Goal: Answer question/provide support: Share knowledge or assist other users

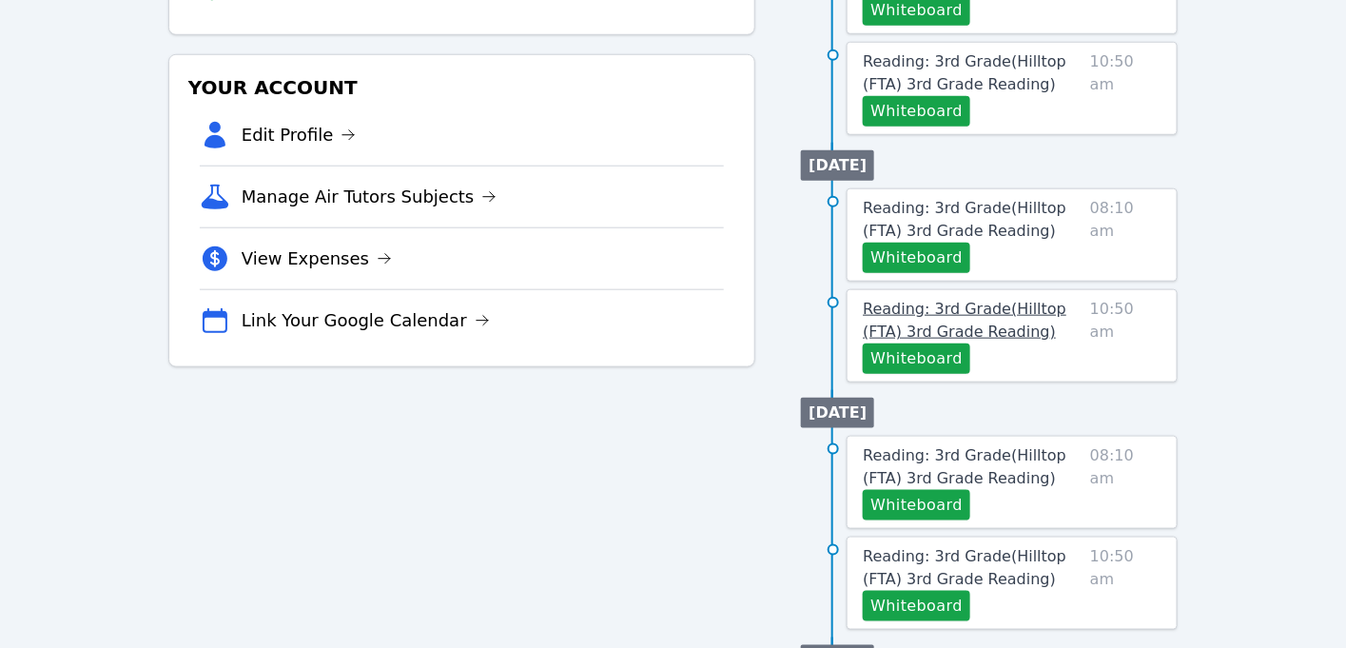
scroll to position [511, 0]
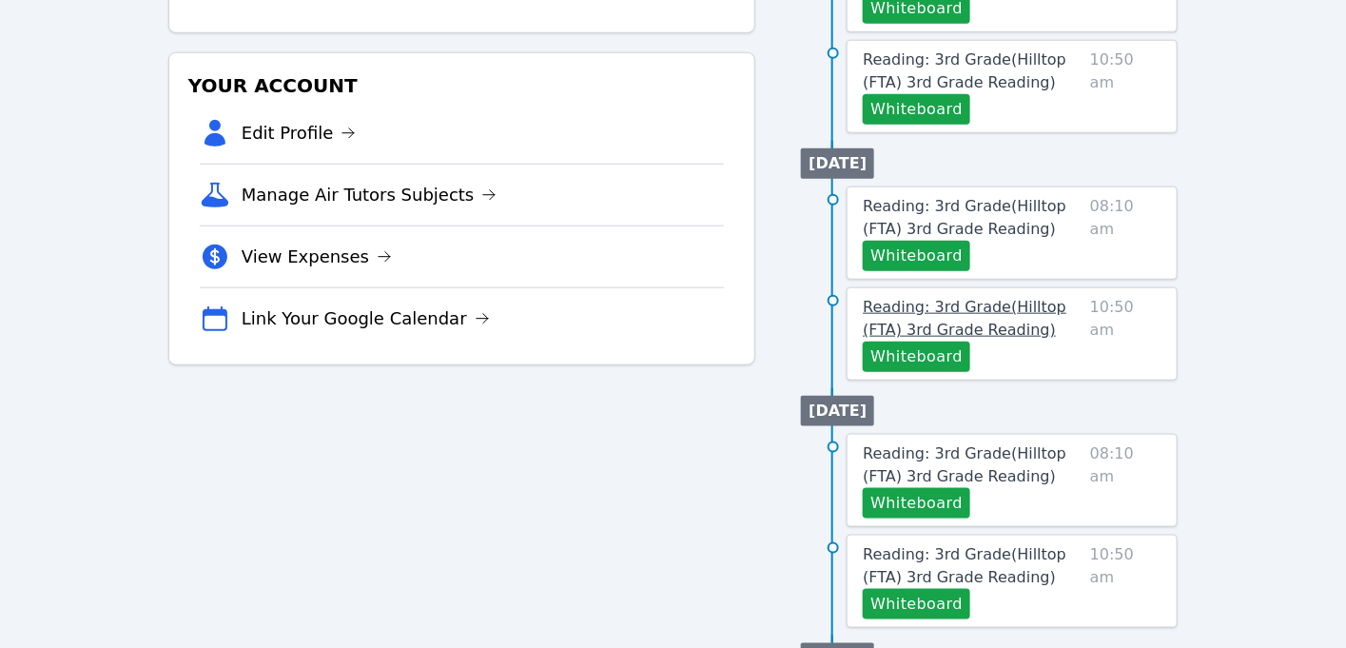
click at [905, 297] on link "Reading: 3rd Grade ( Hilltop (FTA) 3rd Grade Reading )" at bounding box center [973, 319] width 220 height 46
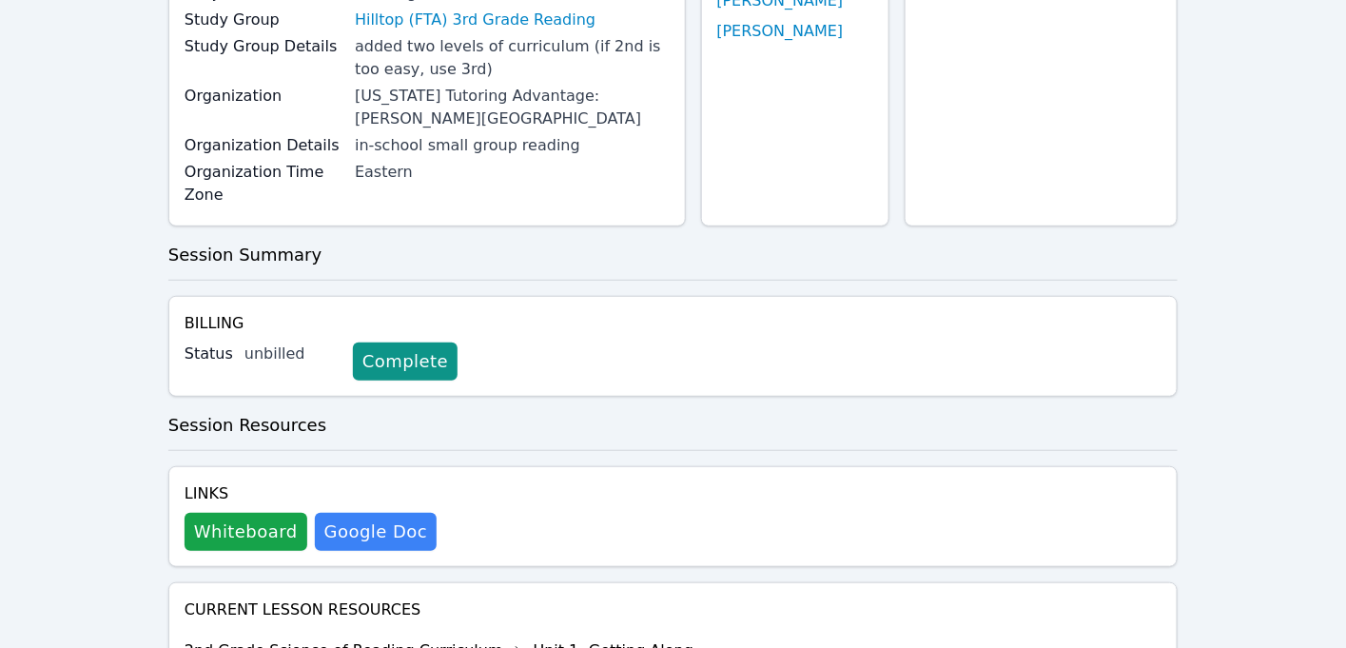
scroll to position [250, 0]
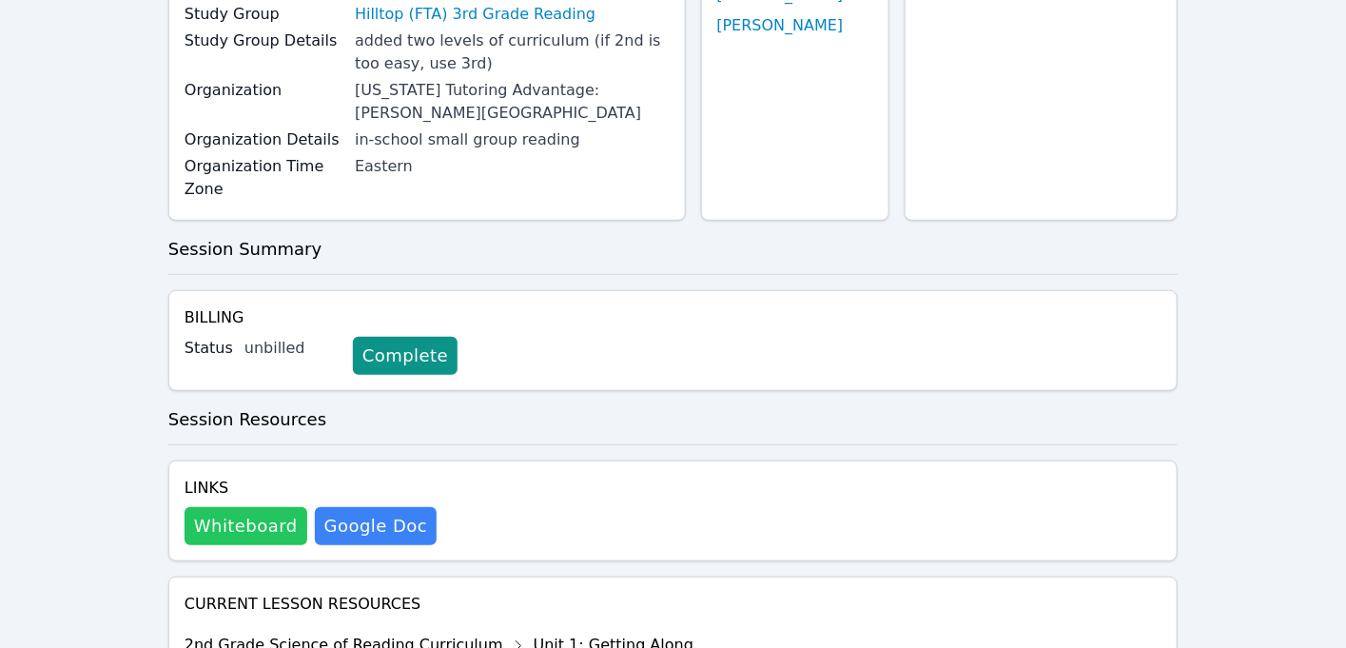
click at [224, 528] on button "Whiteboard" at bounding box center [246, 526] width 123 height 38
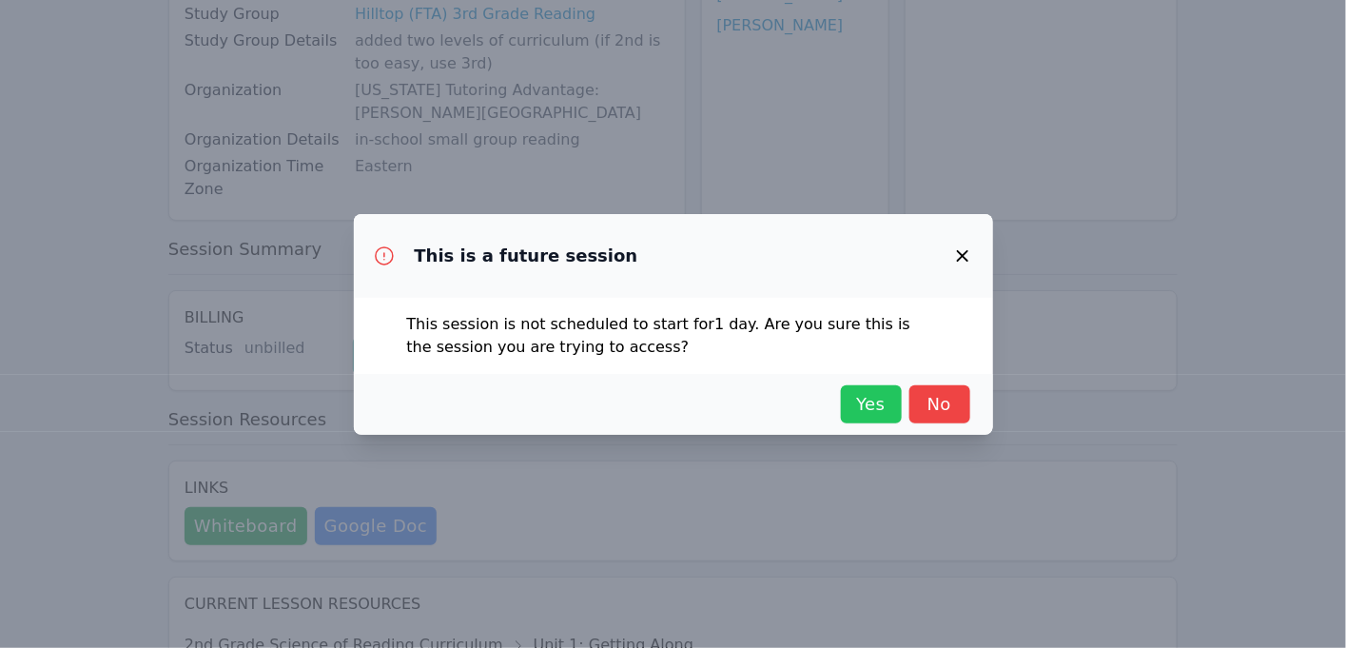
click at [871, 406] on span "Yes" at bounding box center [871, 404] width 42 height 27
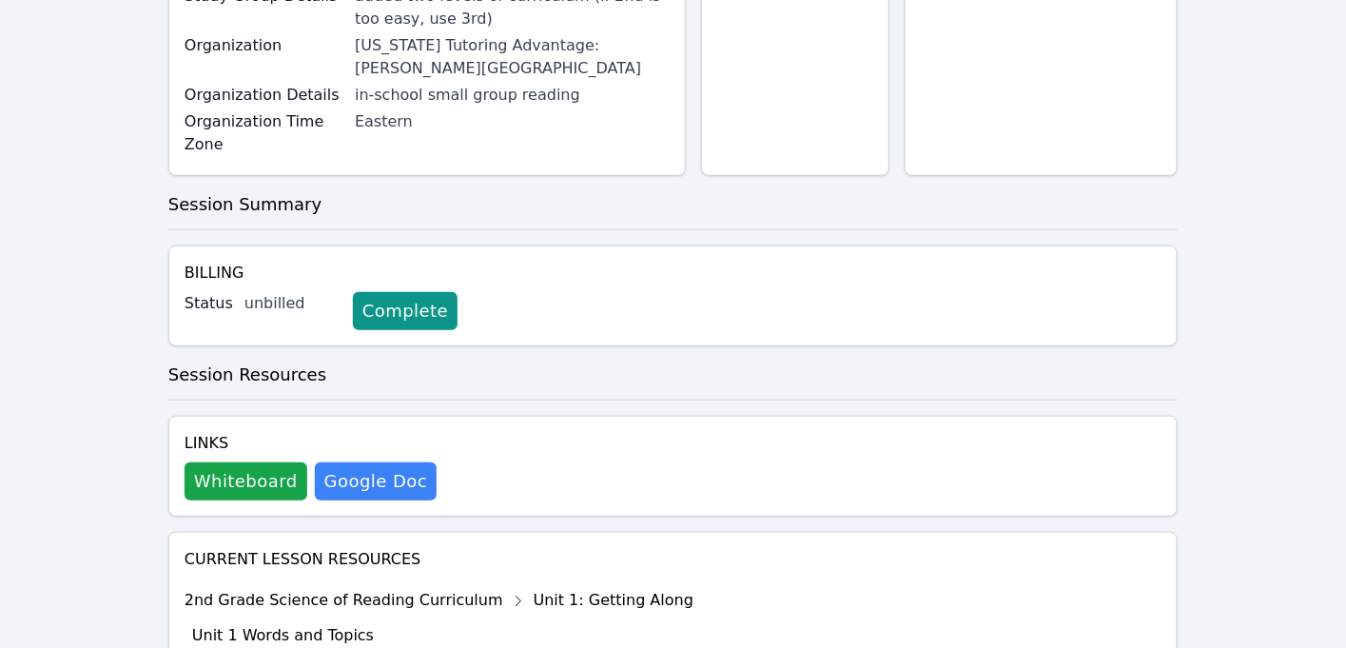
scroll to position [360, 0]
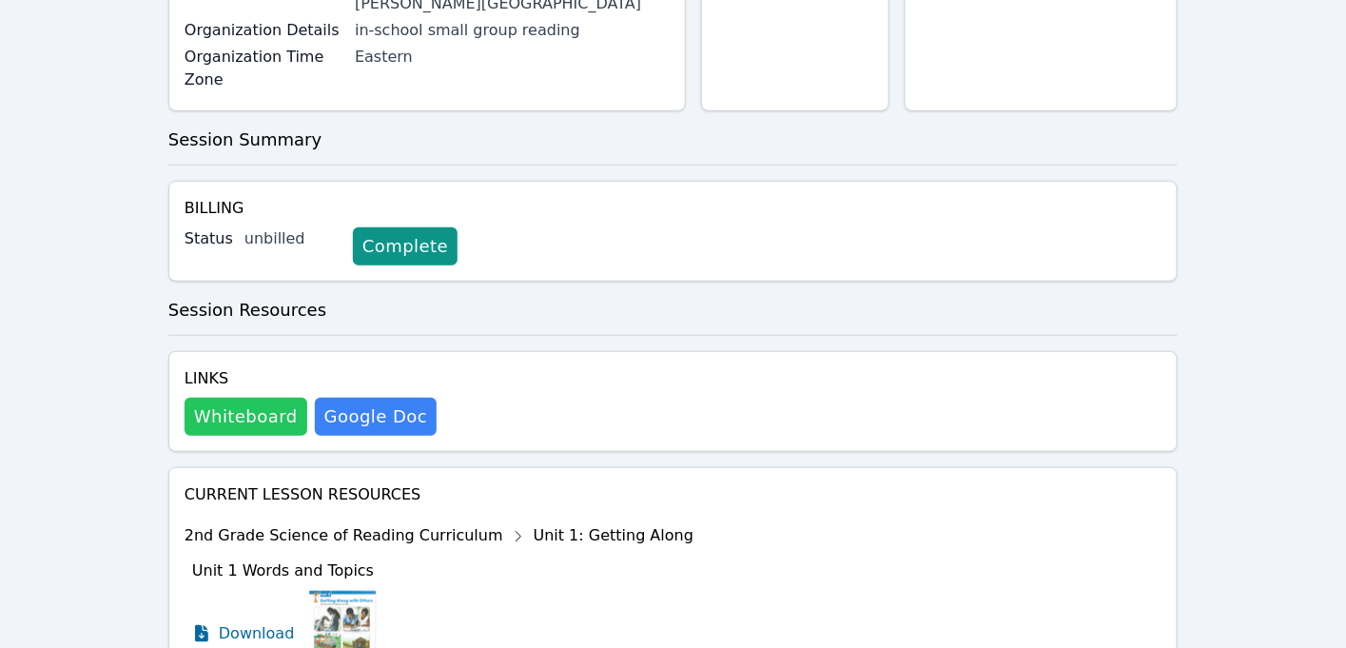
click at [216, 413] on button "Whiteboard" at bounding box center [246, 417] width 123 height 38
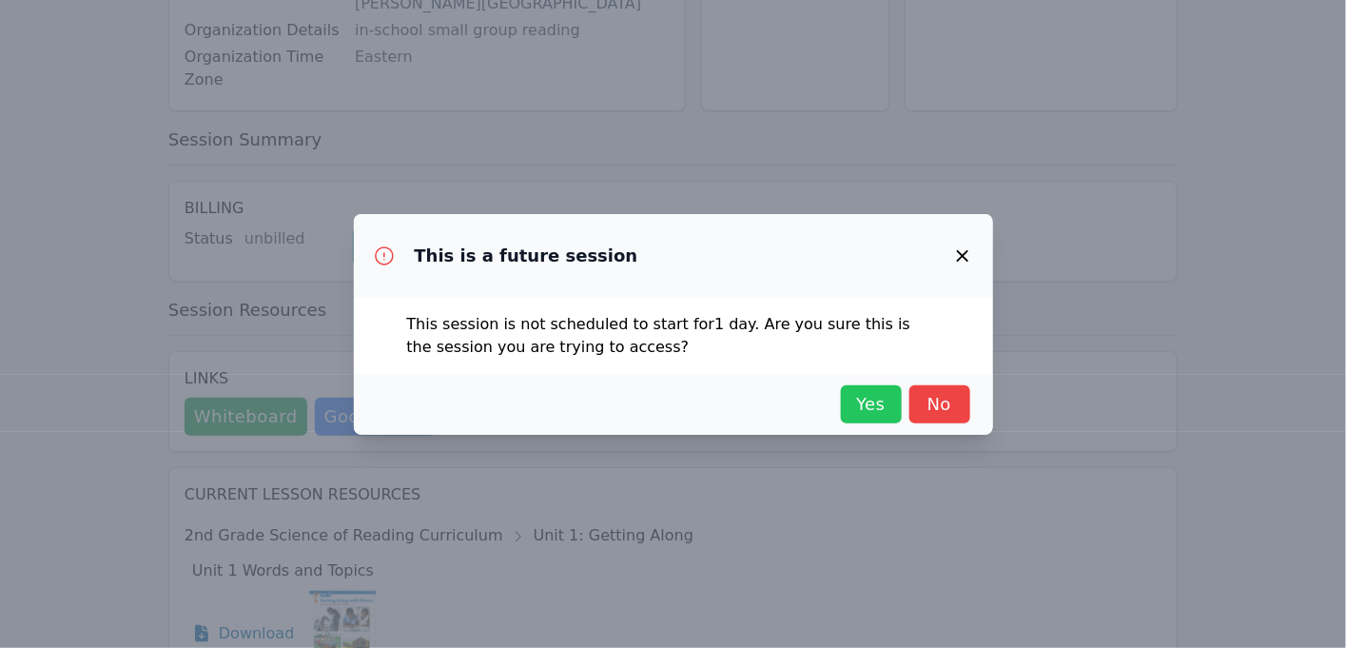
click at [866, 403] on span "Yes" at bounding box center [871, 404] width 42 height 27
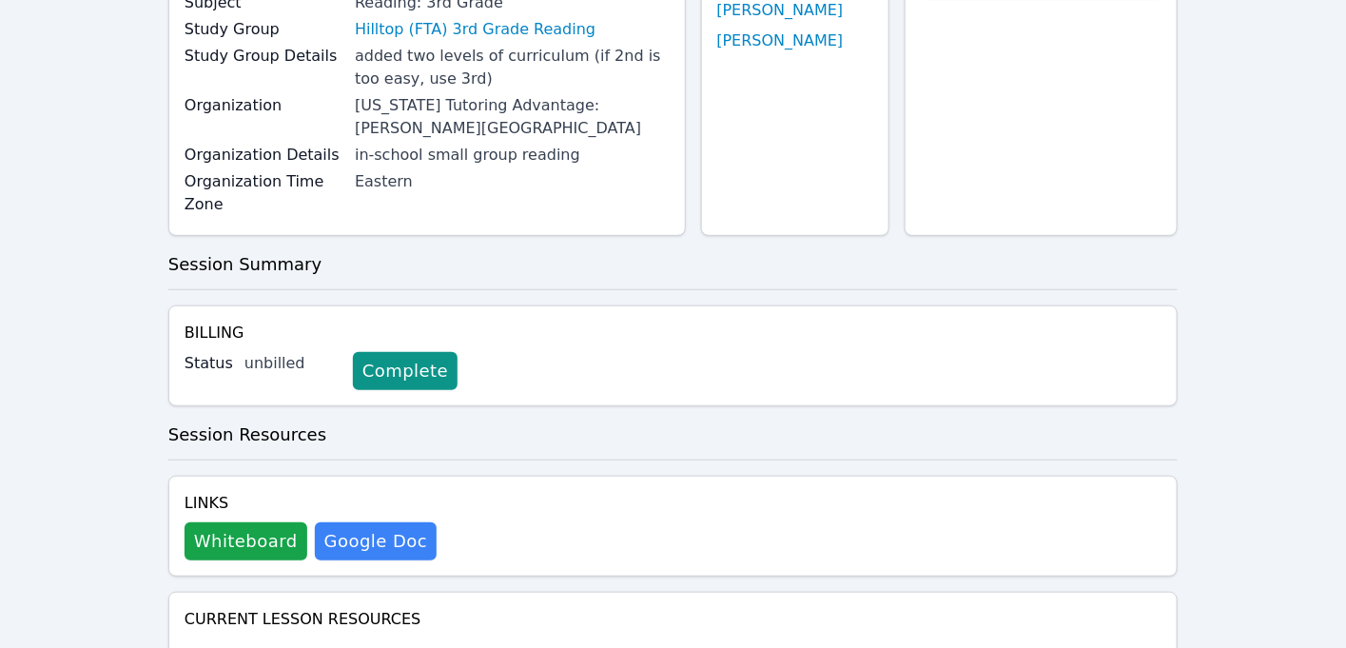
scroll to position [0, 0]
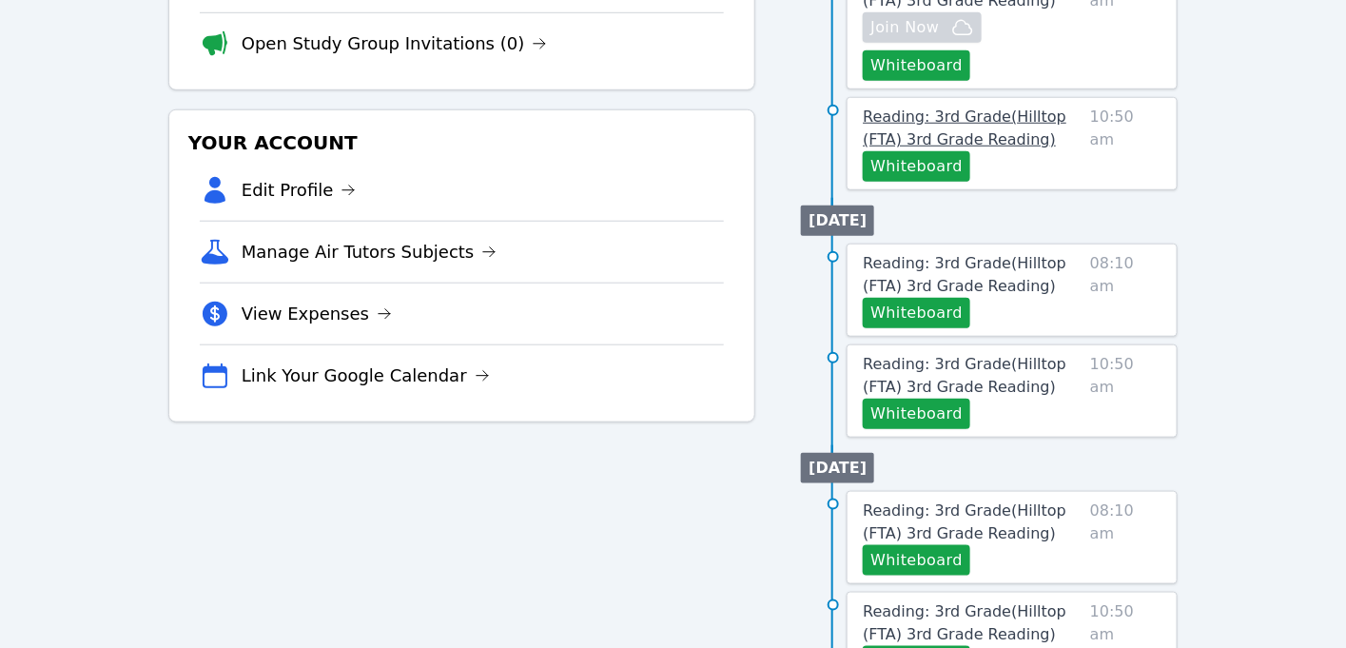
scroll to position [460, 0]
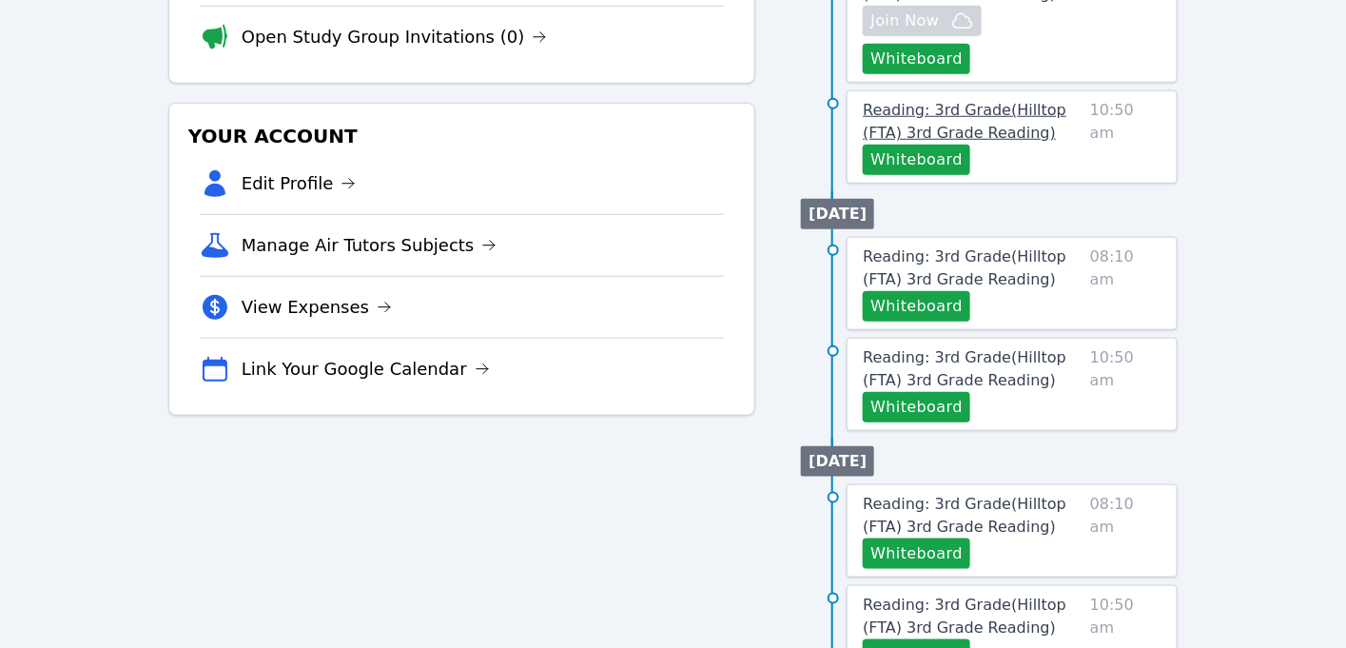
click at [930, 99] on link "Reading: 3rd Grade ( Hilltop (FTA) 3rd Grade Reading )" at bounding box center [973, 122] width 220 height 46
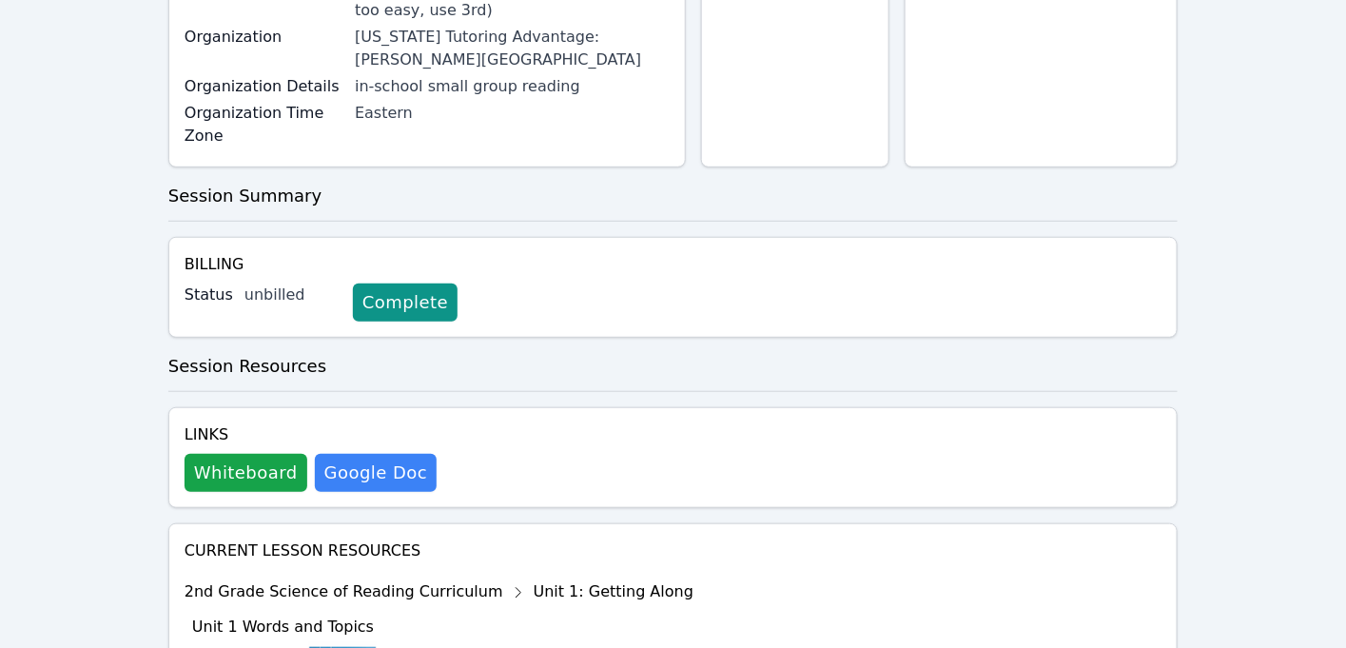
scroll to position [353, 0]
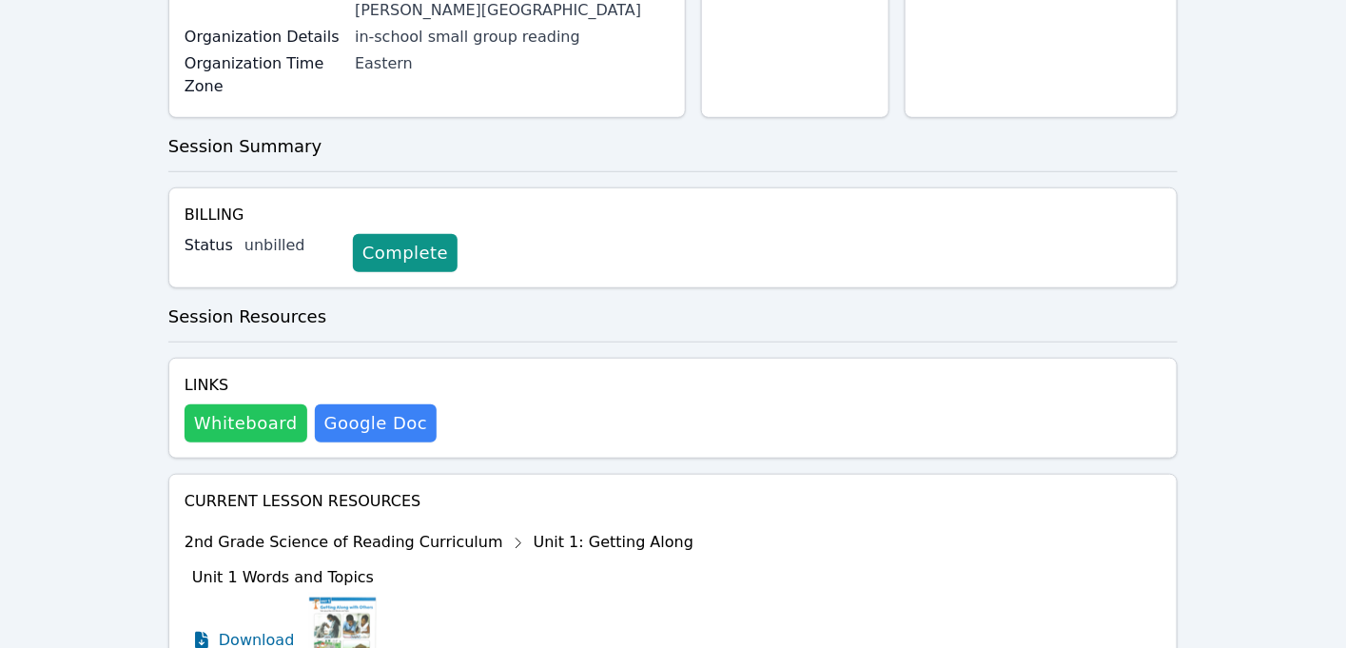
click at [237, 412] on button "Whiteboard" at bounding box center [246, 423] width 123 height 38
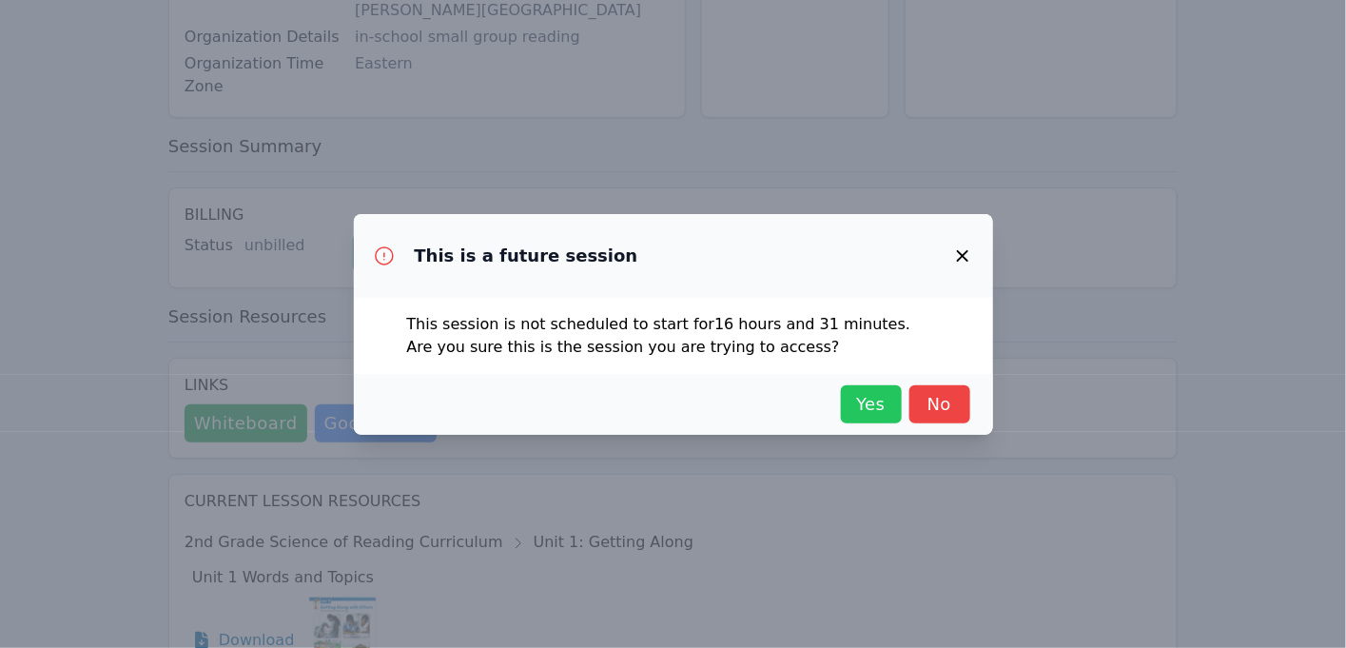
click at [879, 408] on span "Yes" at bounding box center [871, 404] width 42 height 27
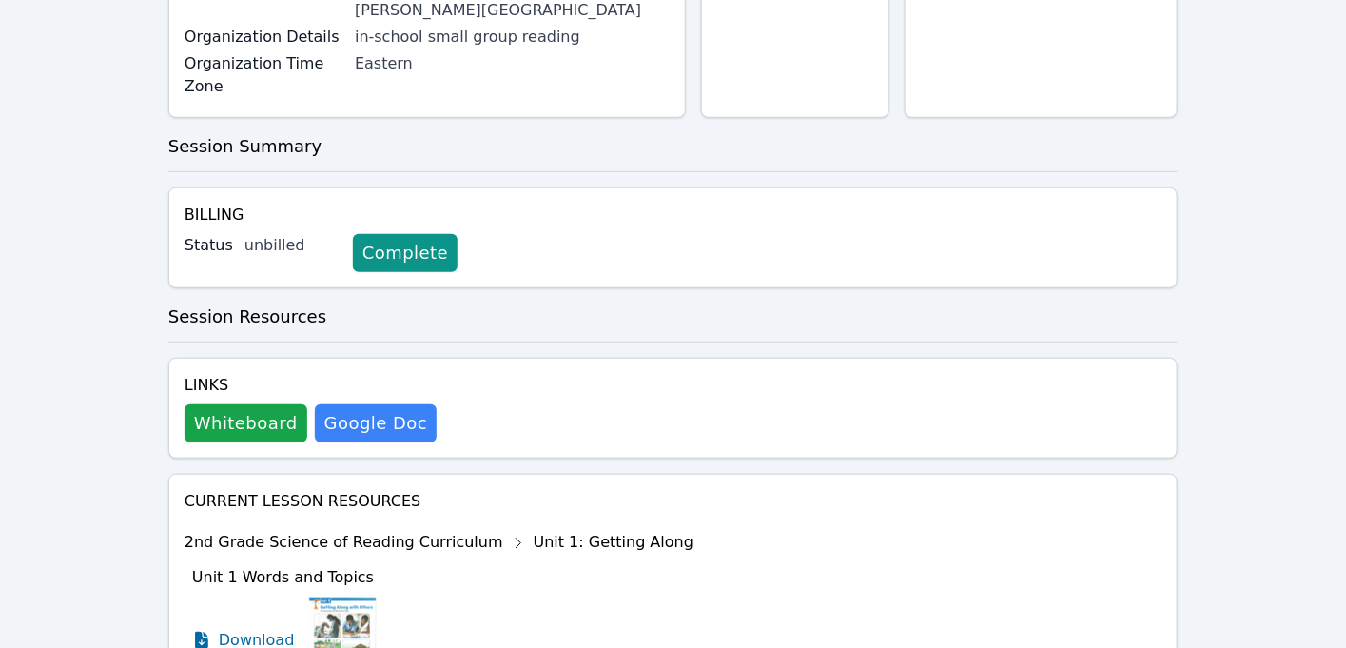
scroll to position [0, 0]
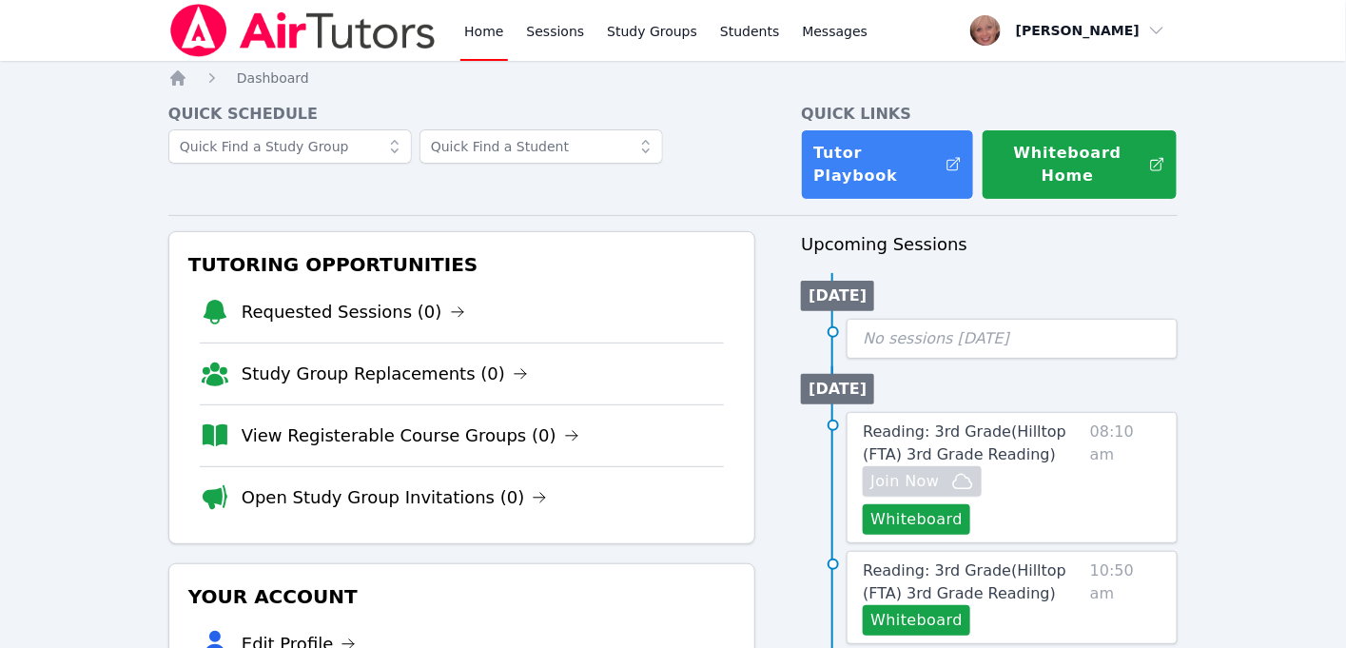
scroll to position [458, 0]
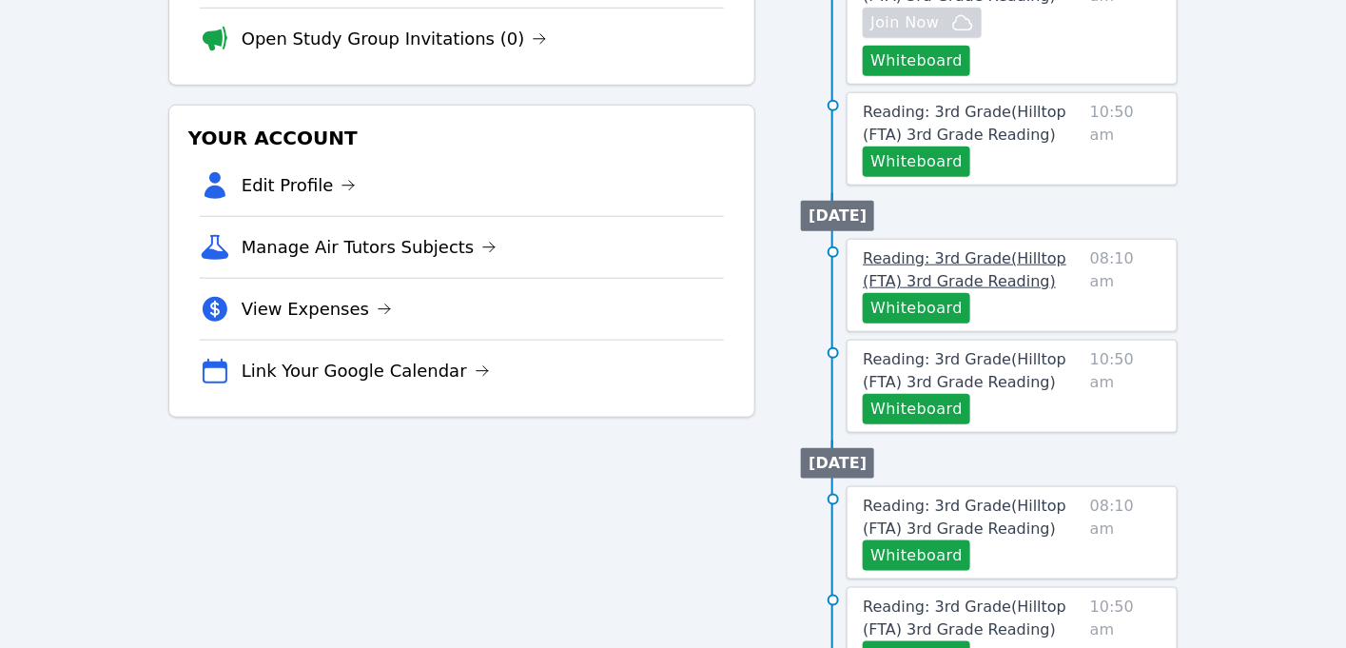
click at [1011, 247] on link "Reading: 3rd Grade ( Hilltop (FTA) 3rd Grade Reading )" at bounding box center [973, 270] width 220 height 46
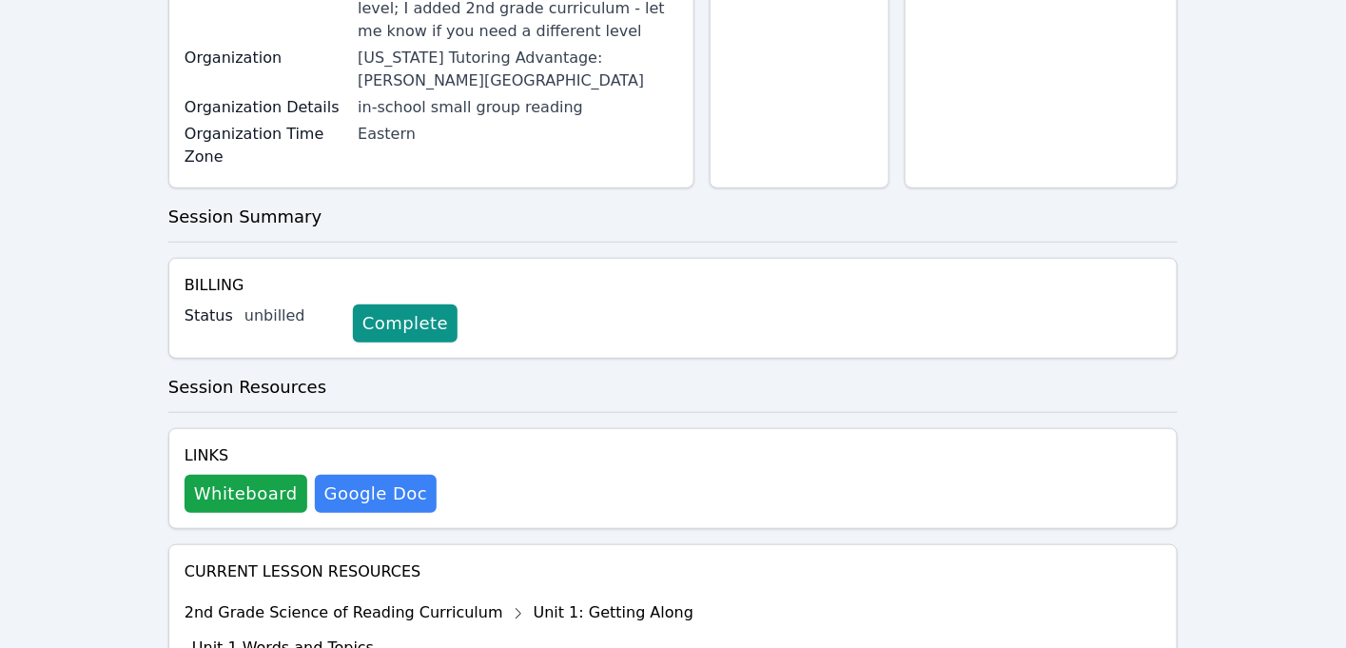
scroll to position [314, 0]
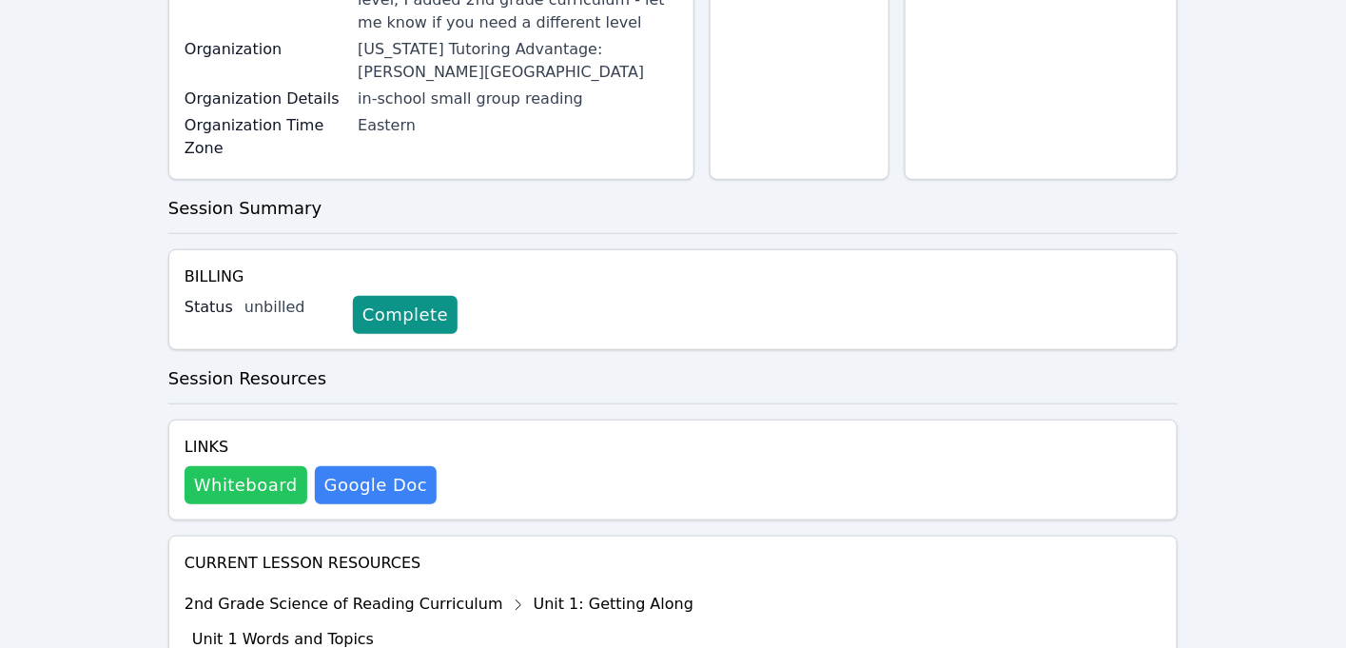
click at [229, 467] on button "Whiteboard" at bounding box center [246, 485] width 123 height 38
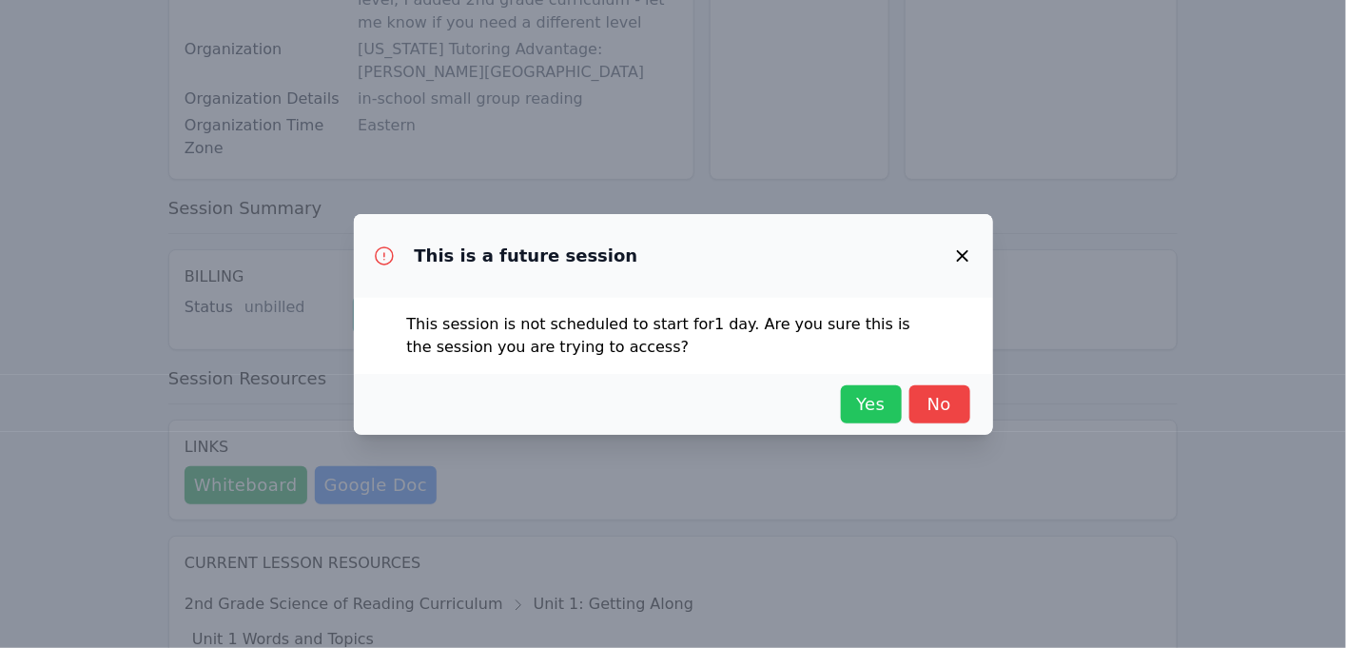
click at [863, 398] on span "Yes" at bounding box center [871, 404] width 42 height 27
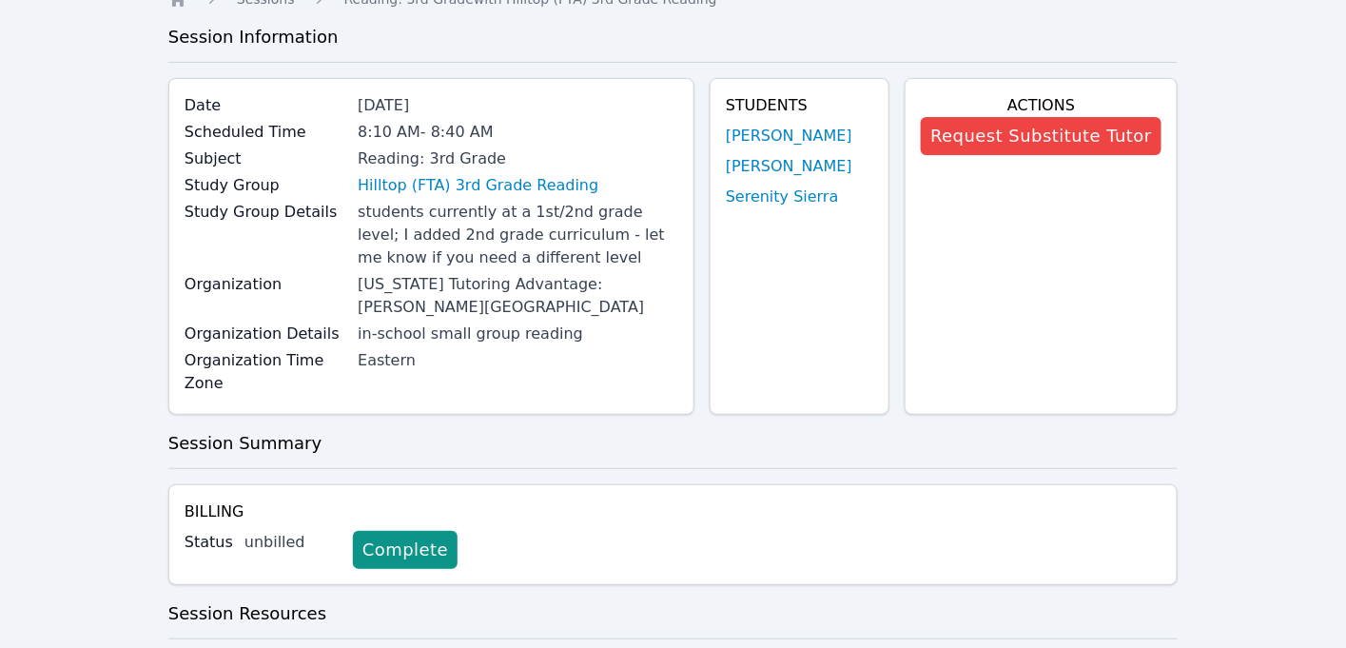
scroll to position [0, 0]
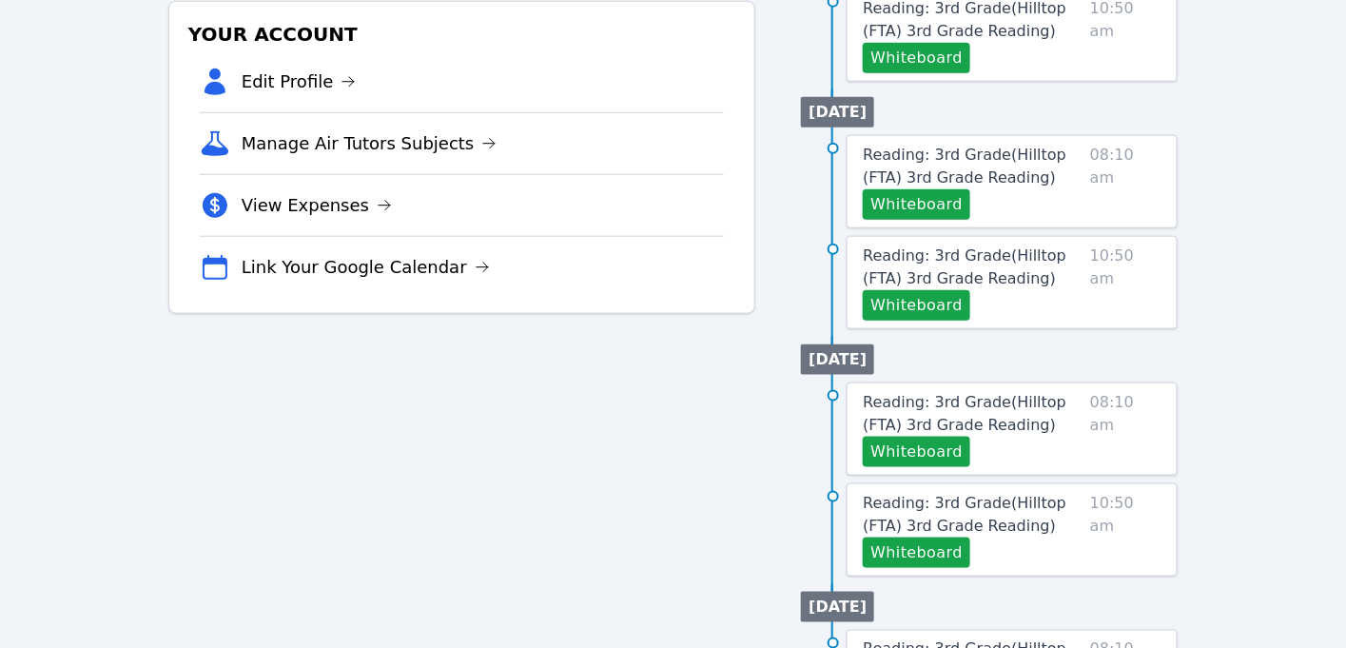
scroll to position [574, 0]
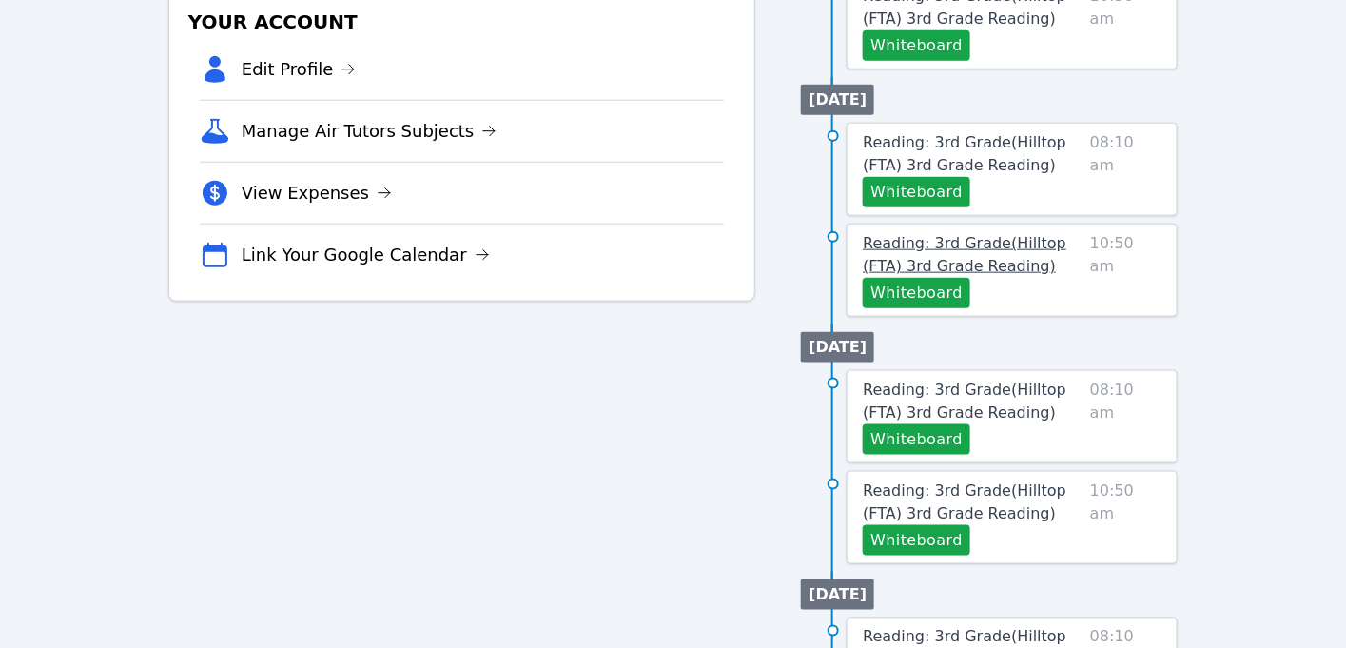
click at [964, 234] on span "Reading: 3rd Grade ( Hilltop (FTA) 3rd Grade Reading )" at bounding box center [965, 254] width 204 height 41
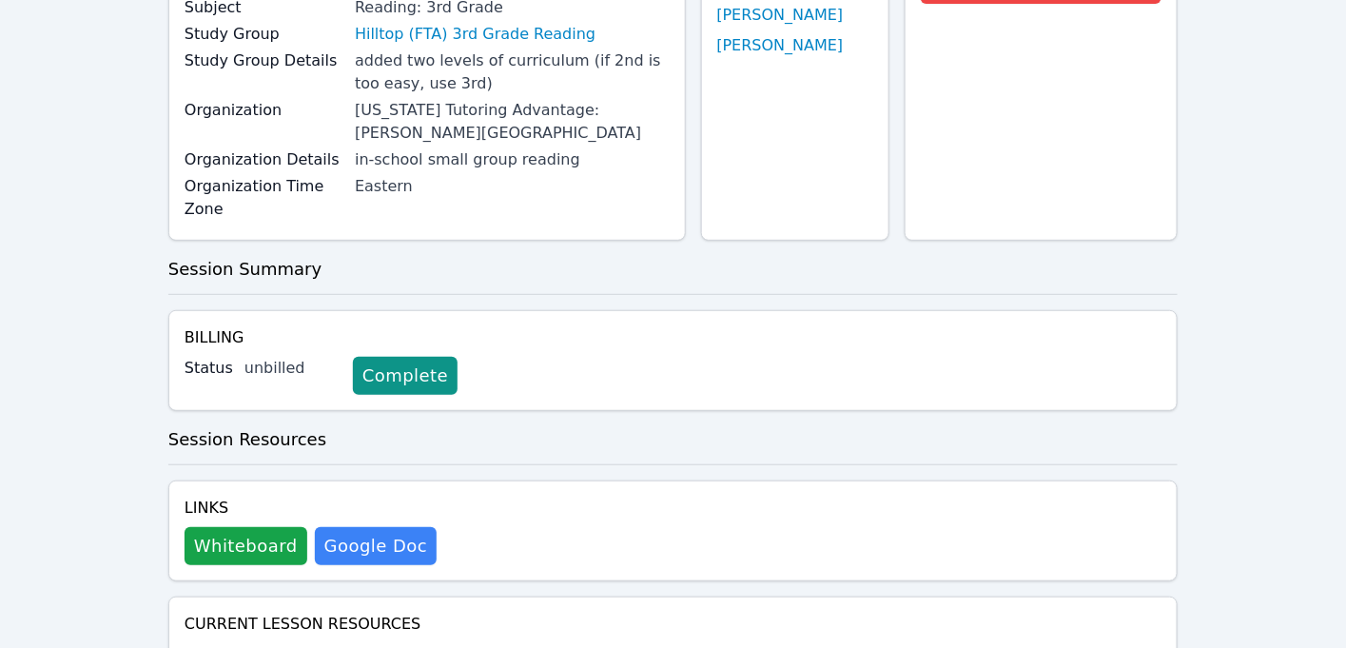
scroll to position [350, 0]
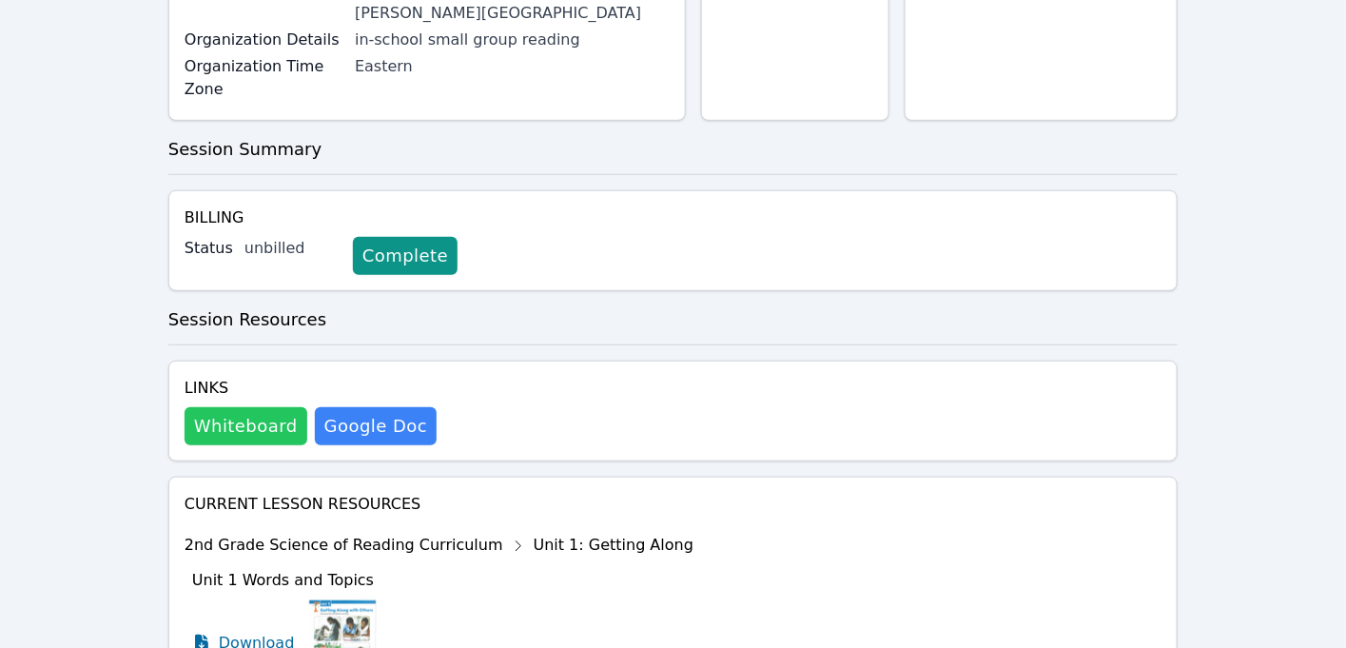
click at [233, 419] on button "Whiteboard" at bounding box center [246, 426] width 123 height 38
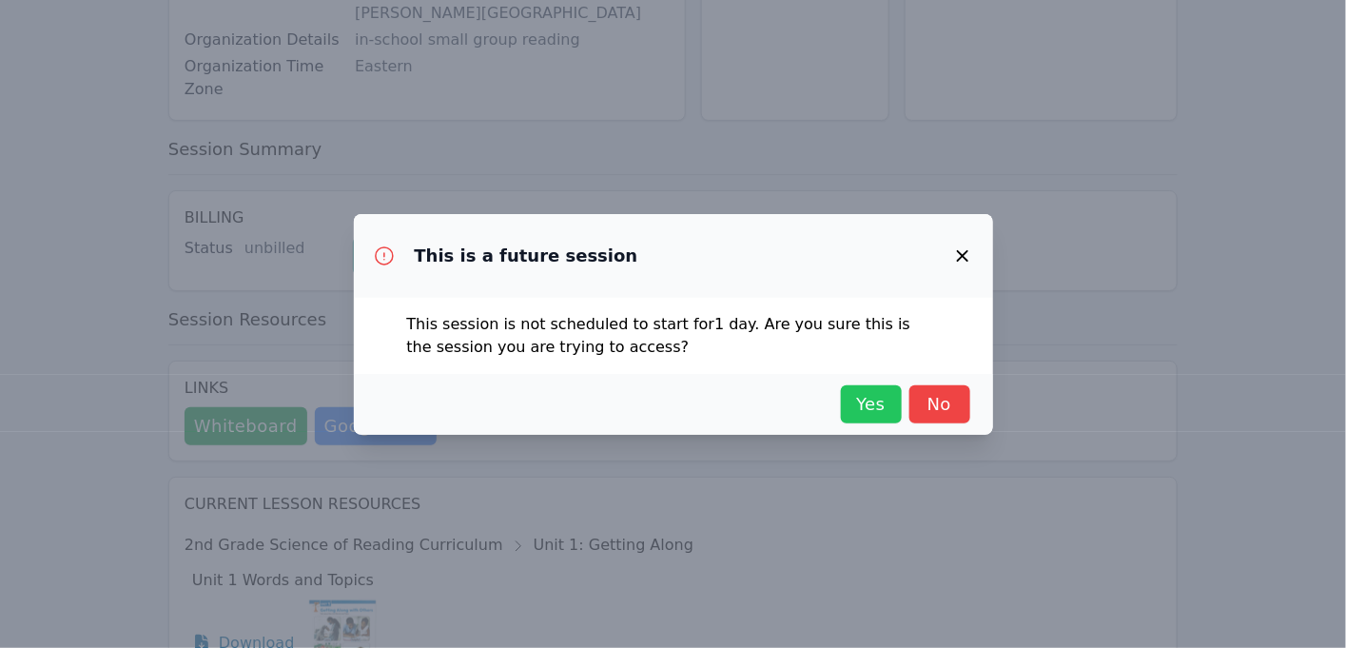
click at [893, 406] on button "Yes" at bounding box center [871, 404] width 61 height 38
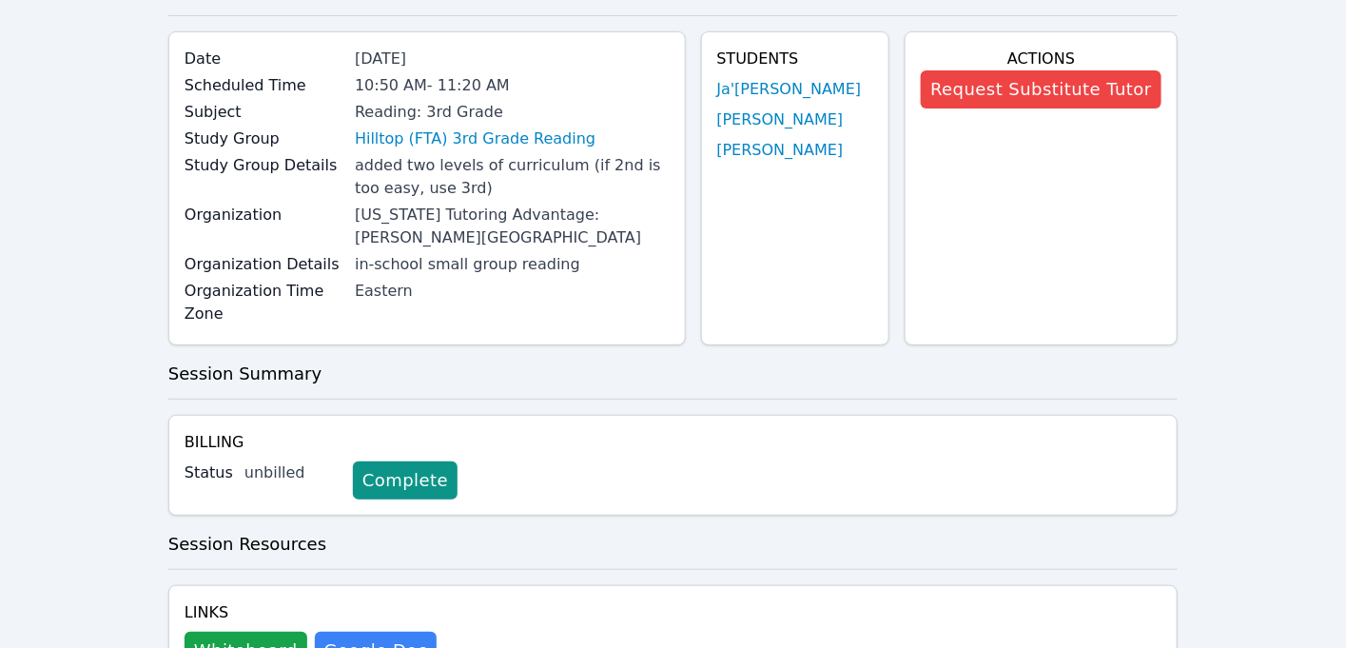
scroll to position [0, 0]
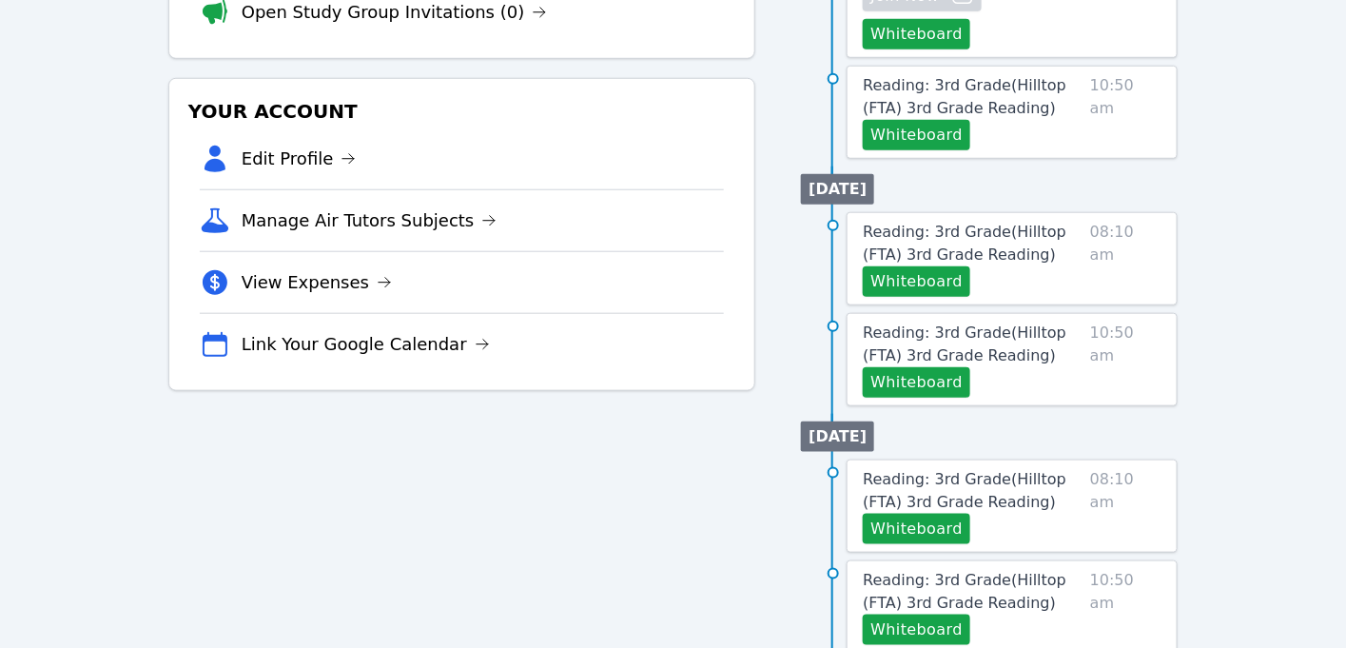
scroll to position [482, 0]
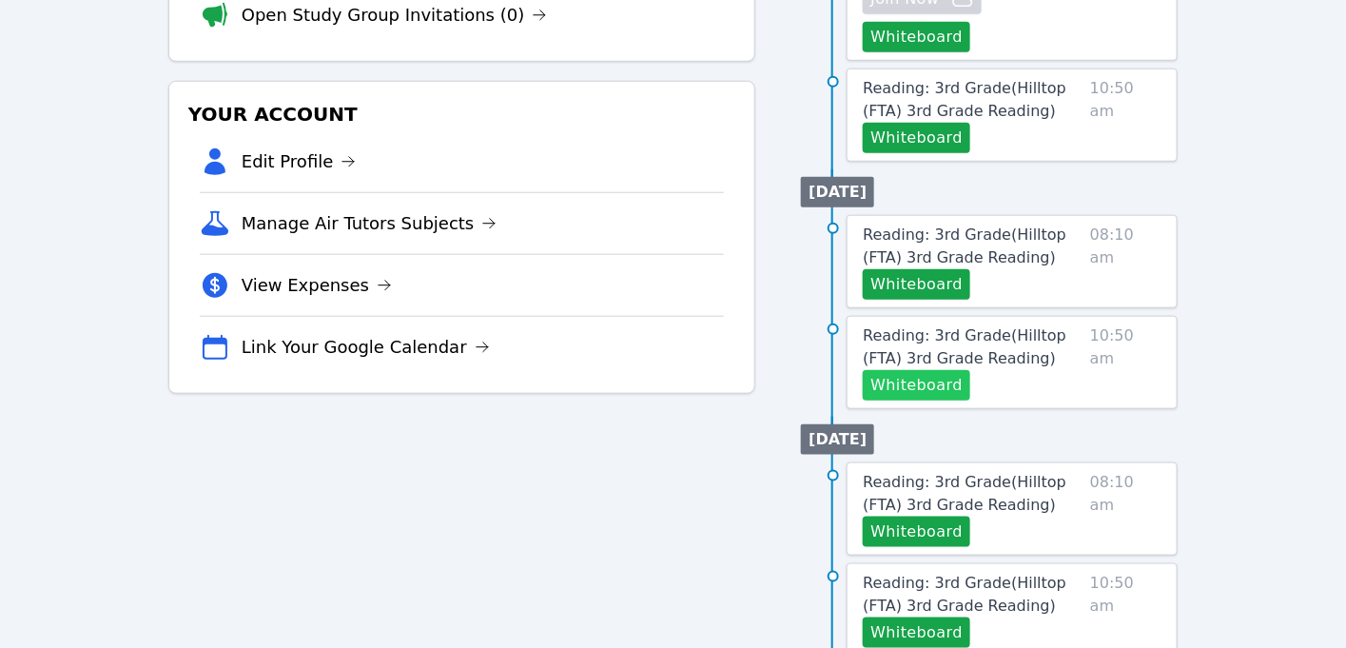
click at [932, 370] on button "Whiteboard" at bounding box center [916, 385] width 107 height 30
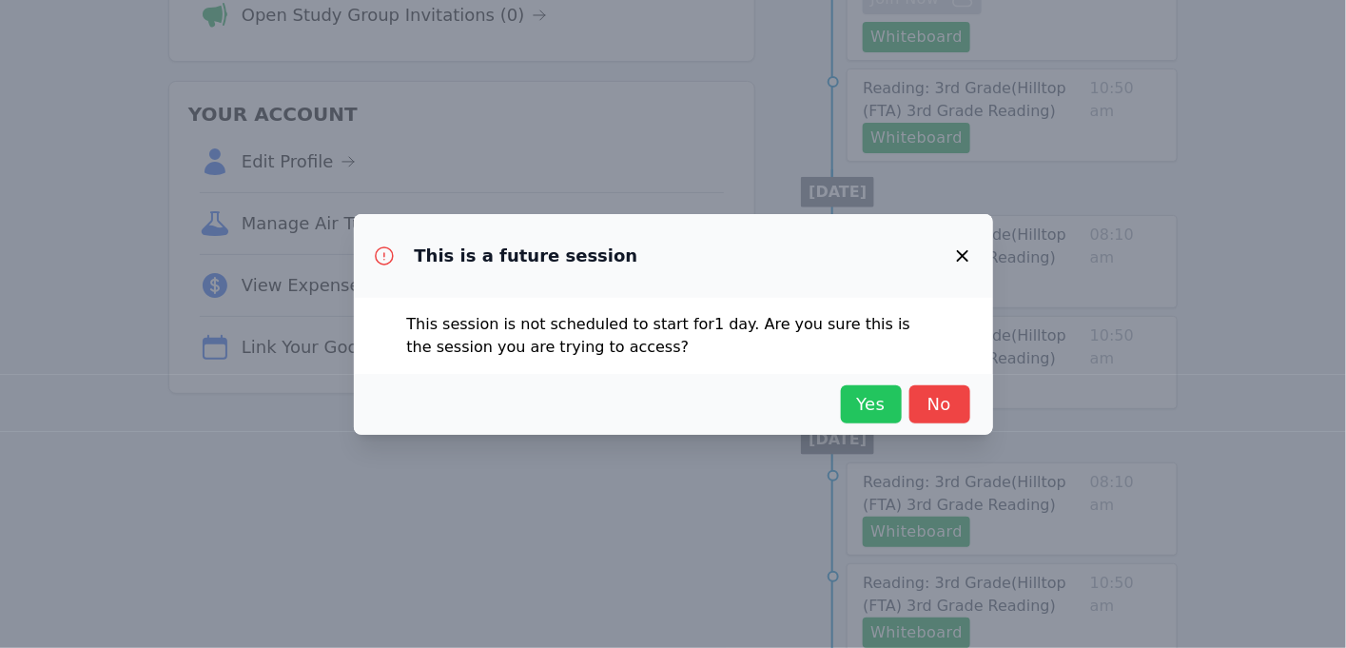
click at [844, 393] on button "Yes" at bounding box center [871, 404] width 61 height 38
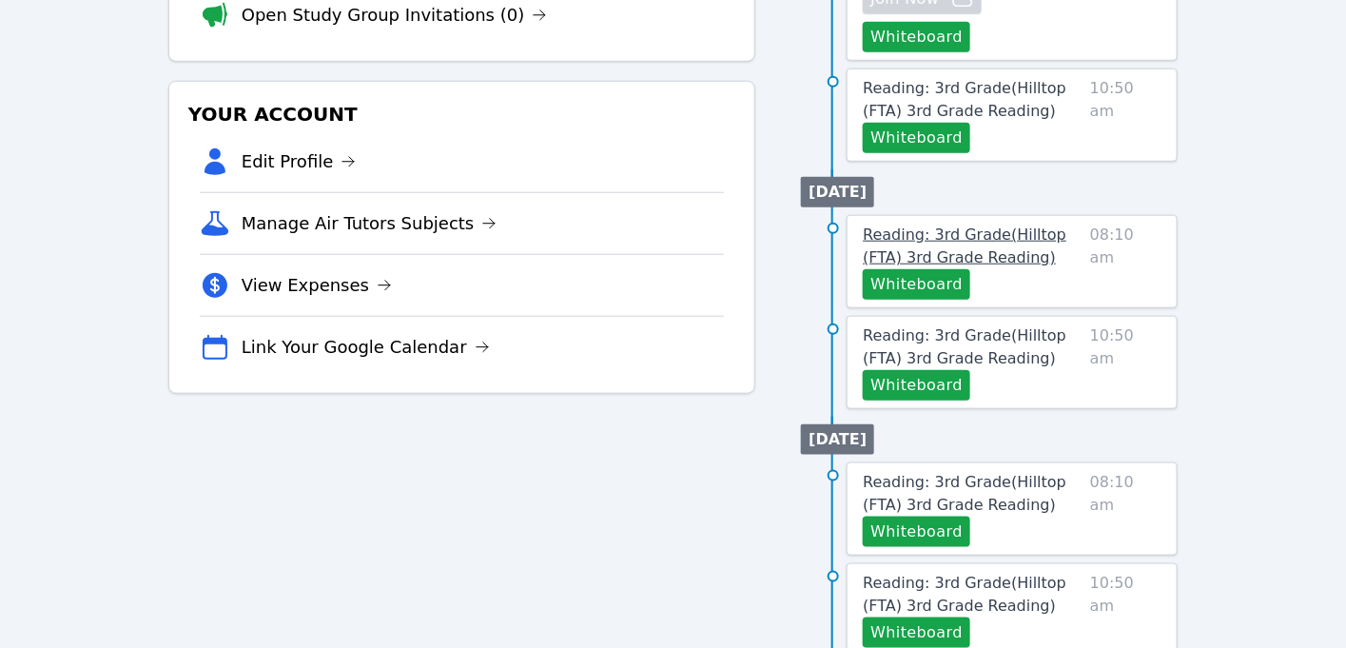
click at [957, 225] on span "Reading: 3rd Grade ( Hilltop (FTA) 3rd Grade Reading )" at bounding box center [965, 245] width 204 height 41
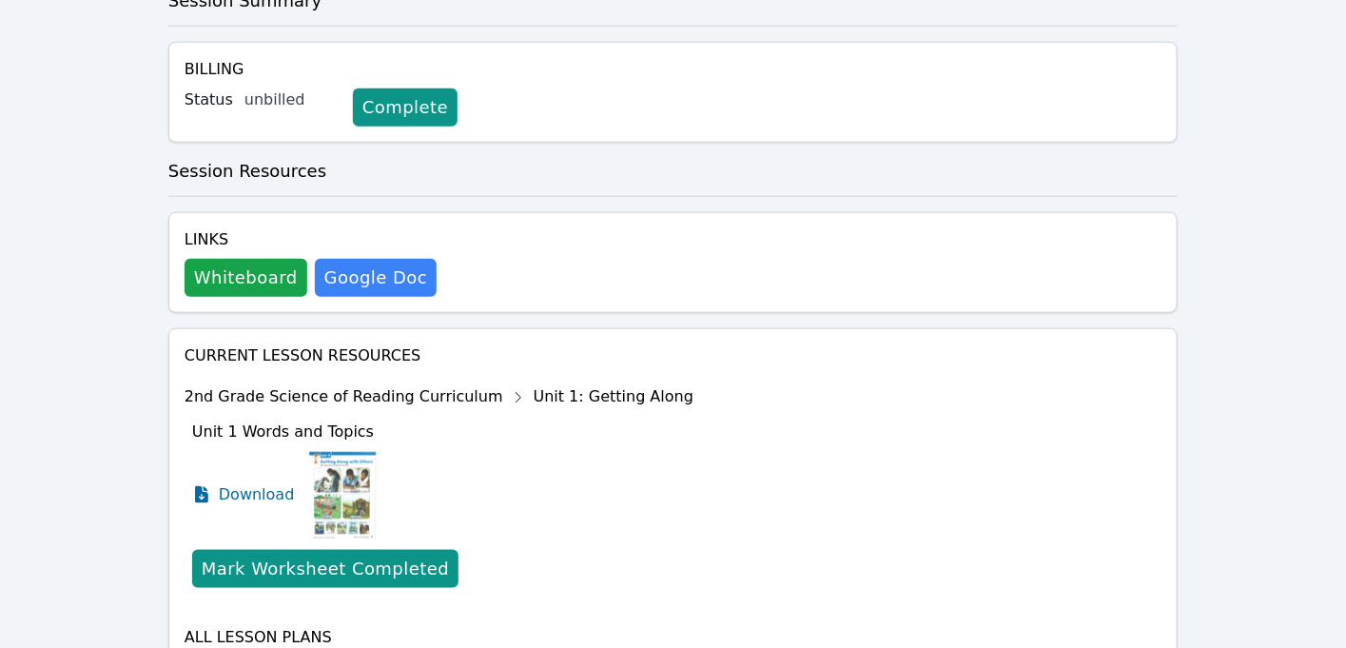
scroll to position [561, 0]
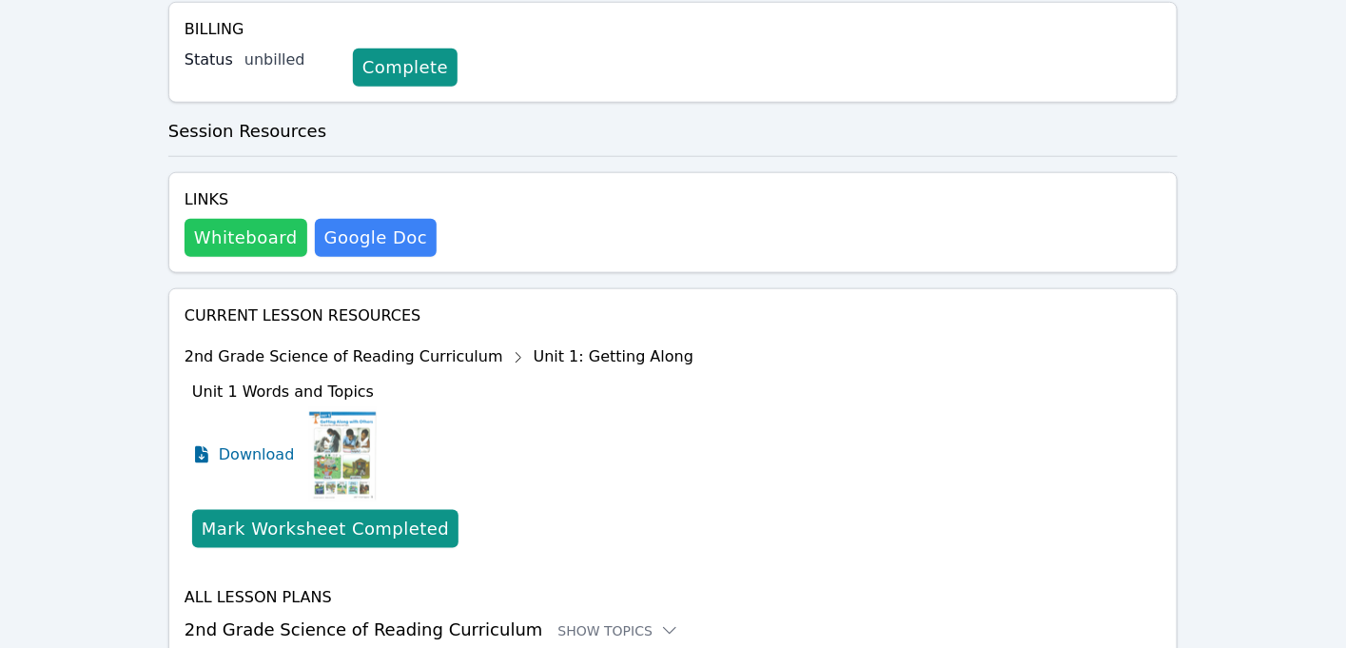
click at [251, 226] on button "Whiteboard" at bounding box center [246, 238] width 123 height 38
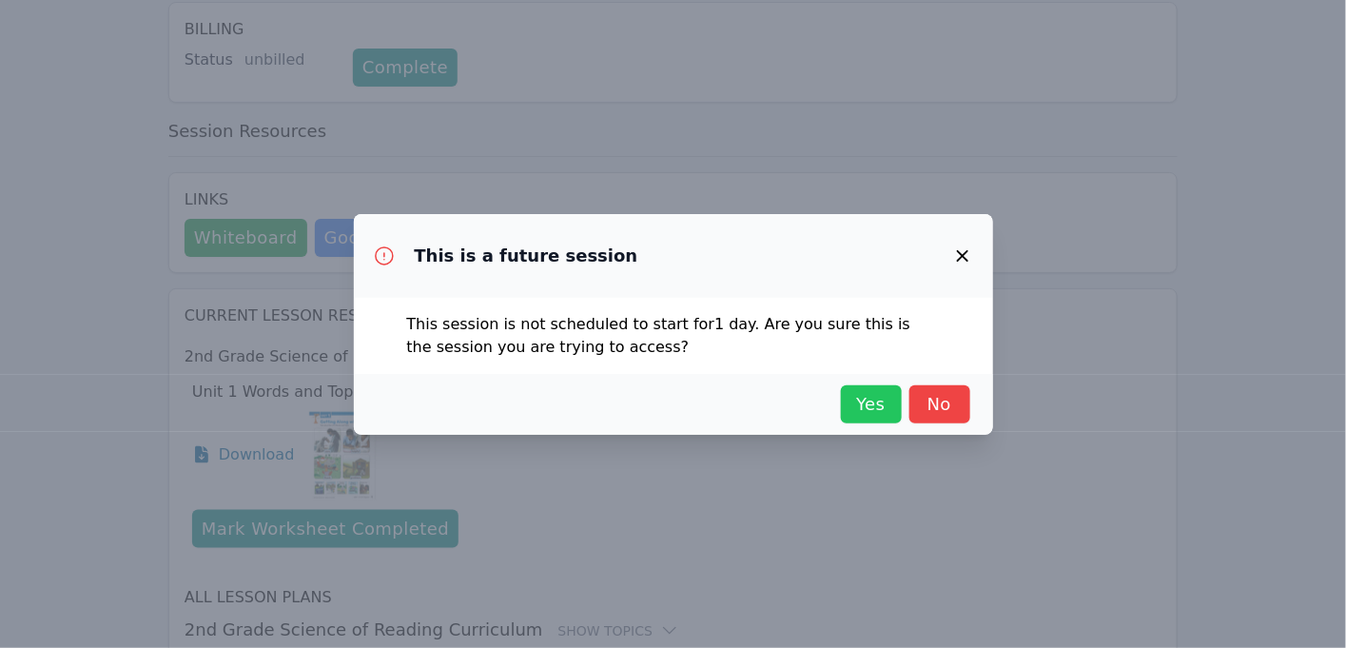
click at [850, 412] on span "Yes" at bounding box center [871, 404] width 42 height 27
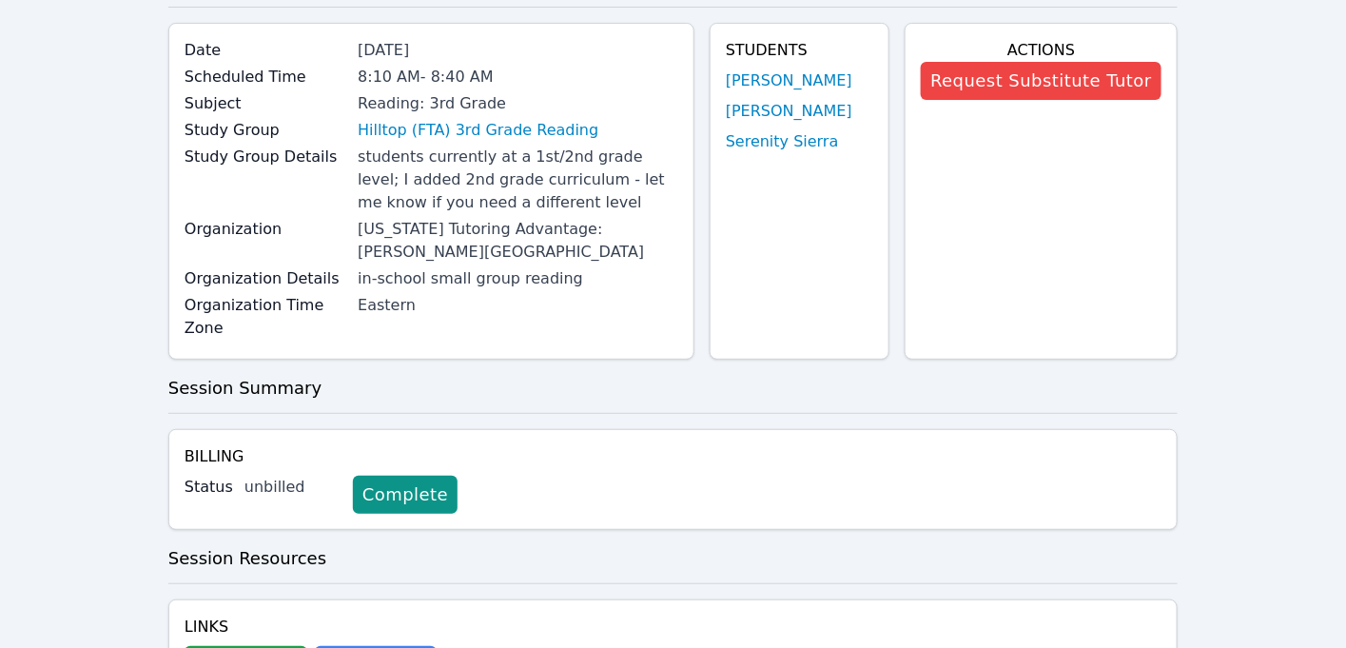
scroll to position [127, 0]
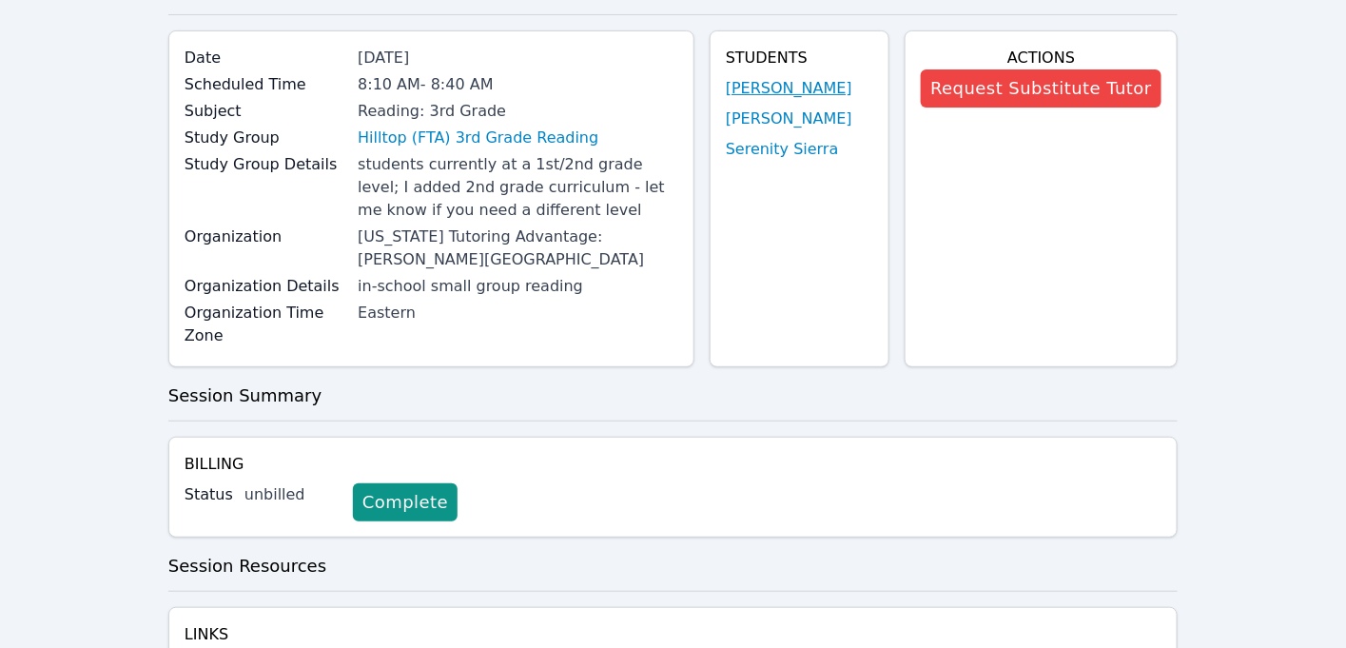
click at [789, 83] on link "[PERSON_NAME]" at bounding box center [789, 88] width 127 height 23
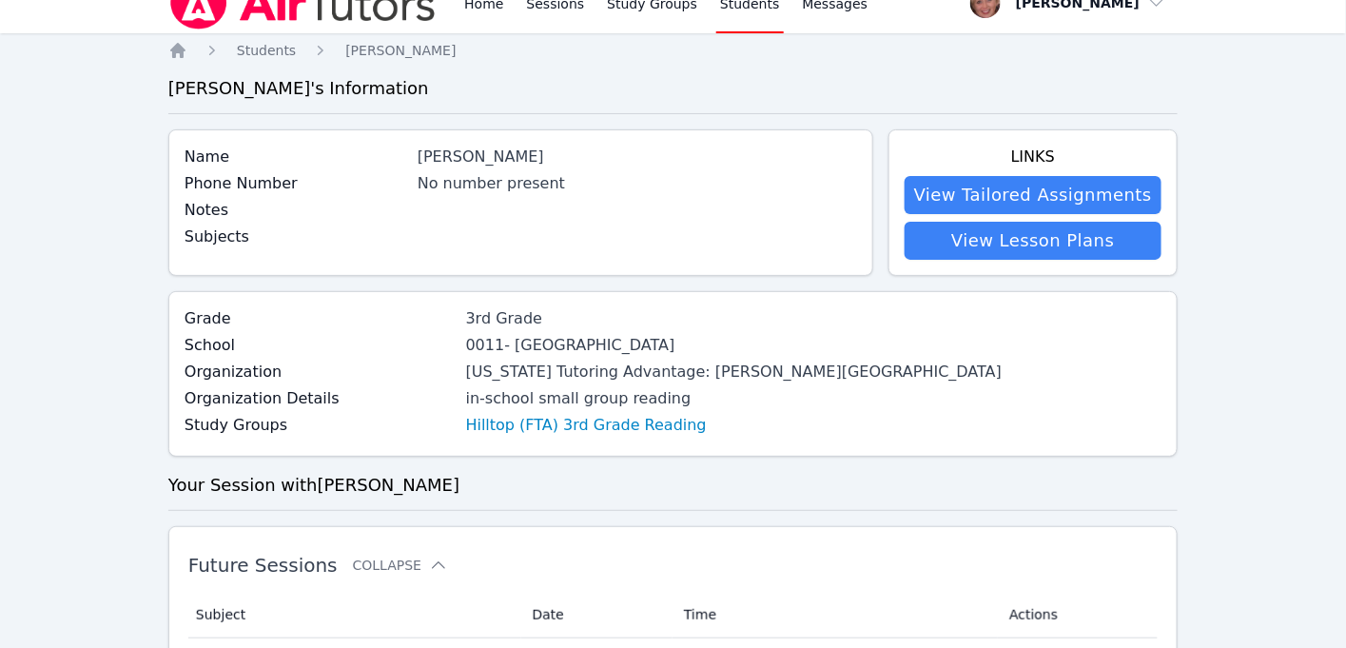
scroll to position [24, 0]
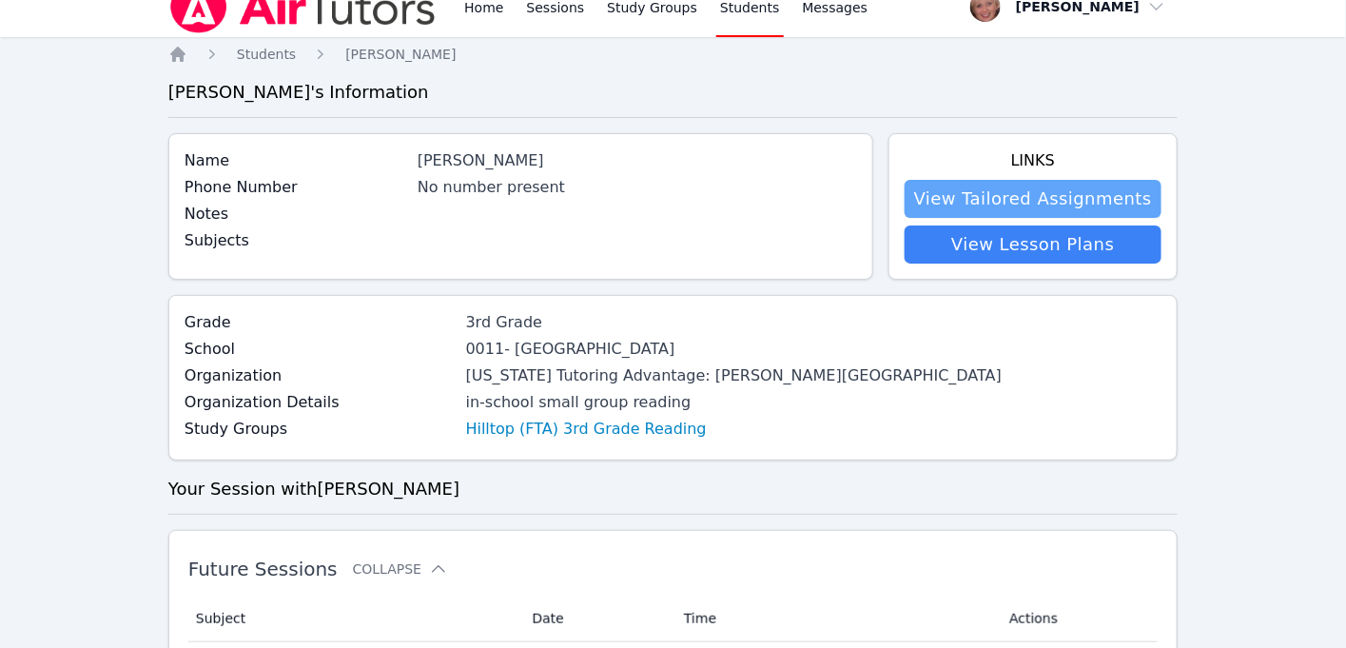
click at [1025, 183] on link "View Tailored Assignments" at bounding box center [1033, 199] width 257 height 38
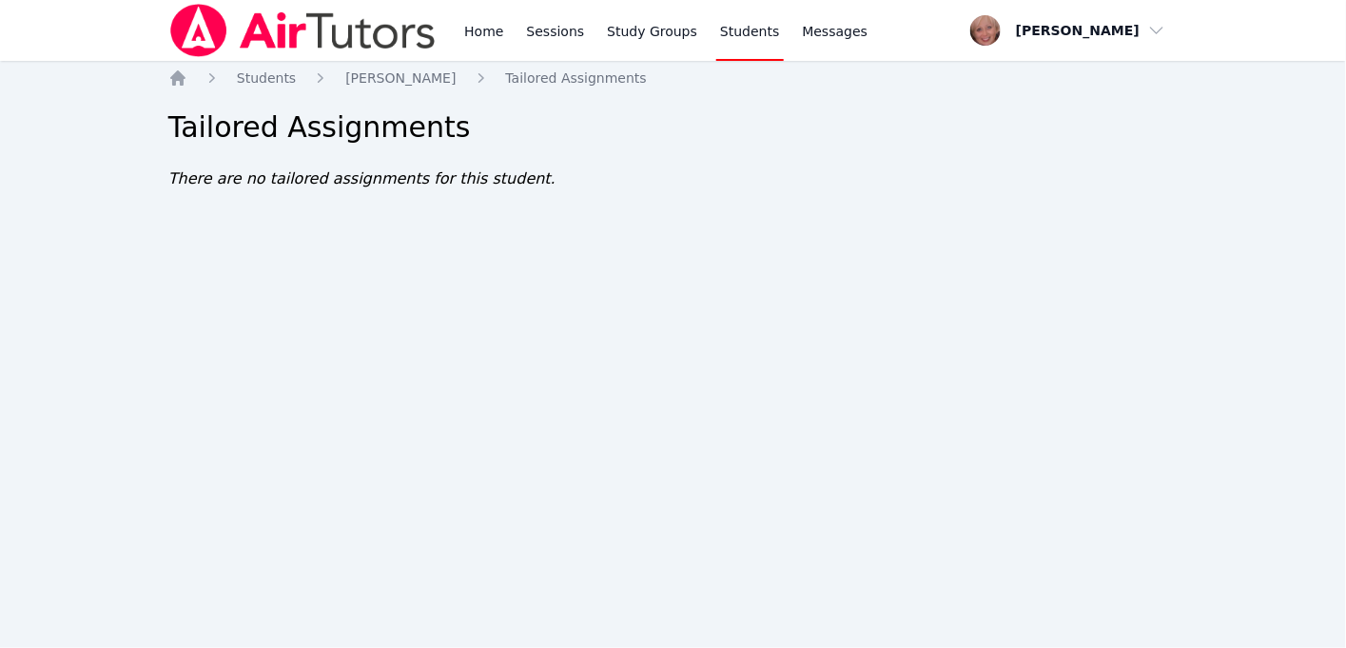
scroll to position [24, 0]
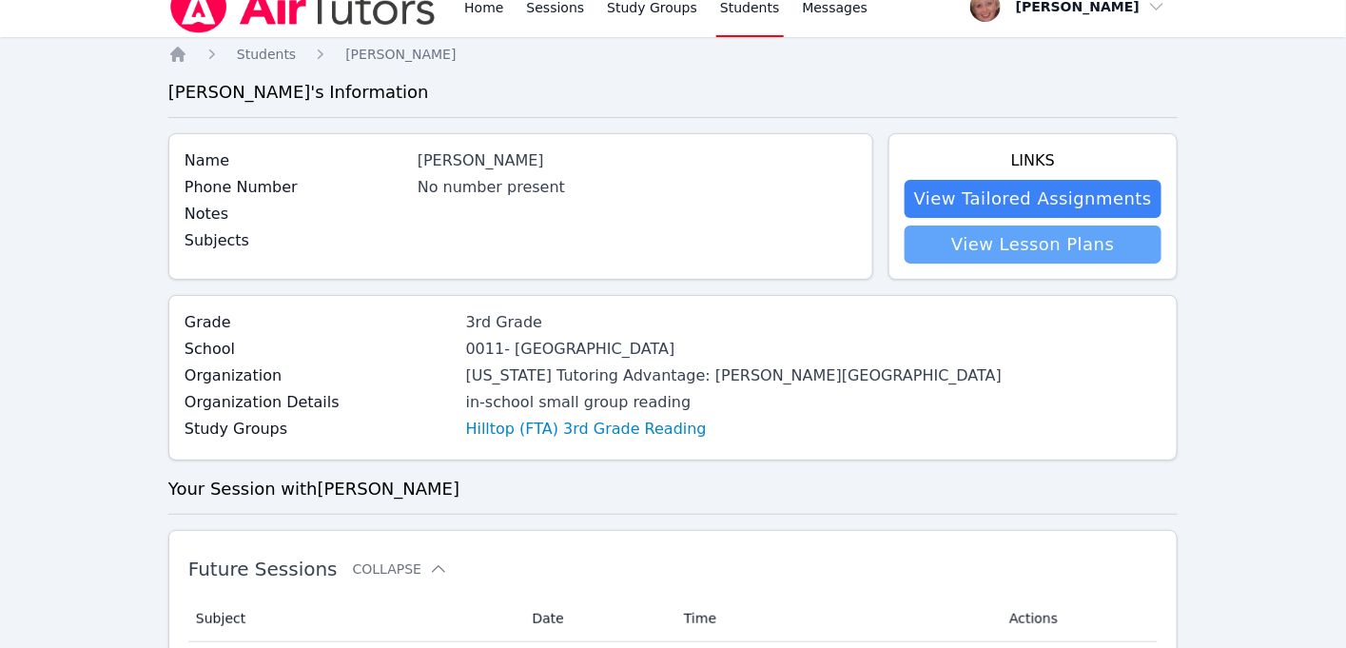
click at [993, 236] on link "View Lesson Plans" at bounding box center [1033, 244] width 257 height 38
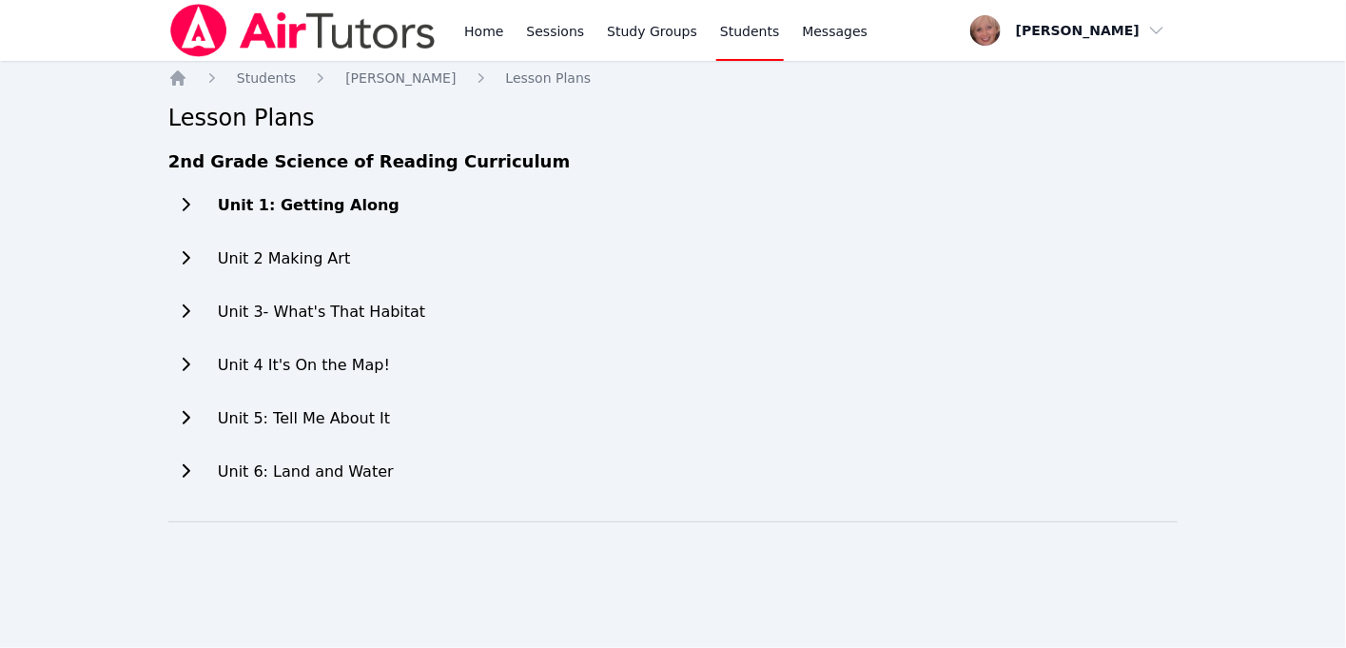
click at [286, 199] on h2 "Unit 1: Getting Along" at bounding box center [309, 205] width 182 height 23
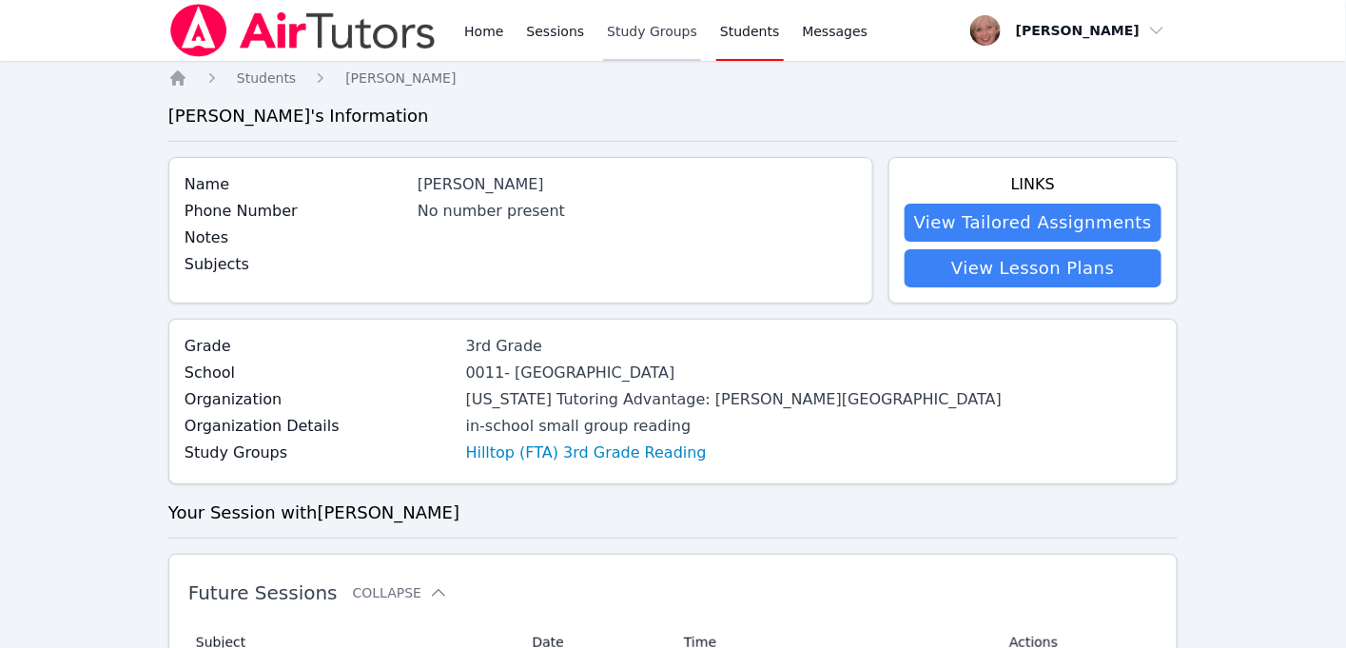
click at [620, 29] on link "Study Groups" at bounding box center [652, 30] width 98 height 61
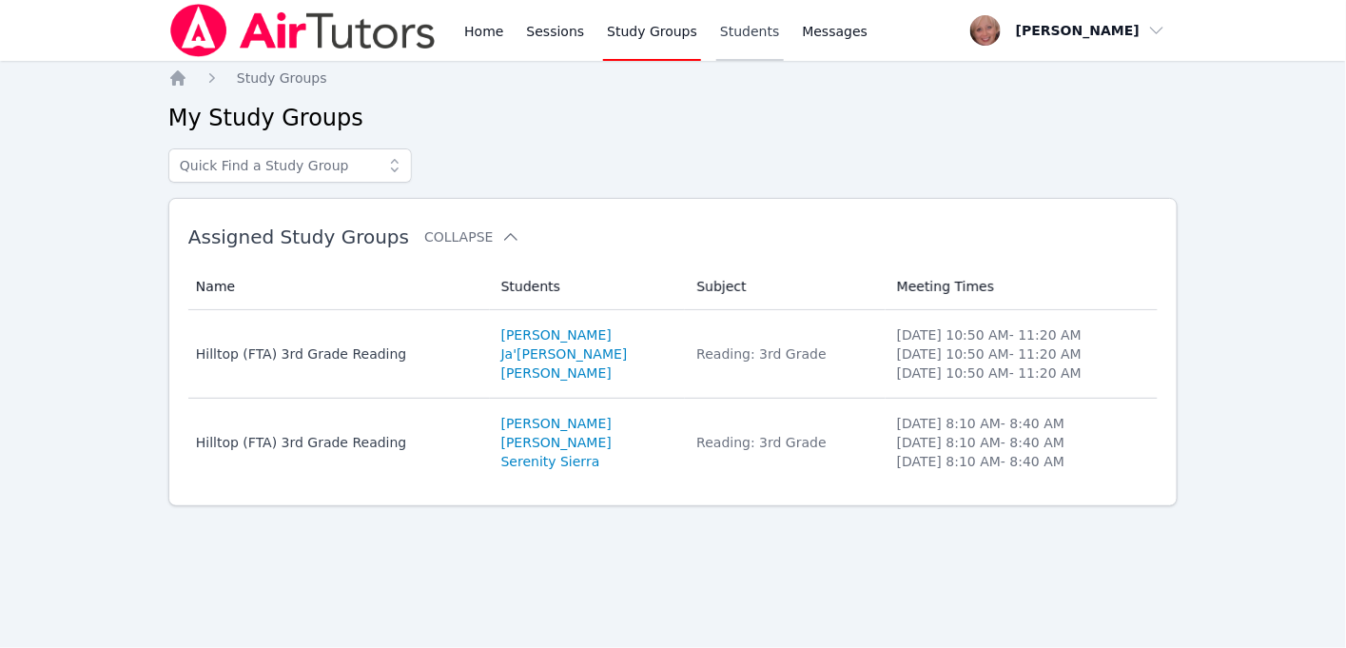
click at [743, 25] on link "Students" at bounding box center [749, 30] width 67 height 61
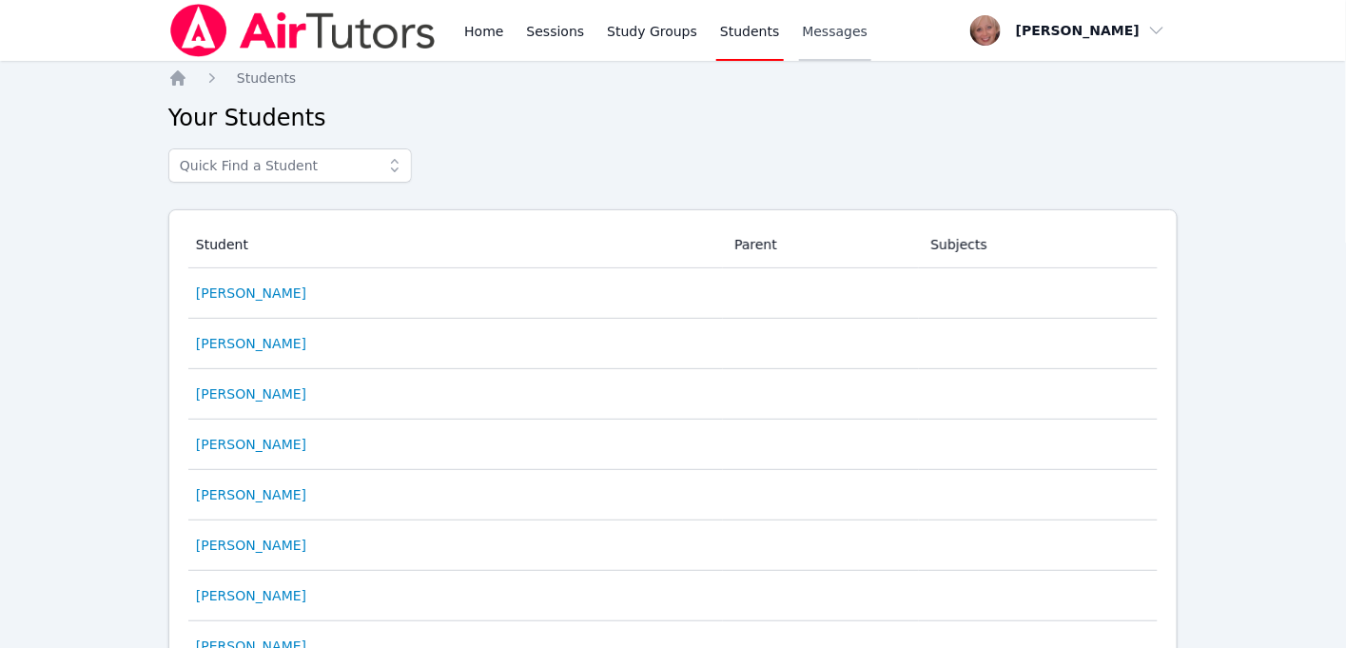
scroll to position [12, 0]
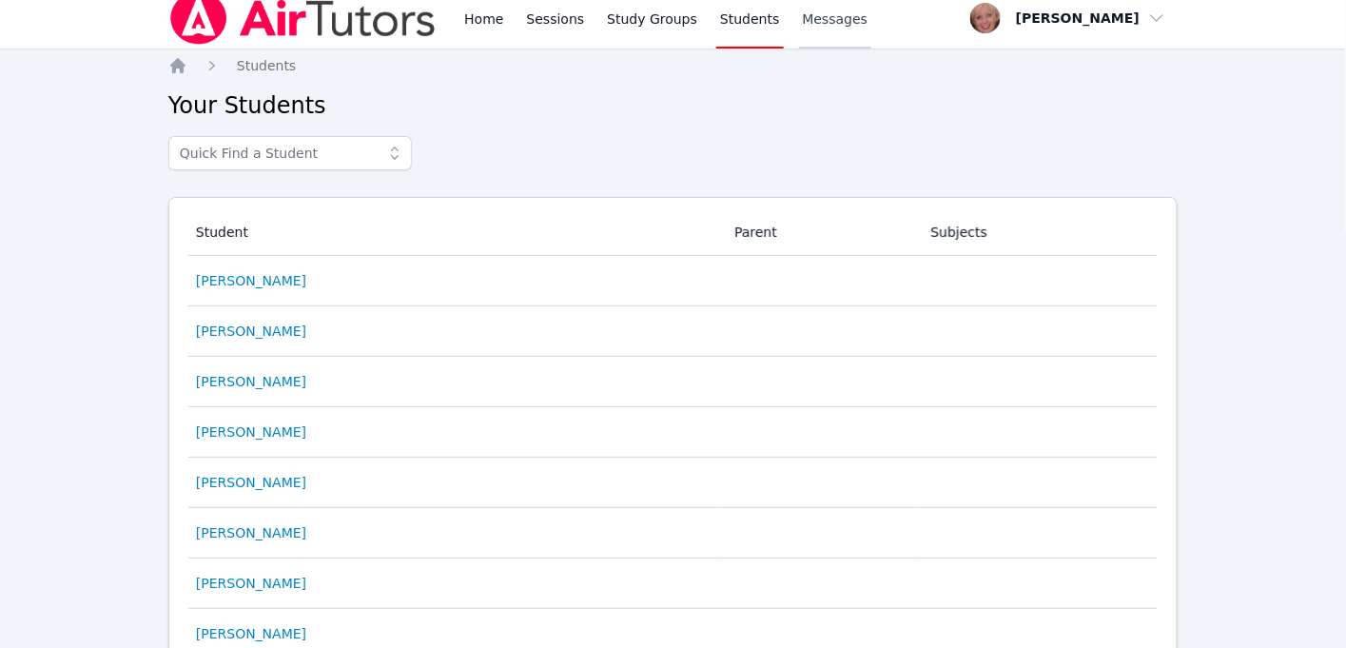
click at [847, 27] on span "Messages" at bounding box center [836, 19] width 66 height 19
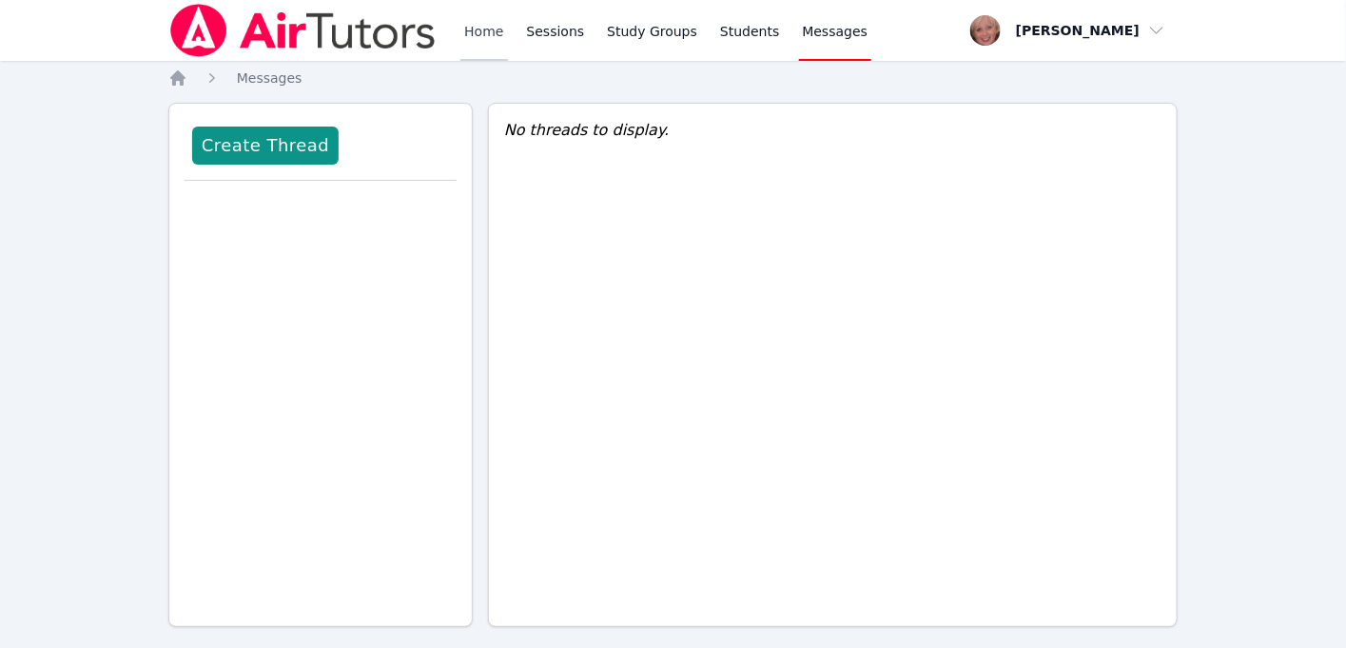
click at [481, 29] on link "Home" at bounding box center [483, 30] width 47 height 61
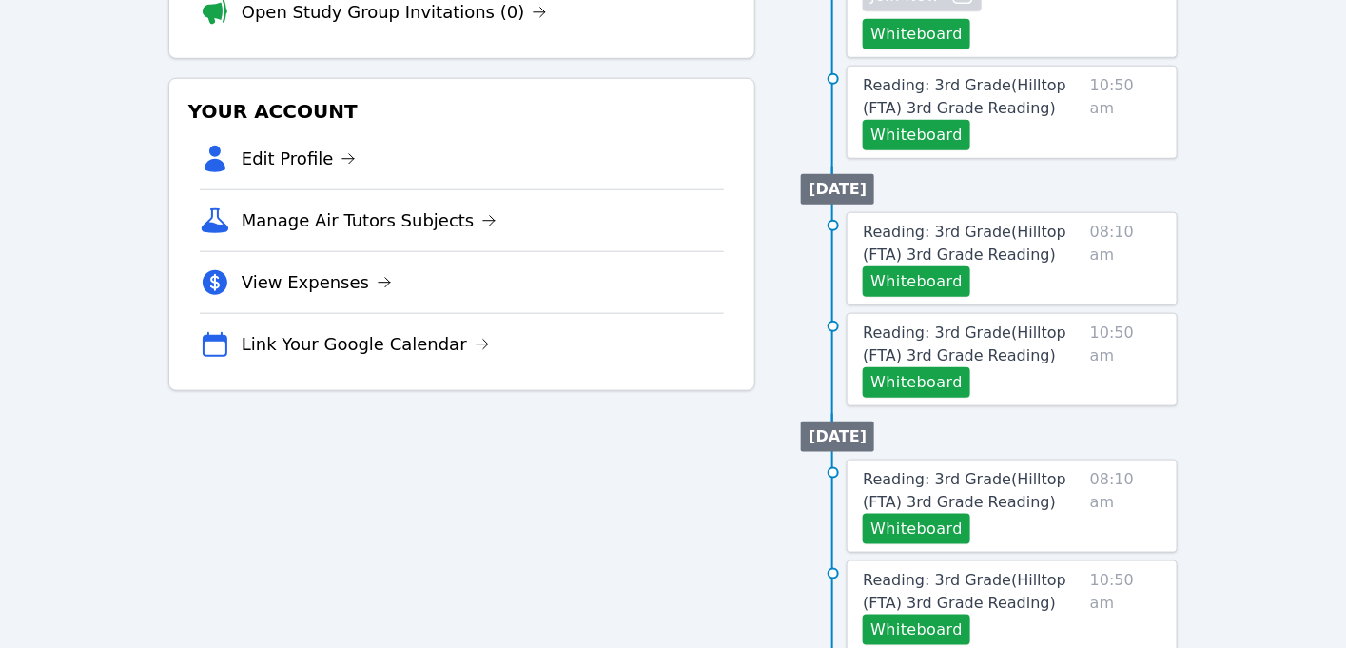
scroll to position [481, 0]
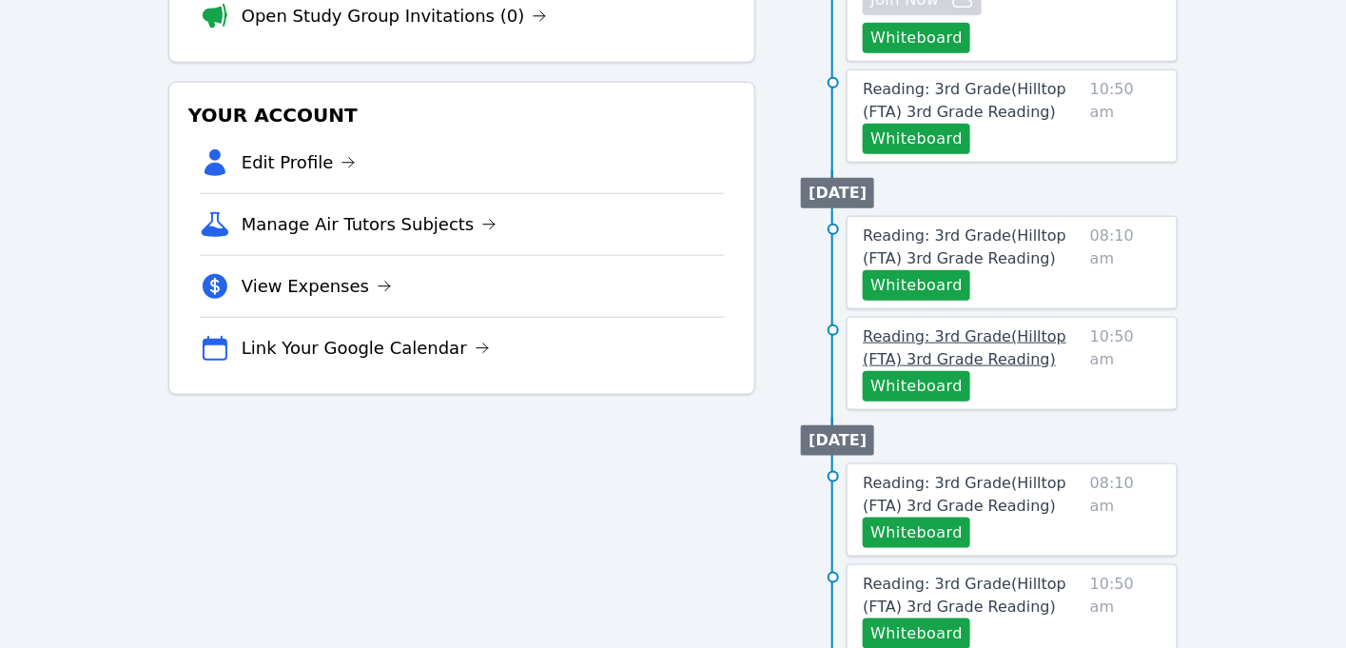
click at [956, 325] on link "Reading: 3rd Grade ( Hilltop (FTA) 3rd Grade Reading )" at bounding box center [973, 348] width 220 height 46
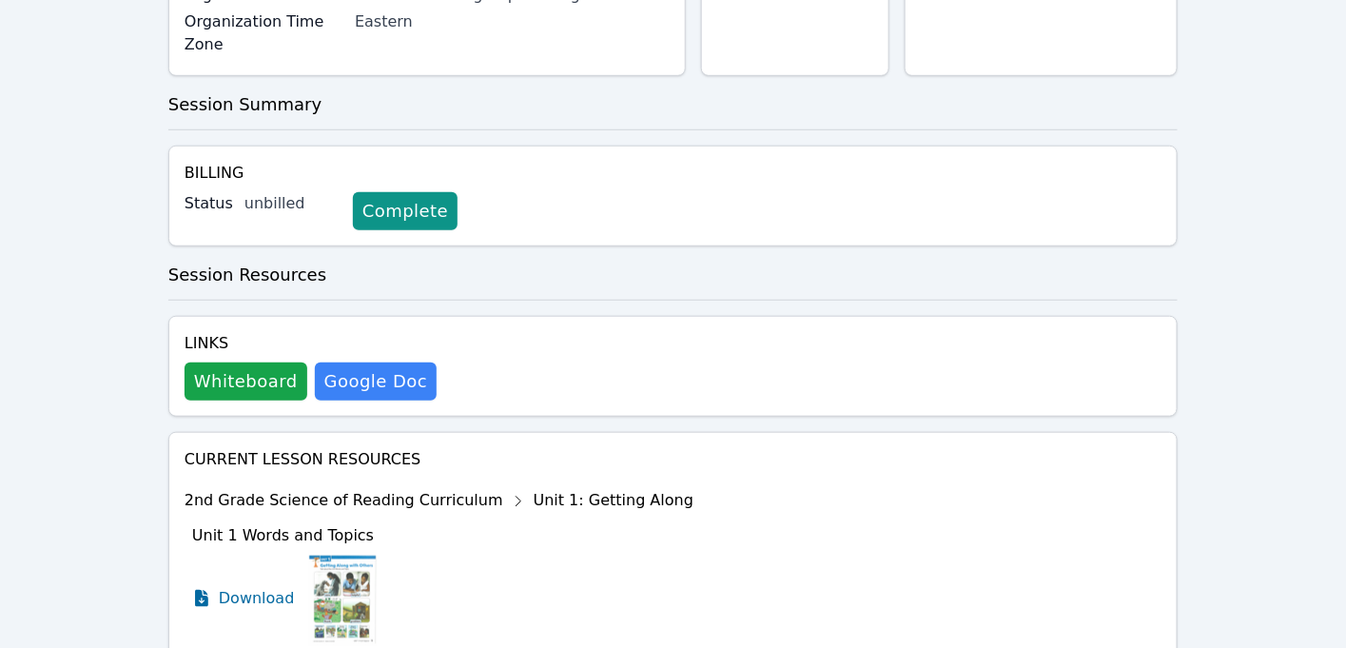
scroll to position [416, 0]
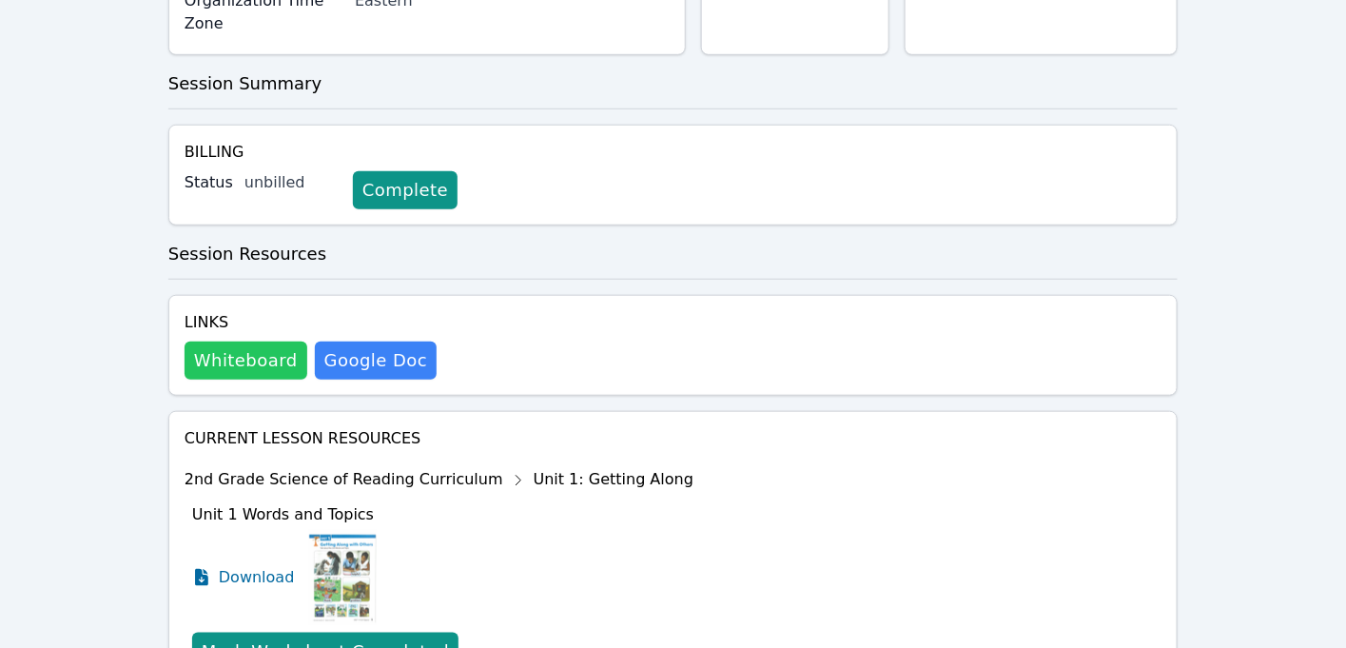
click at [247, 354] on button "Whiteboard" at bounding box center [246, 360] width 123 height 38
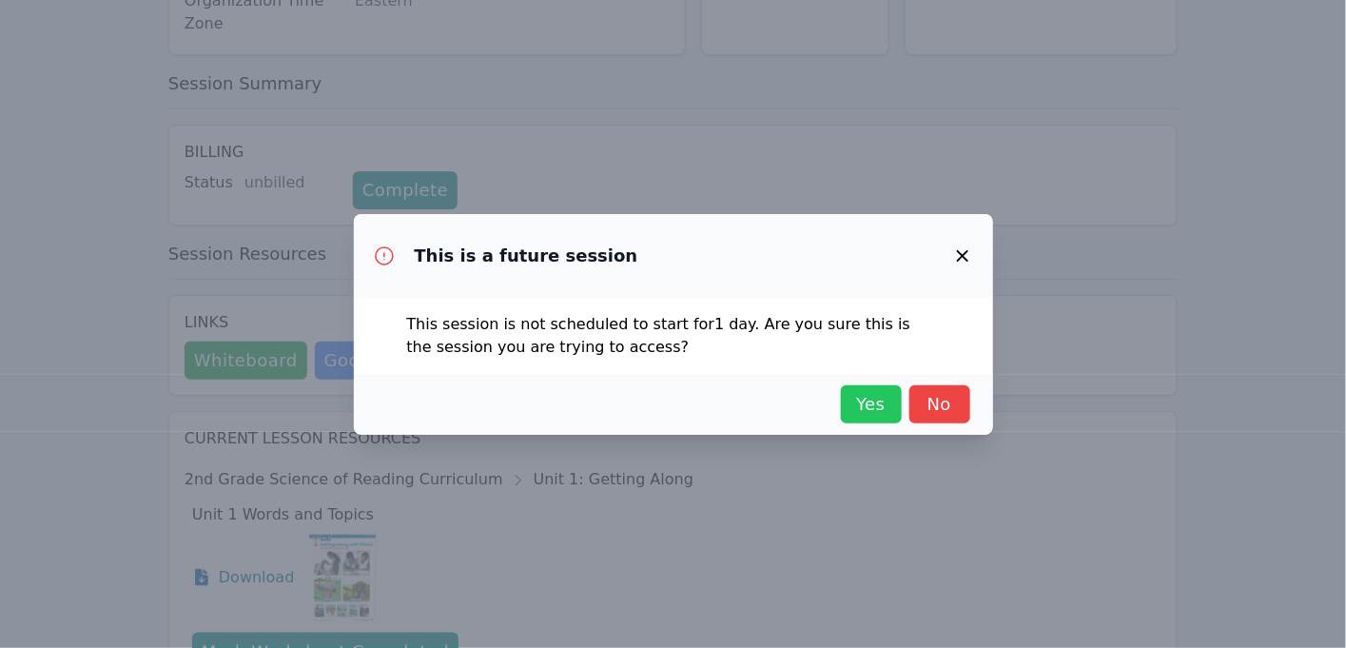
click at [857, 389] on button "Yes" at bounding box center [871, 404] width 61 height 38
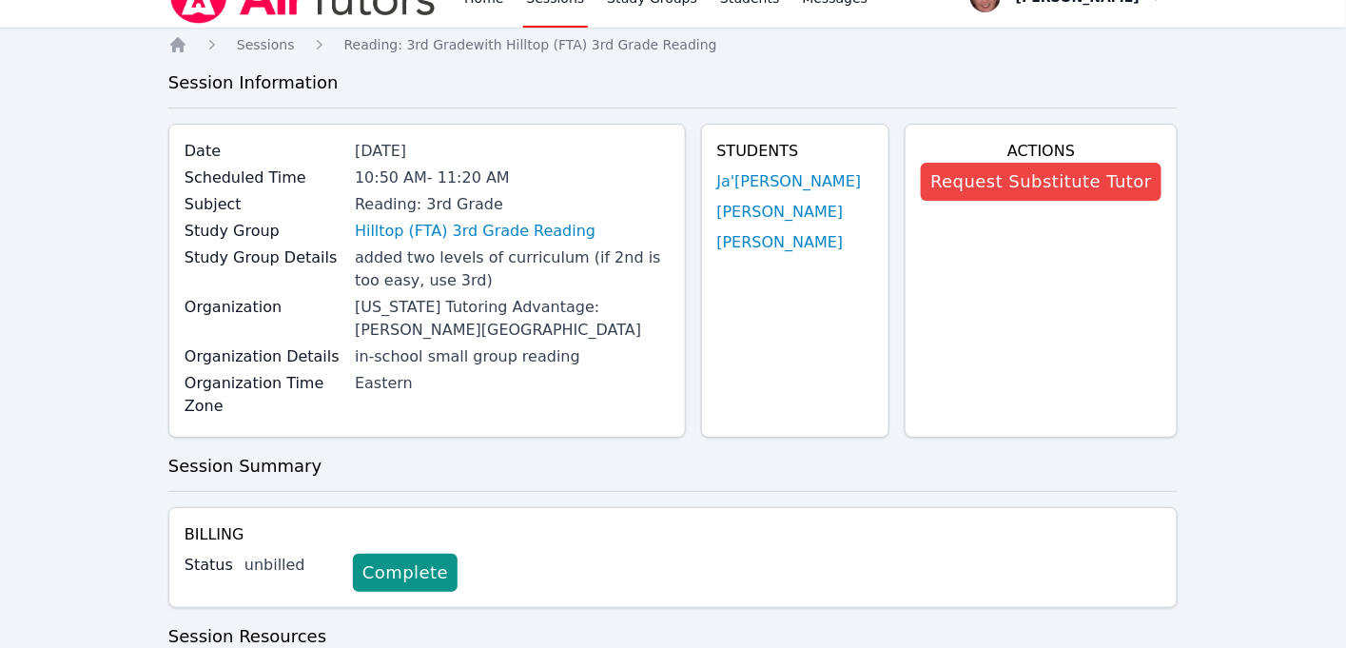
scroll to position [0, 0]
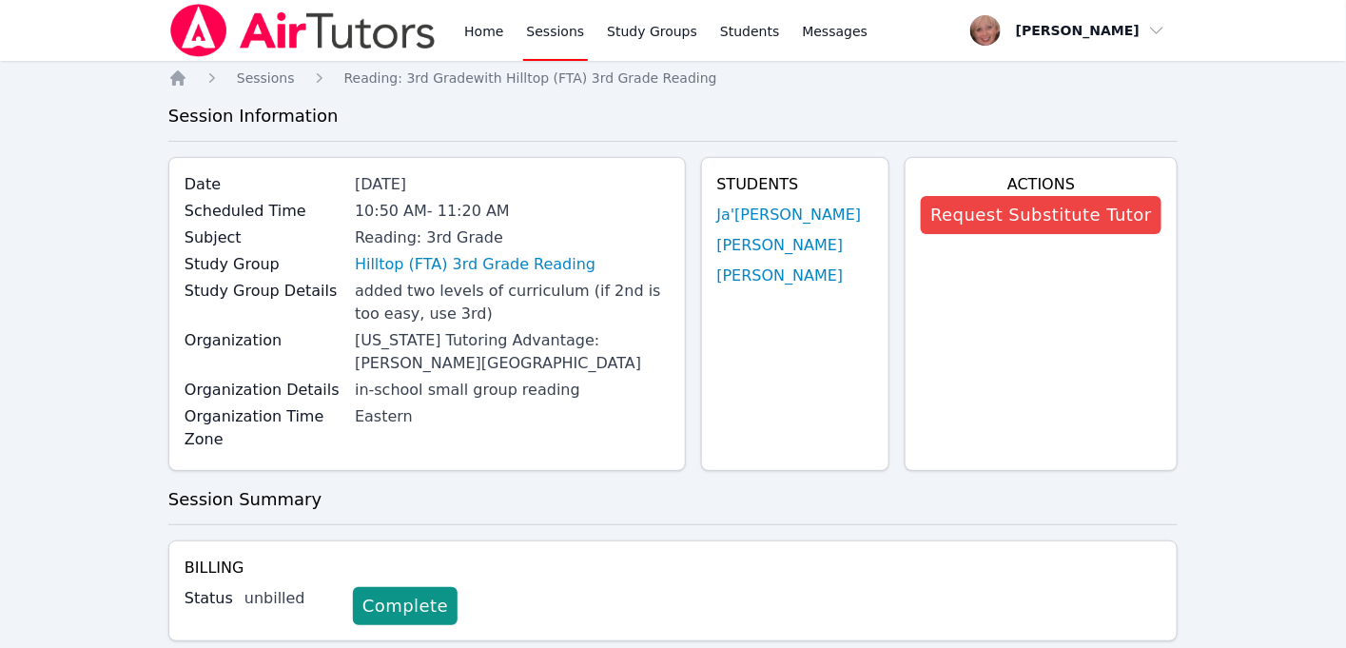
scroll to position [481, 0]
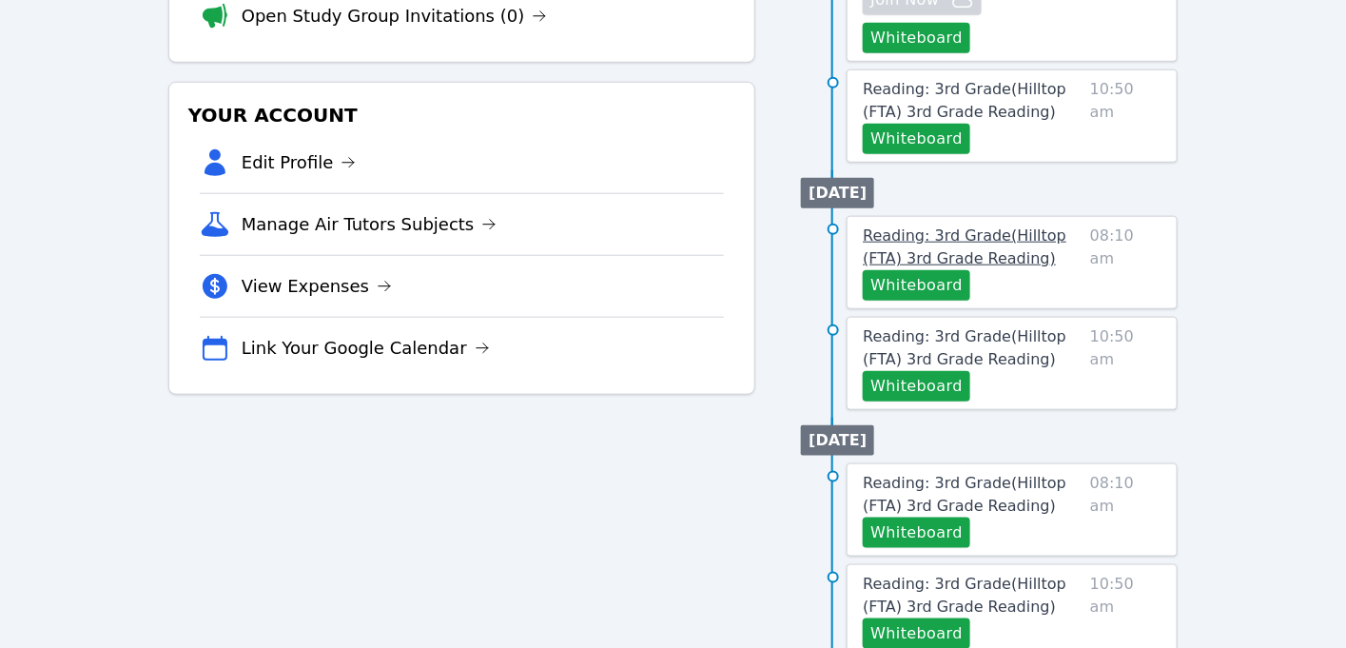
click at [964, 235] on span "Reading: 3rd Grade ( Hilltop (FTA) 3rd Grade Reading )" at bounding box center [965, 246] width 204 height 41
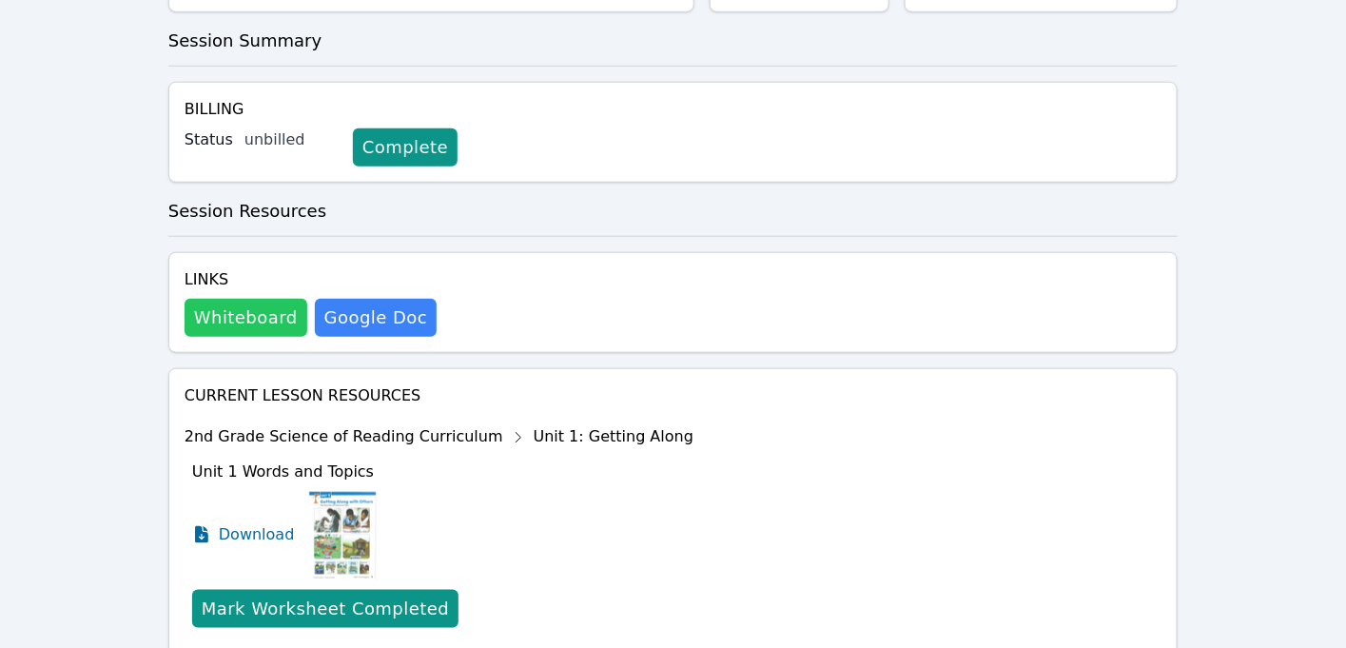
click at [219, 299] on button "Whiteboard" at bounding box center [246, 318] width 123 height 38
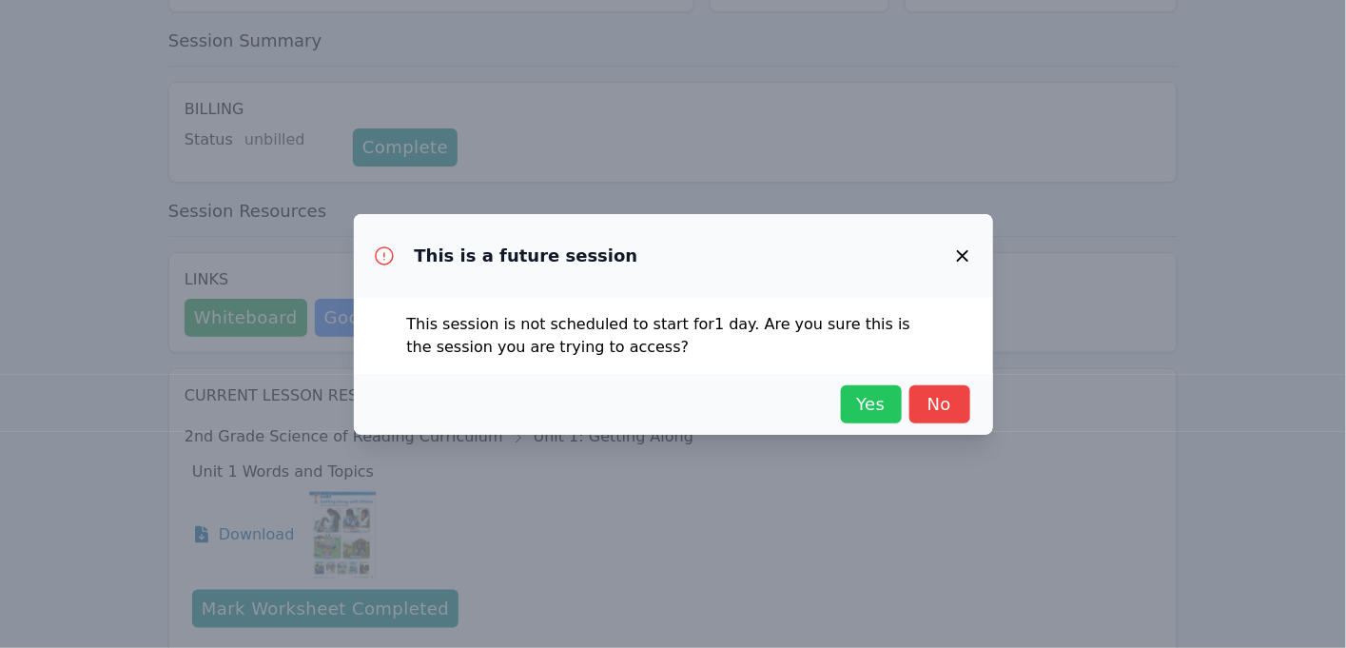
click at [859, 394] on span "Yes" at bounding box center [871, 404] width 42 height 27
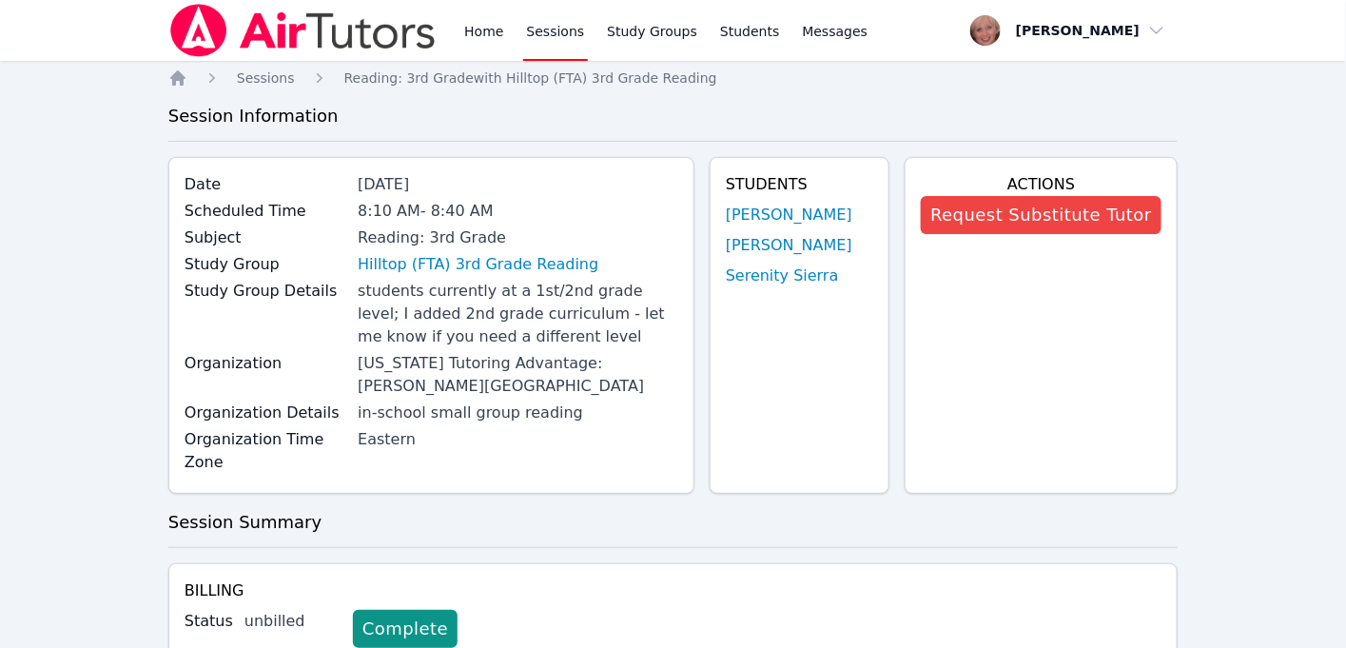
scroll to position [481, 0]
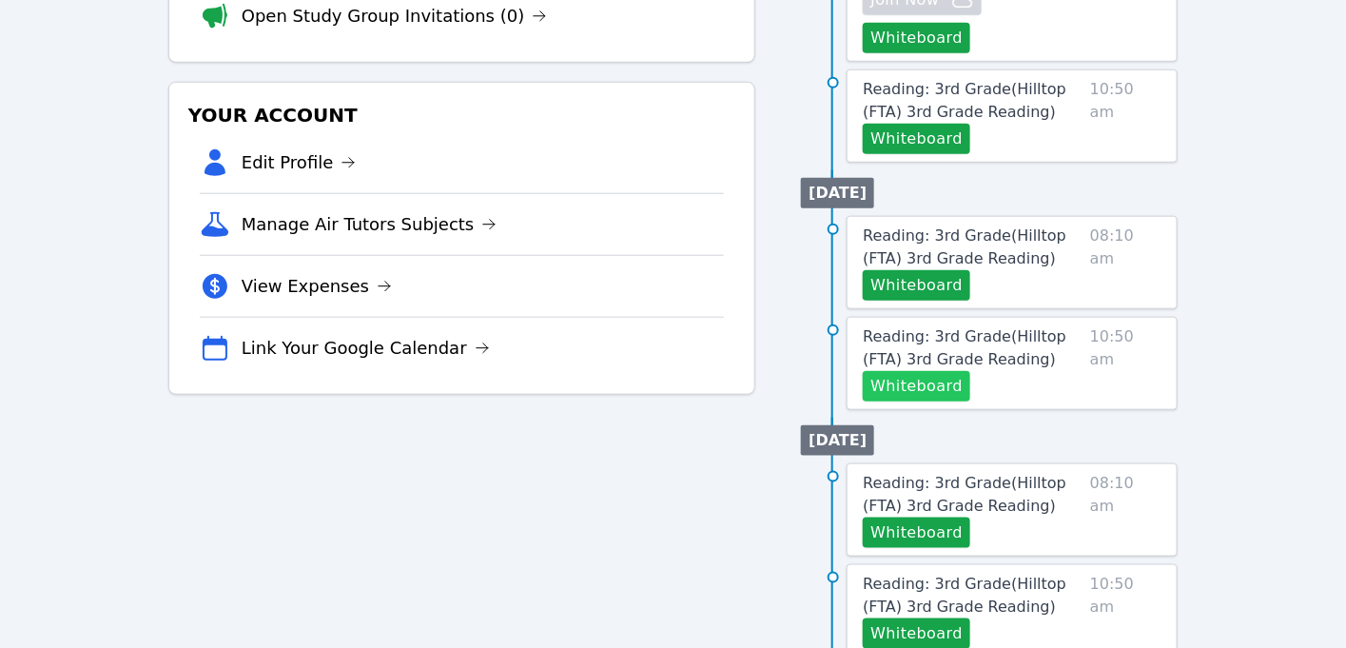
click at [930, 371] on button "Whiteboard" at bounding box center [916, 386] width 107 height 30
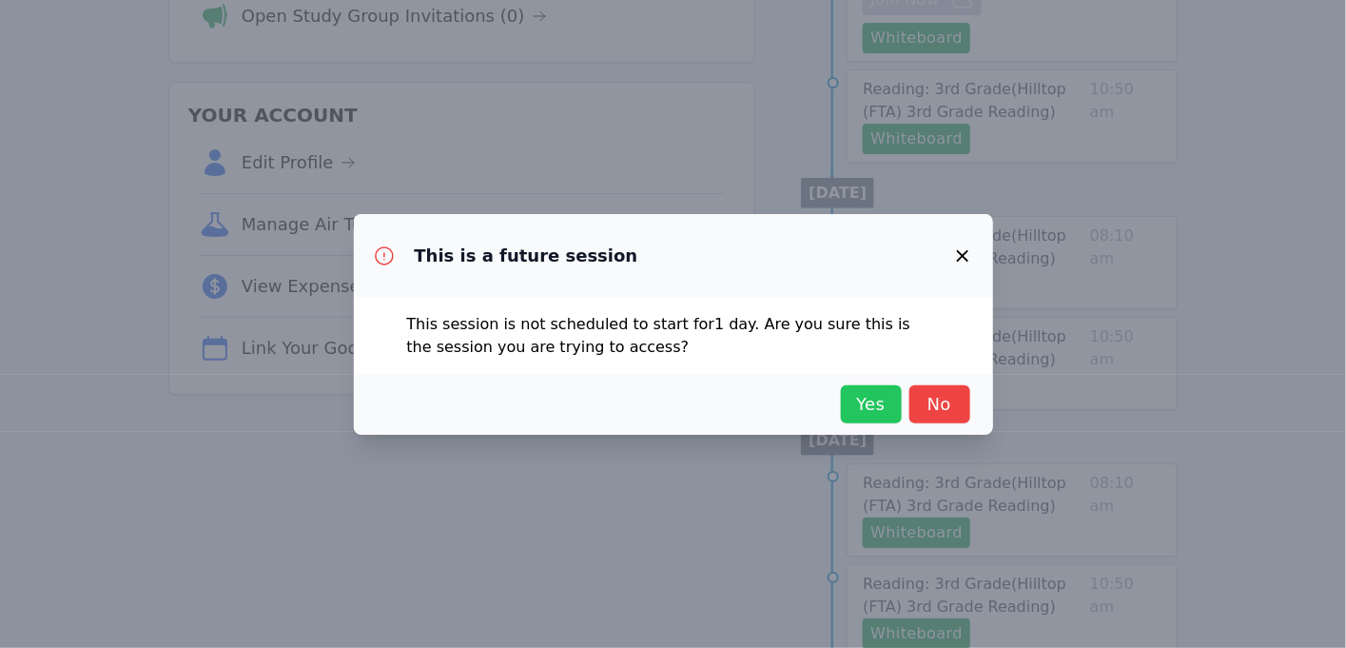
click at [873, 411] on span "Yes" at bounding box center [871, 404] width 42 height 27
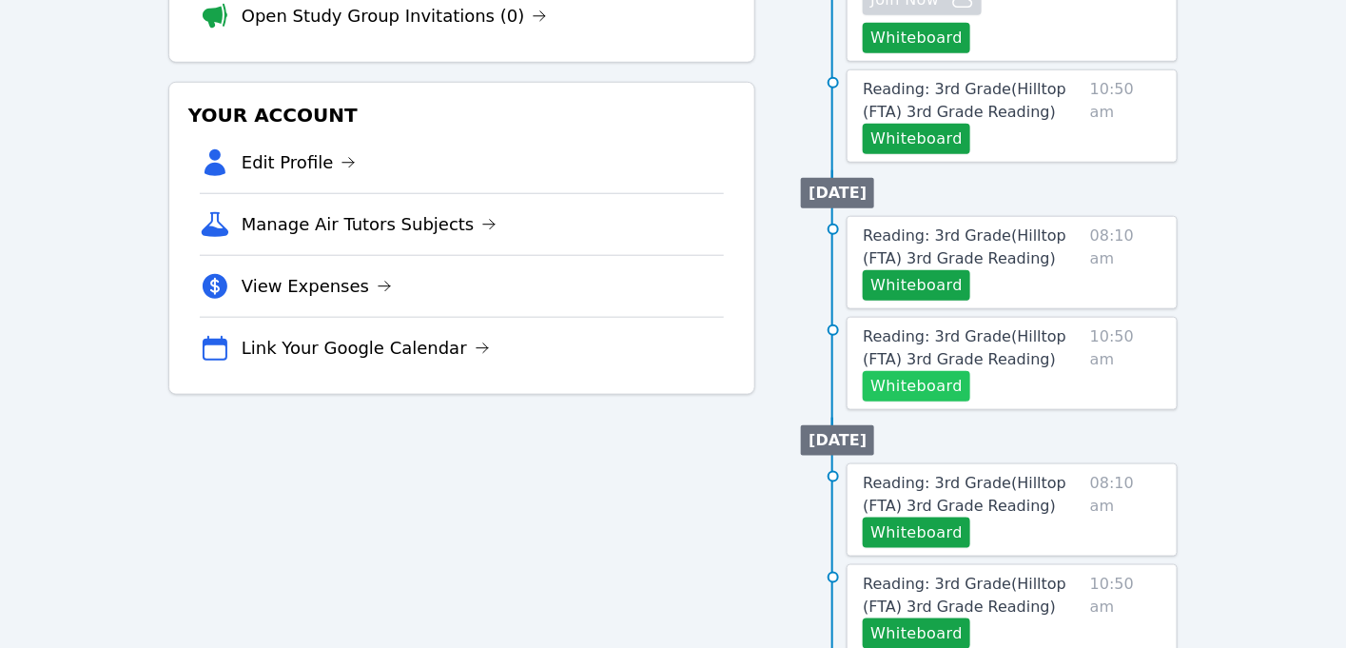
click at [892, 371] on button "Whiteboard" at bounding box center [916, 386] width 107 height 30
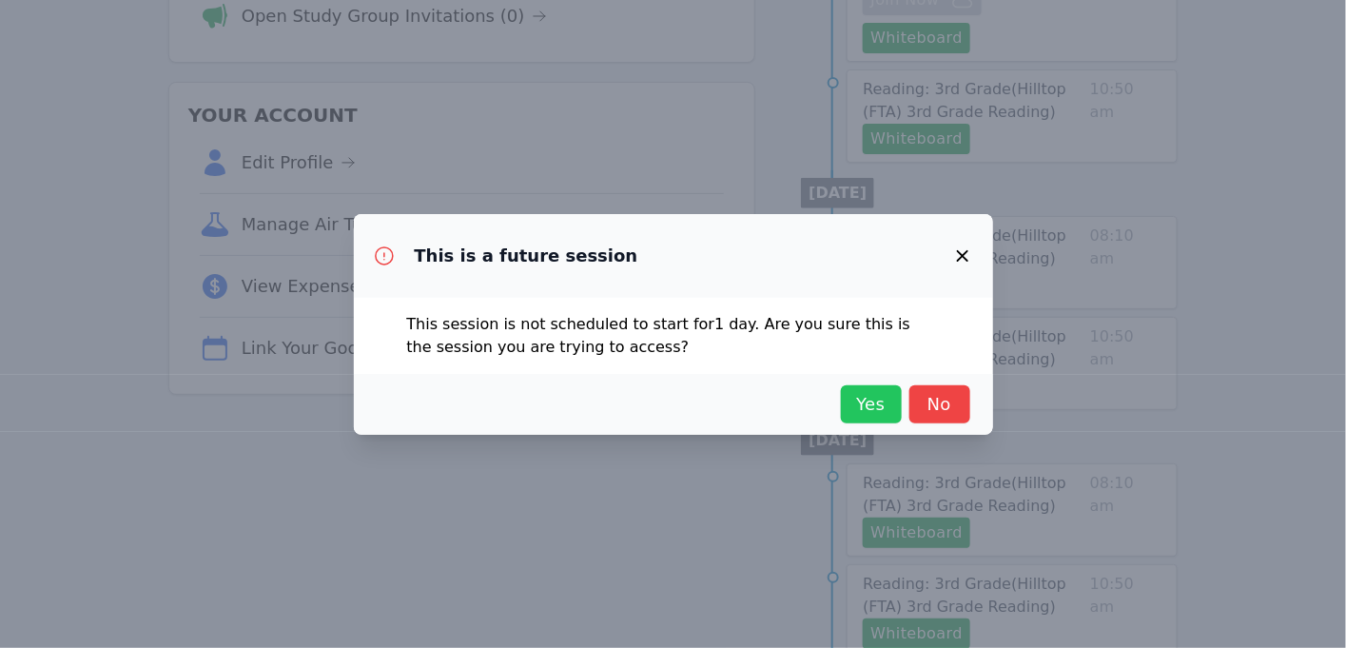
click at [847, 410] on button "Yes" at bounding box center [871, 404] width 61 height 38
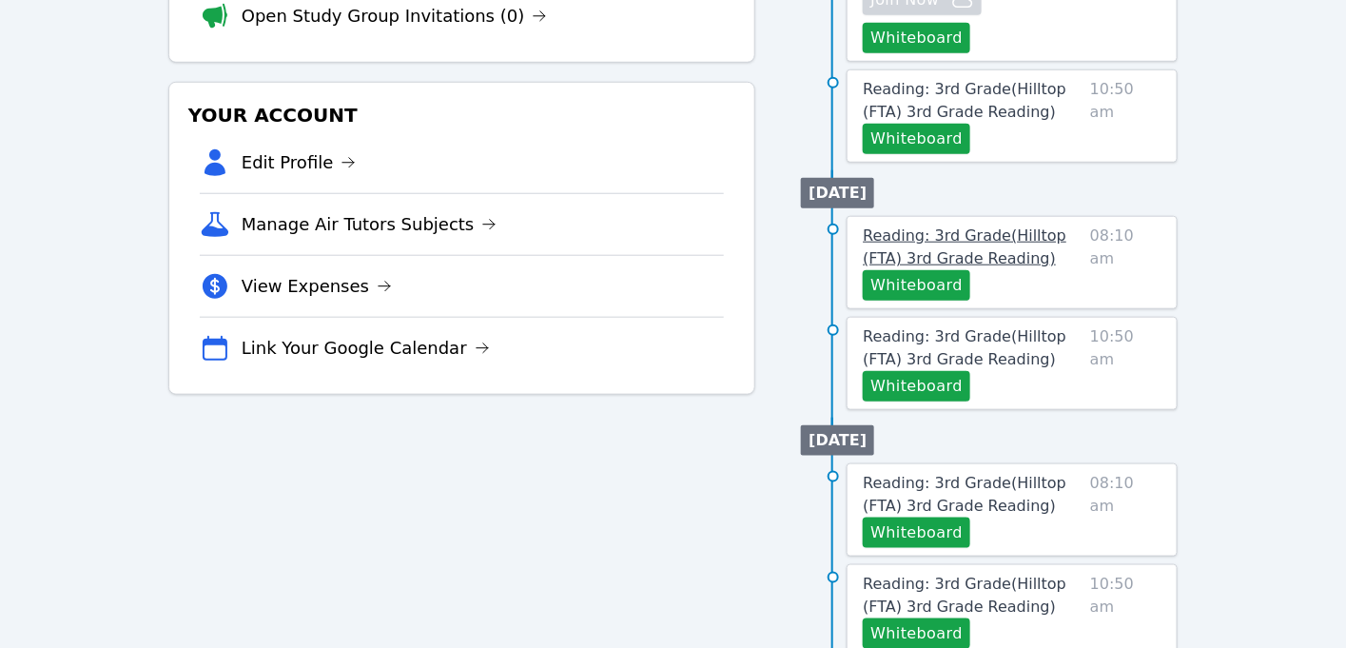
click at [915, 240] on link "Reading: 3rd Grade ( Hilltop (FTA) 3rd Grade Reading )" at bounding box center [973, 247] width 220 height 46
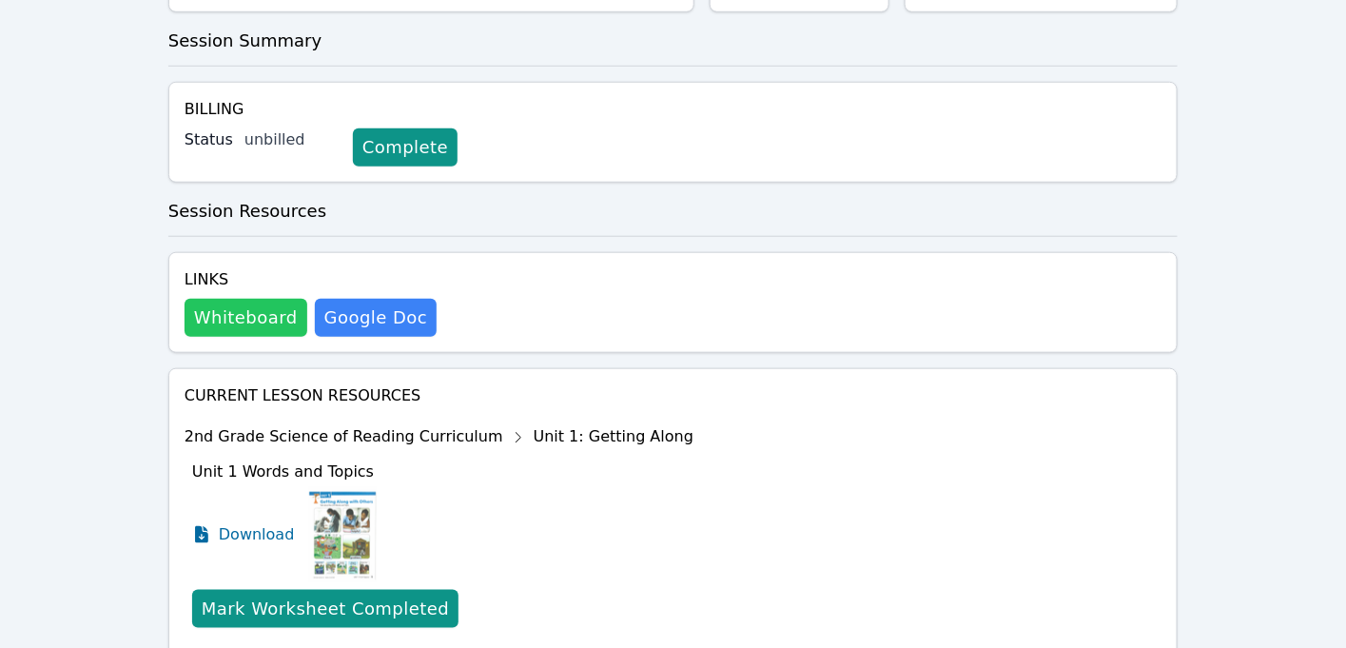
click at [279, 299] on button "Whiteboard" at bounding box center [246, 318] width 123 height 38
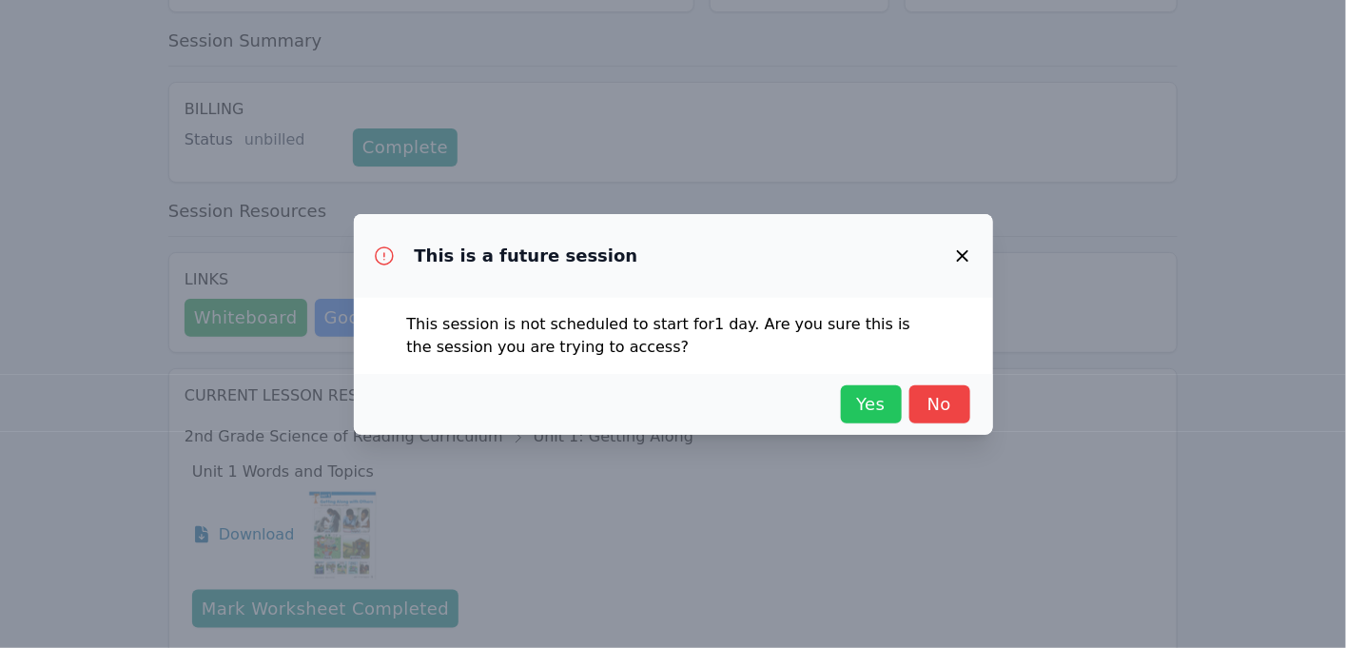
click at [872, 421] on button "Yes" at bounding box center [871, 404] width 61 height 38
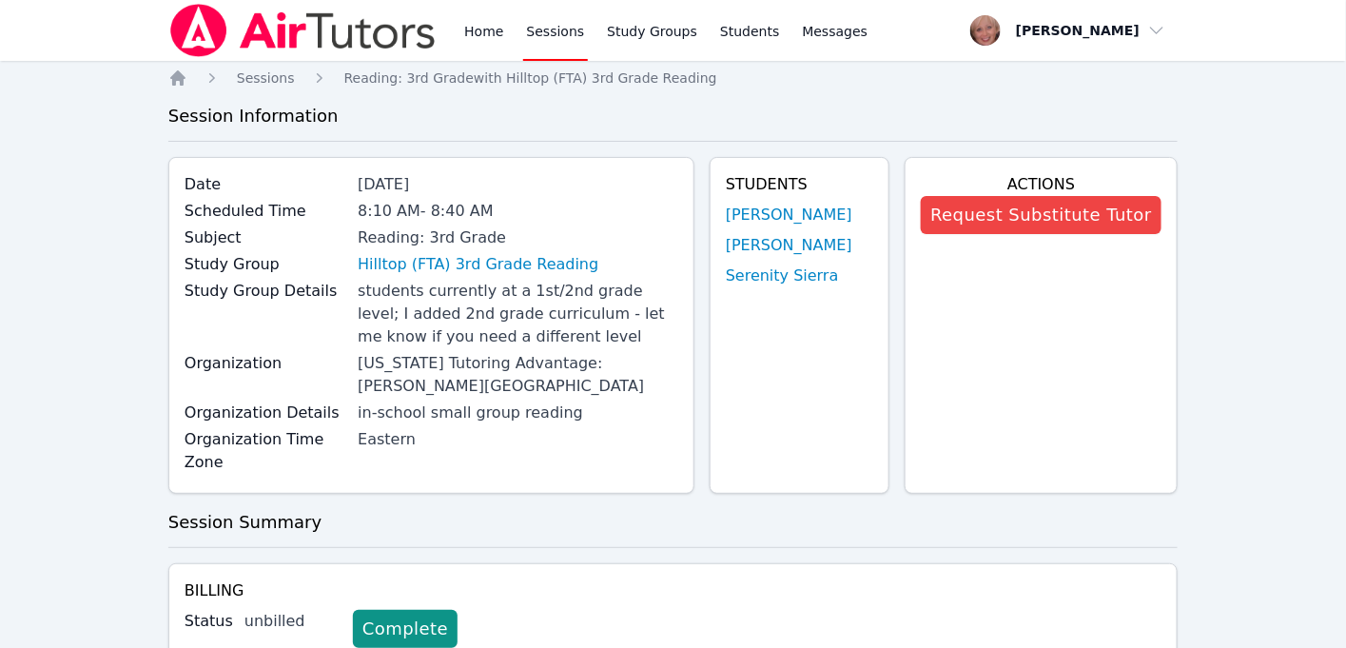
scroll to position [481, 0]
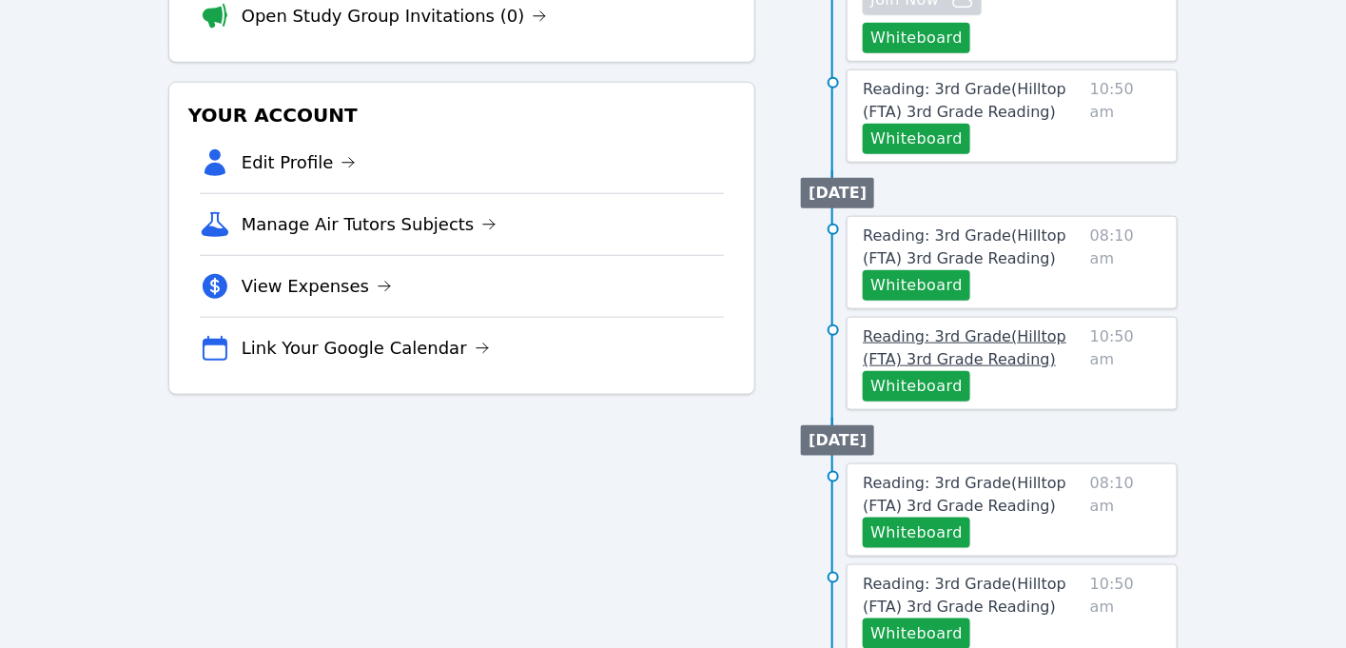
click at [927, 327] on span "Reading: 3rd Grade ( Hilltop (FTA) 3rd Grade Reading )" at bounding box center [965, 347] width 204 height 41
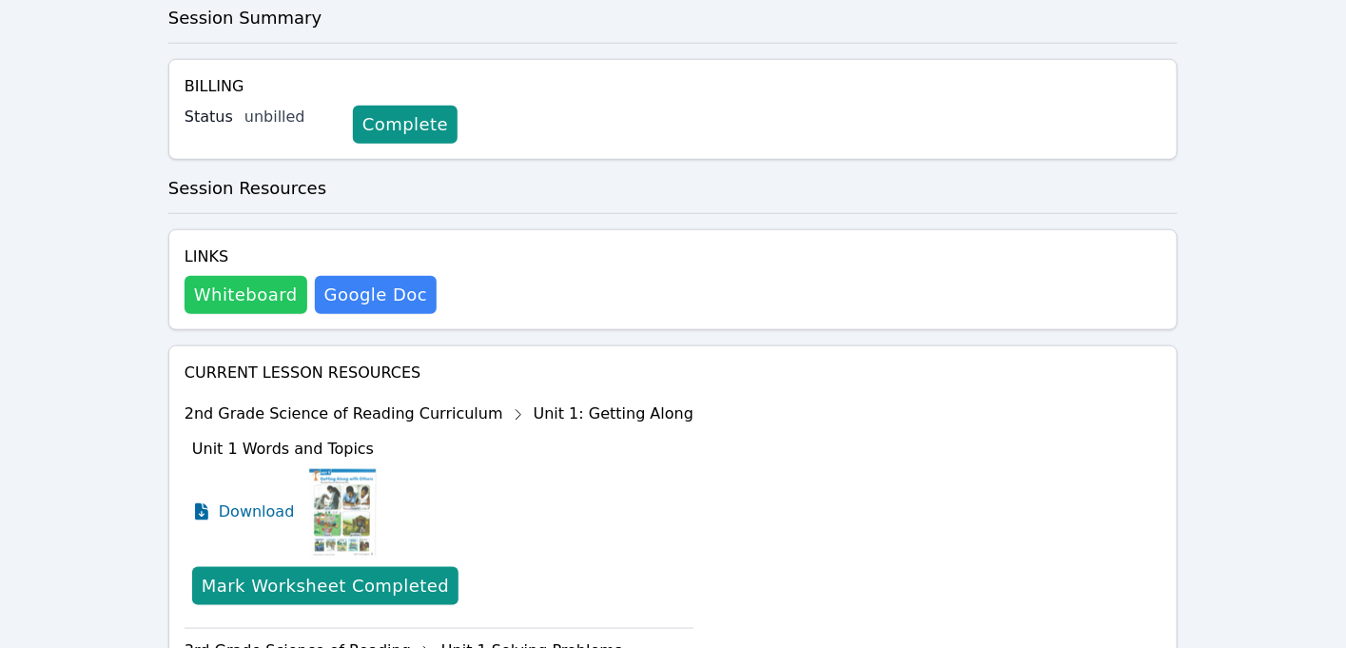
click at [226, 293] on button "Whiteboard" at bounding box center [246, 295] width 123 height 38
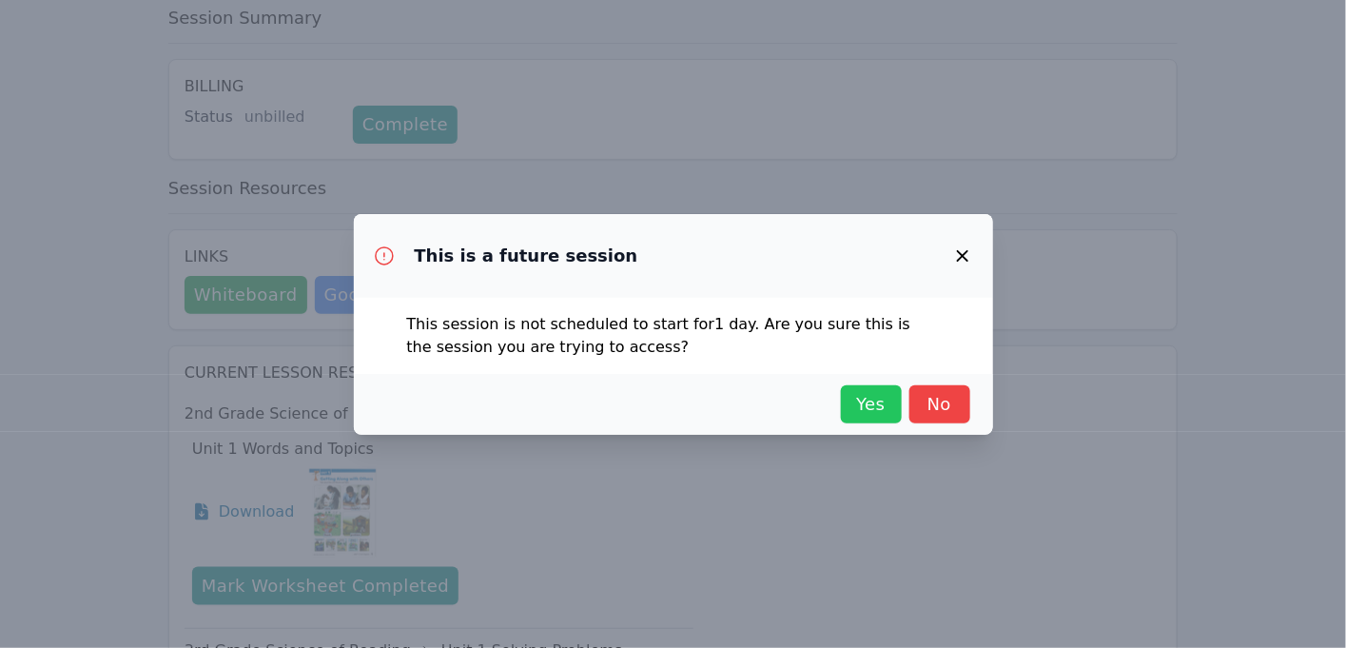
click at [862, 413] on span "Yes" at bounding box center [871, 404] width 42 height 27
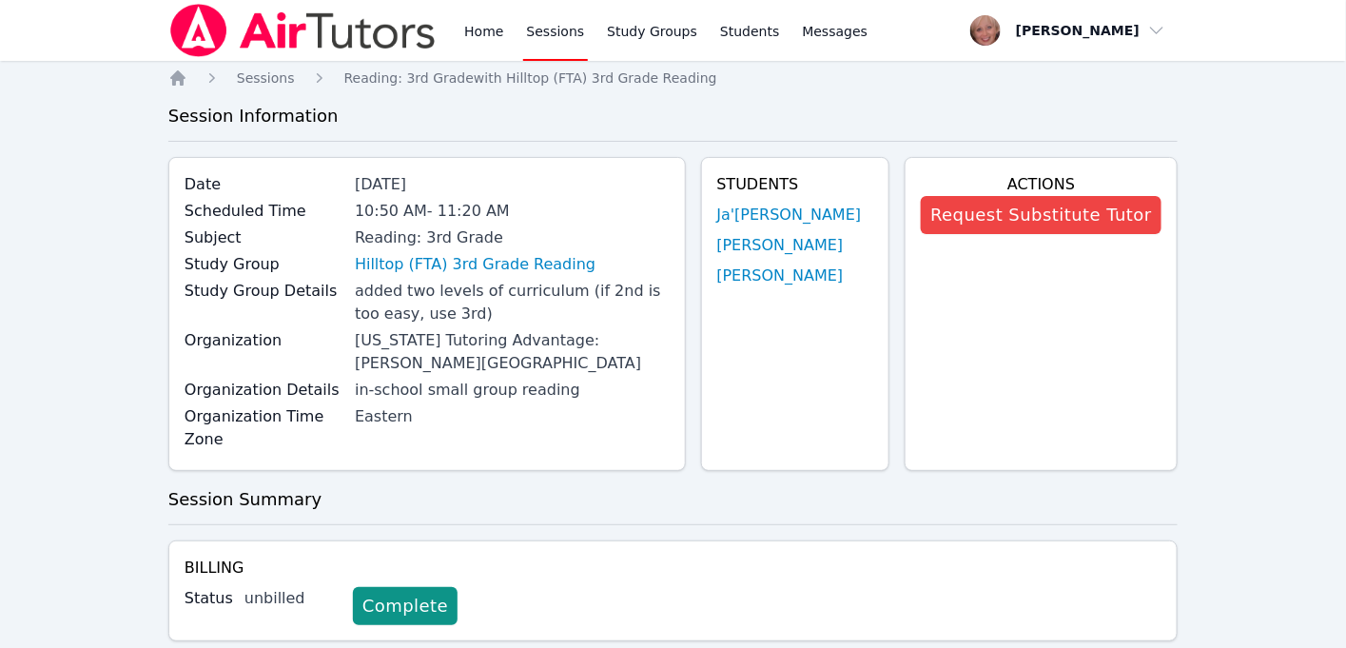
scroll to position [481, 0]
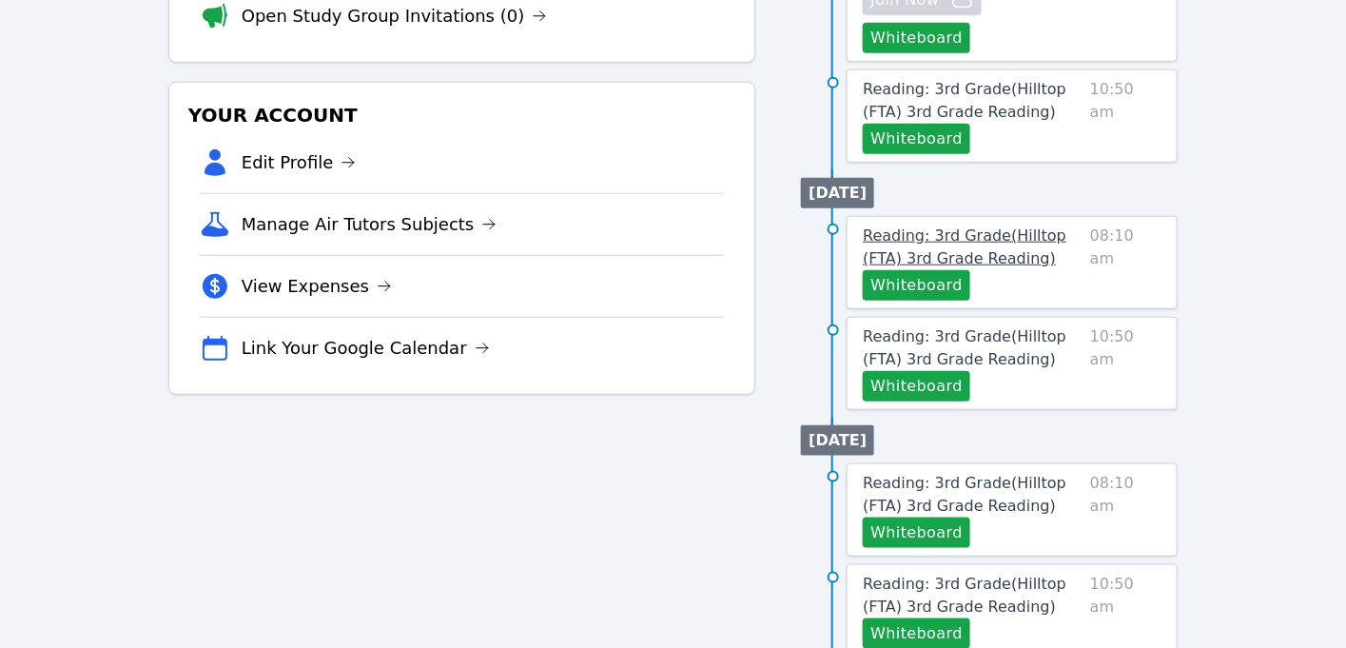
click at [946, 226] on span "Reading: 3rd Grade ( Hilltop (FTA) 3rd Grade Reading )" at bounding box center [965, 246] width 204 height 41
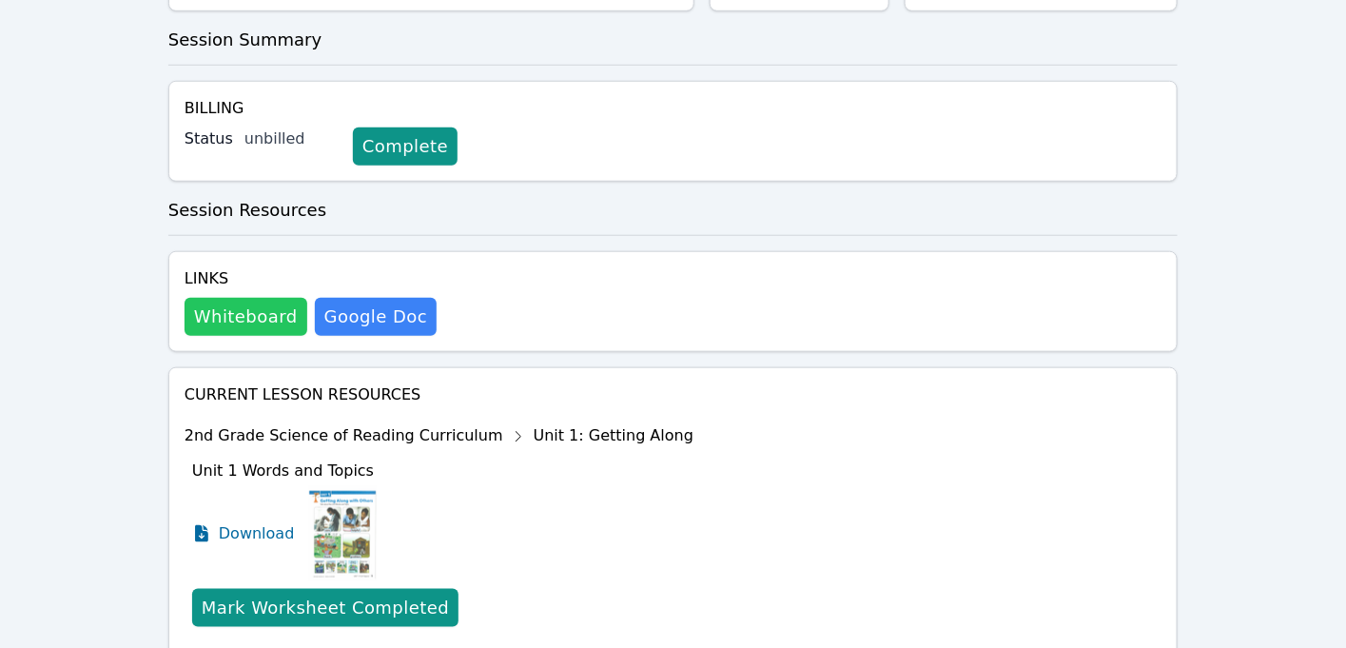
click at [230, 298] on button "Whiteboard" at bounding box center [246, 317] width 123 height 38
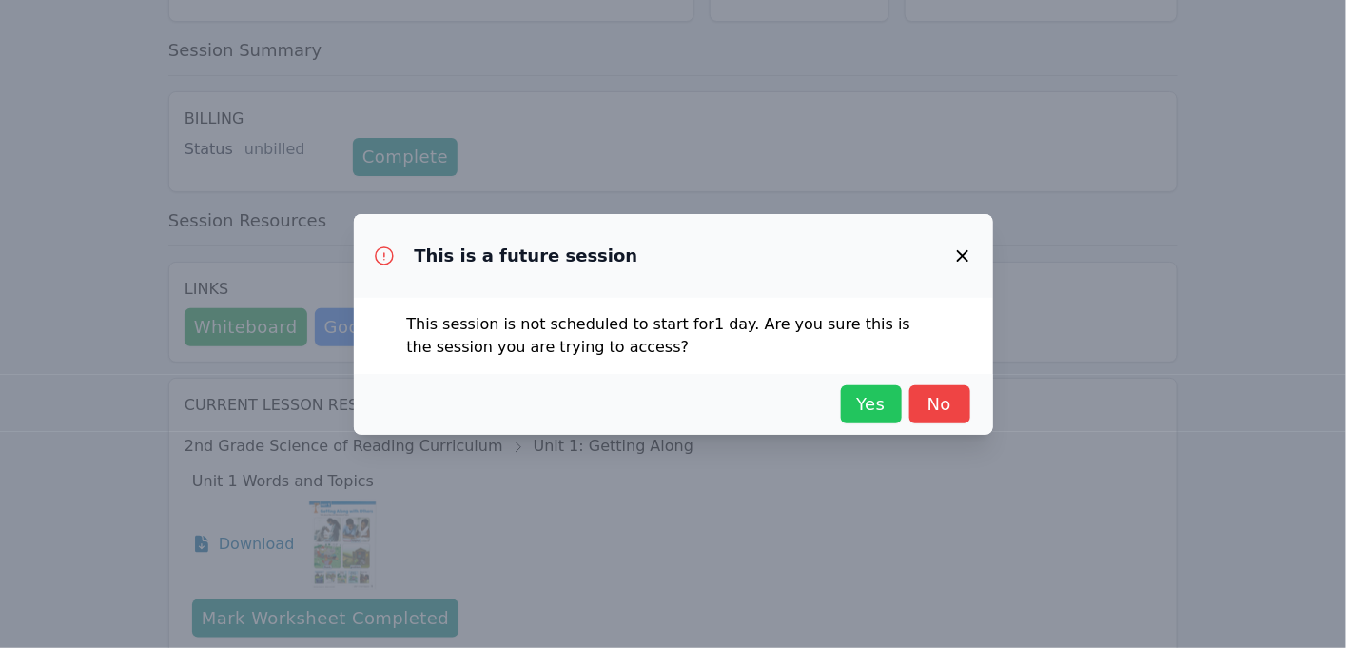
click at [864, 400] on span "Yes" at bounding box center [871, 404] width 42 height 27
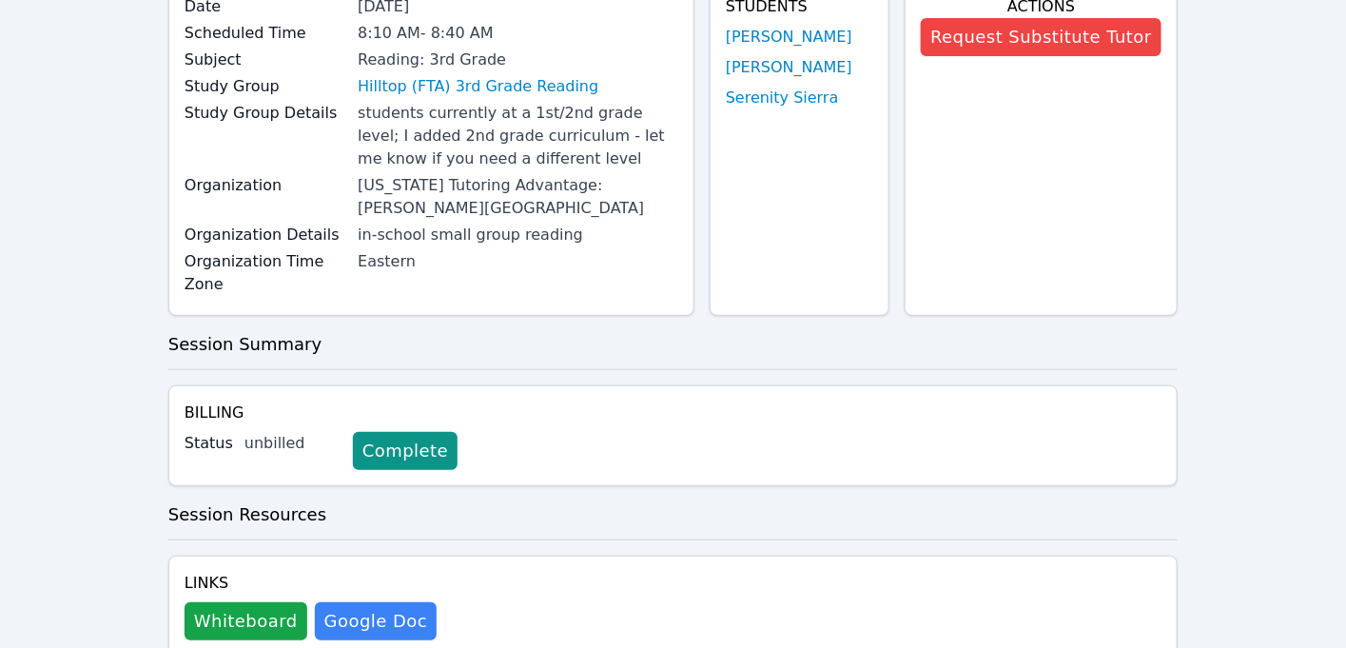
scroll to position [0, 0]
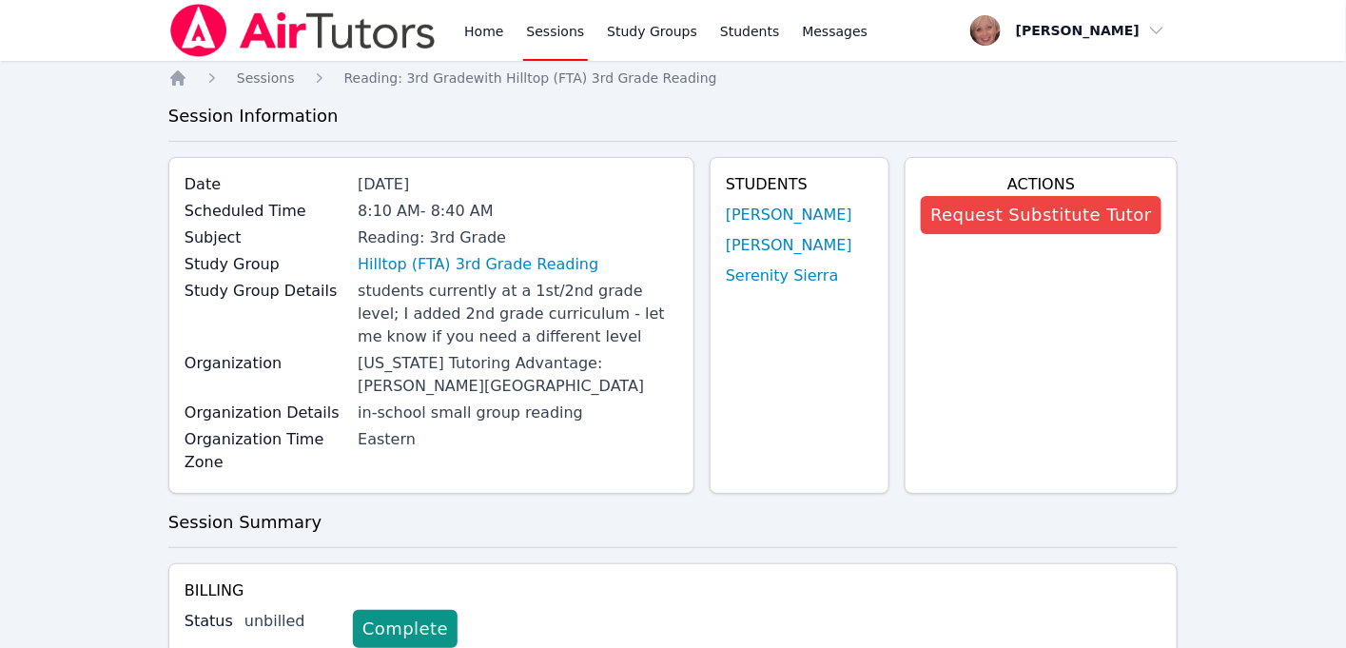
scroll to position [481, 0]
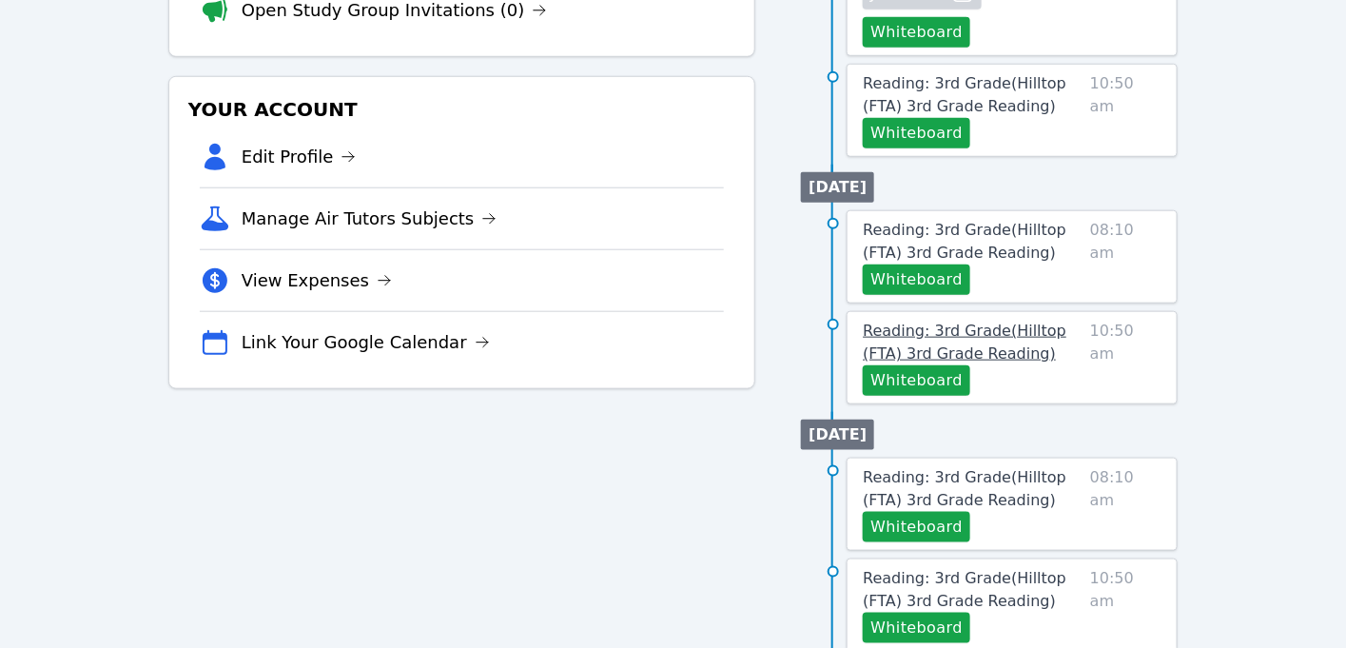
click at [937, 324] on span "Reading: 3rd Grade ( Hilltop (FTA) 3rd Grade Reading )" at bounding box center [965, 341] width 204 height 41
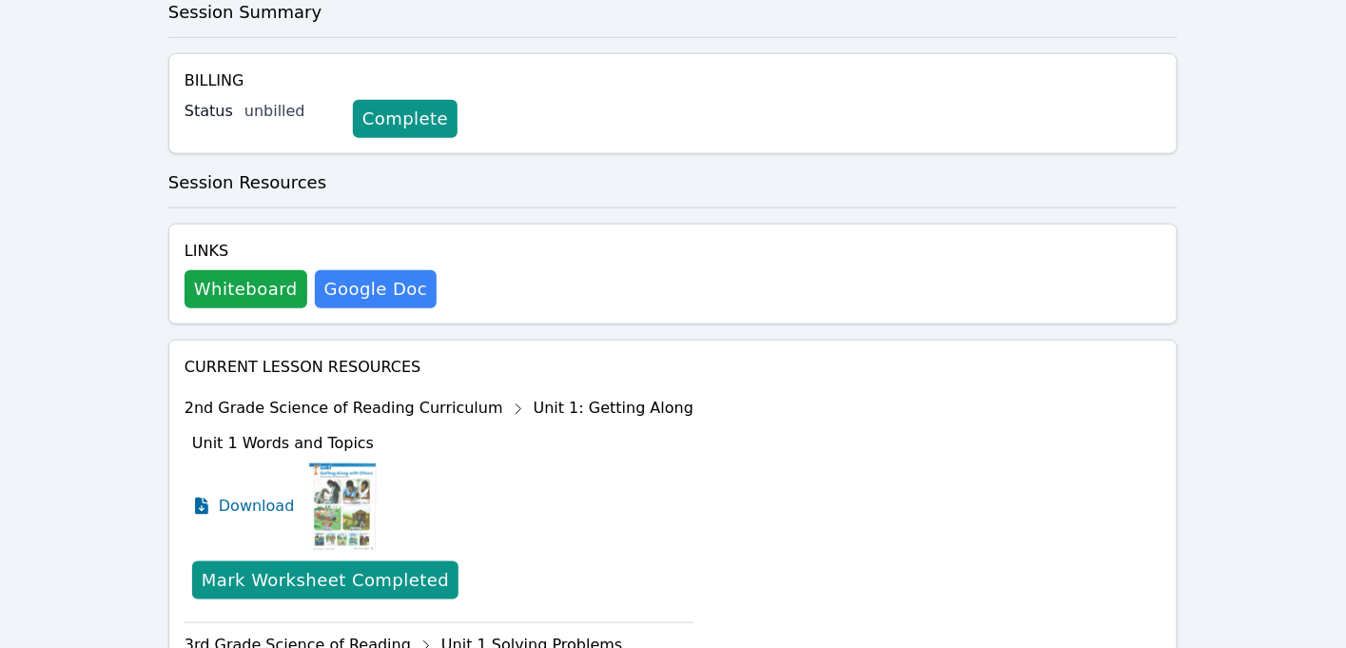
scroll to position [481, 0]
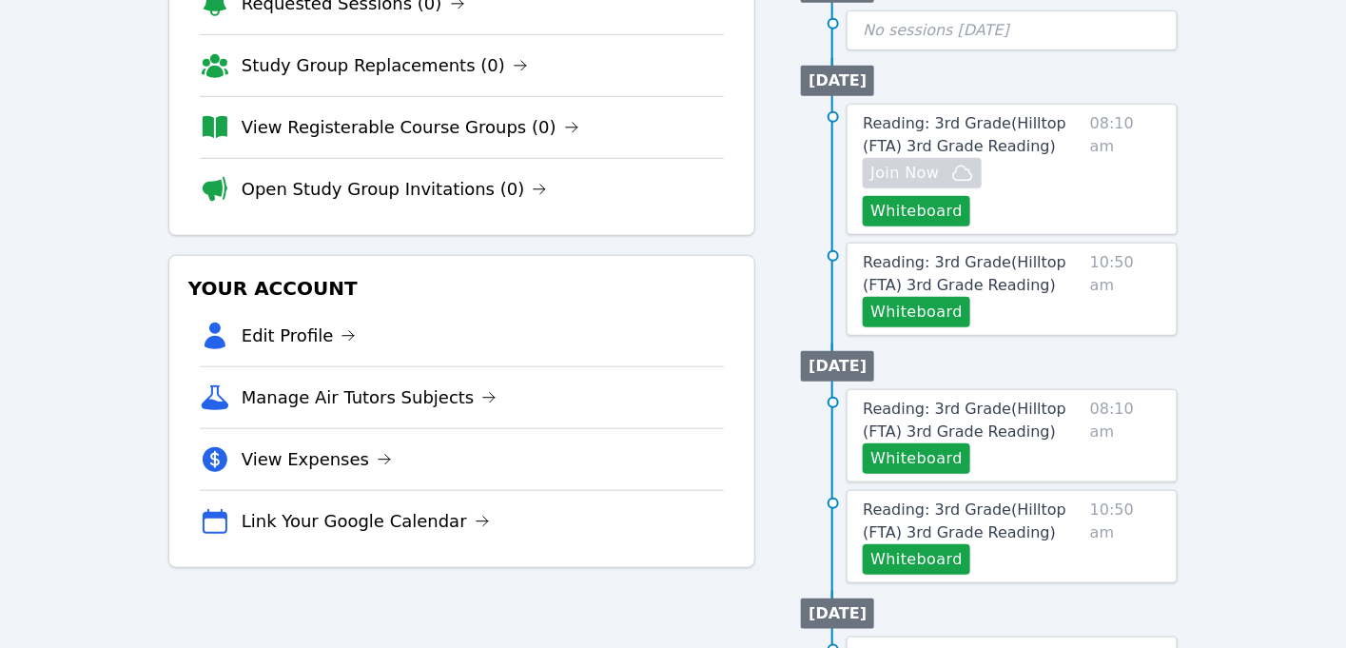
scroll to position [390, 0]
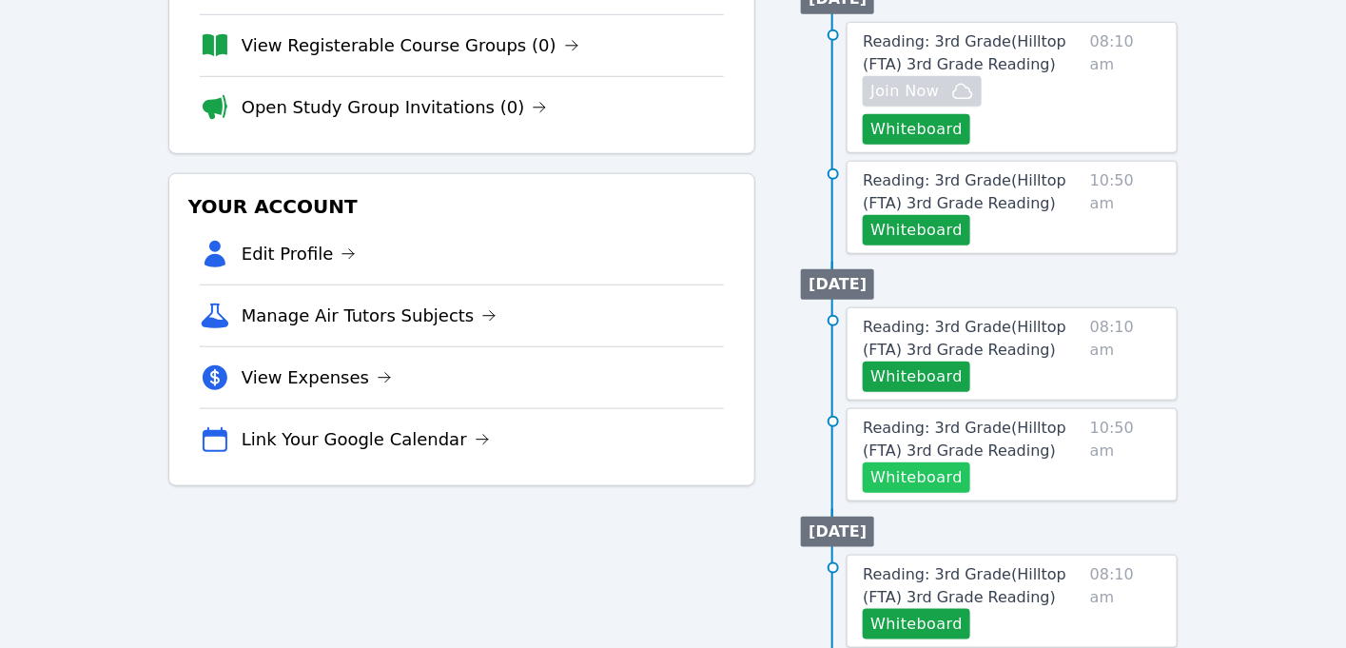
click at [922, 462] on button "Whiteboard" at bounding box center [916, 477] width 107 height 30
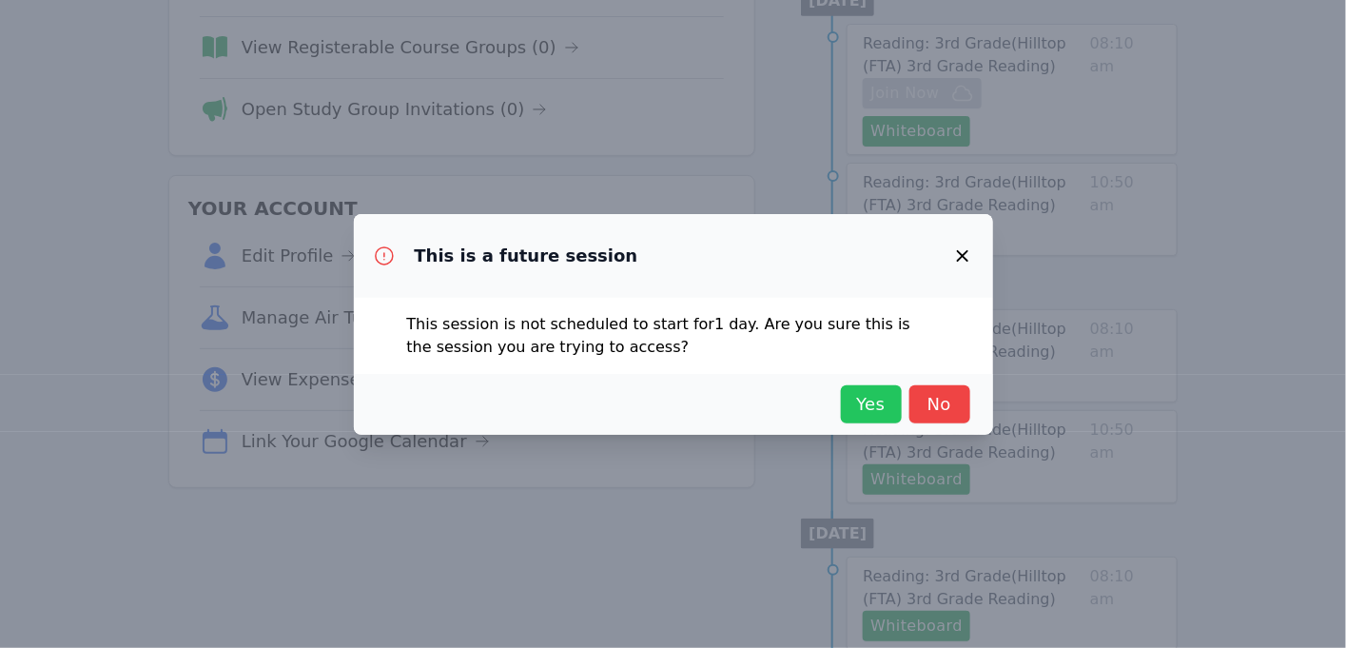
click at [854, 406] on span "Yes" at bounding box center [871, 404] width 42 height 27
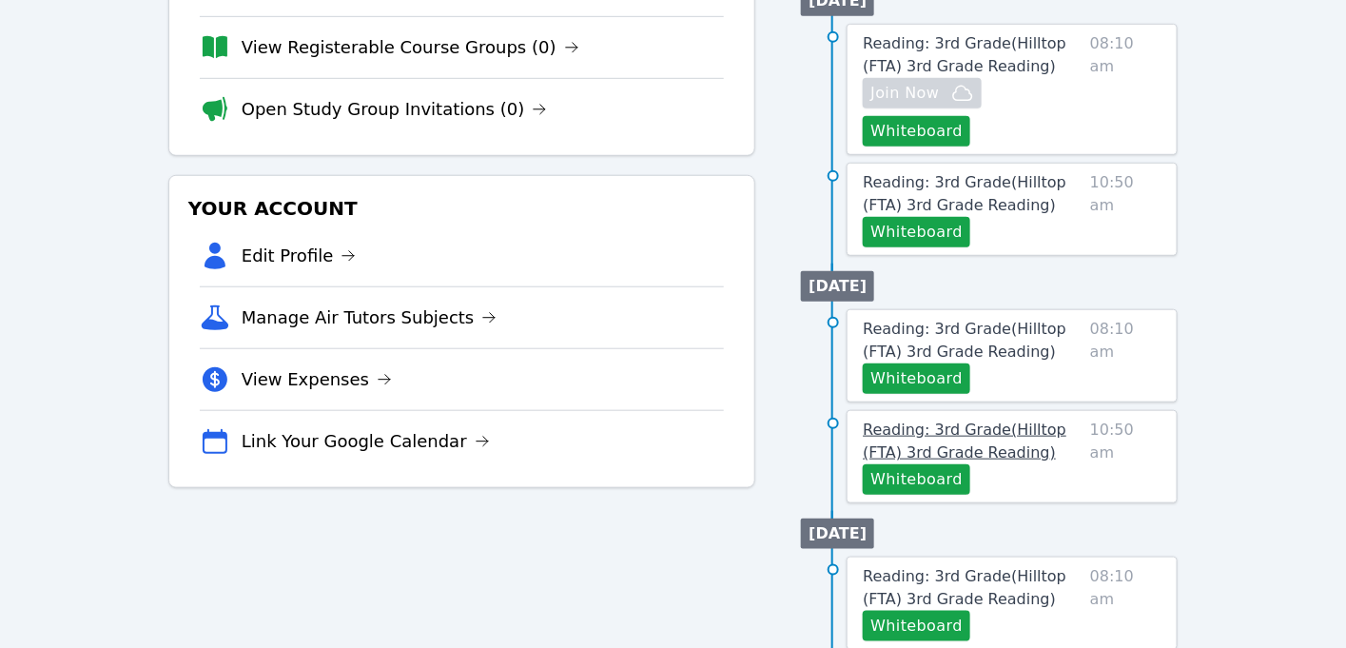
click at [975, 420] on span "Reading: 3rd Grade ( Hilltop (FTA) 3rd Grade Reading )" at bounding box center [965, 440] width 204 height 41
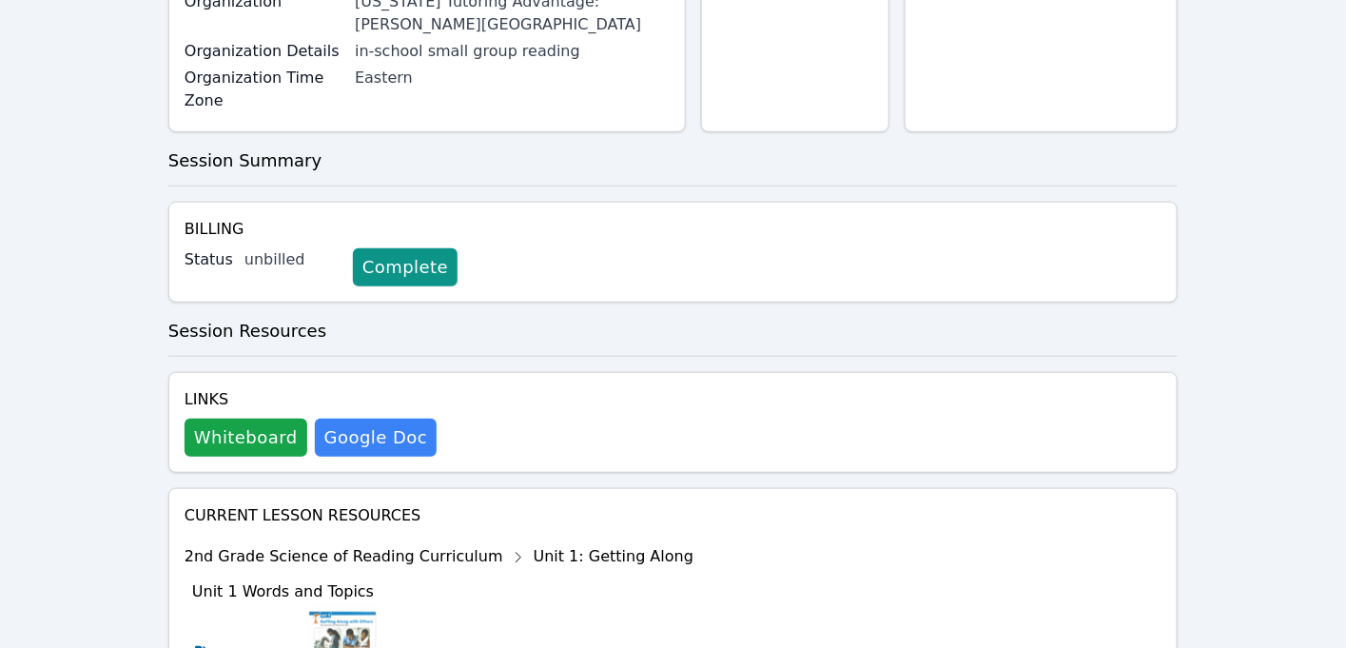
scroll to position [347, 0]
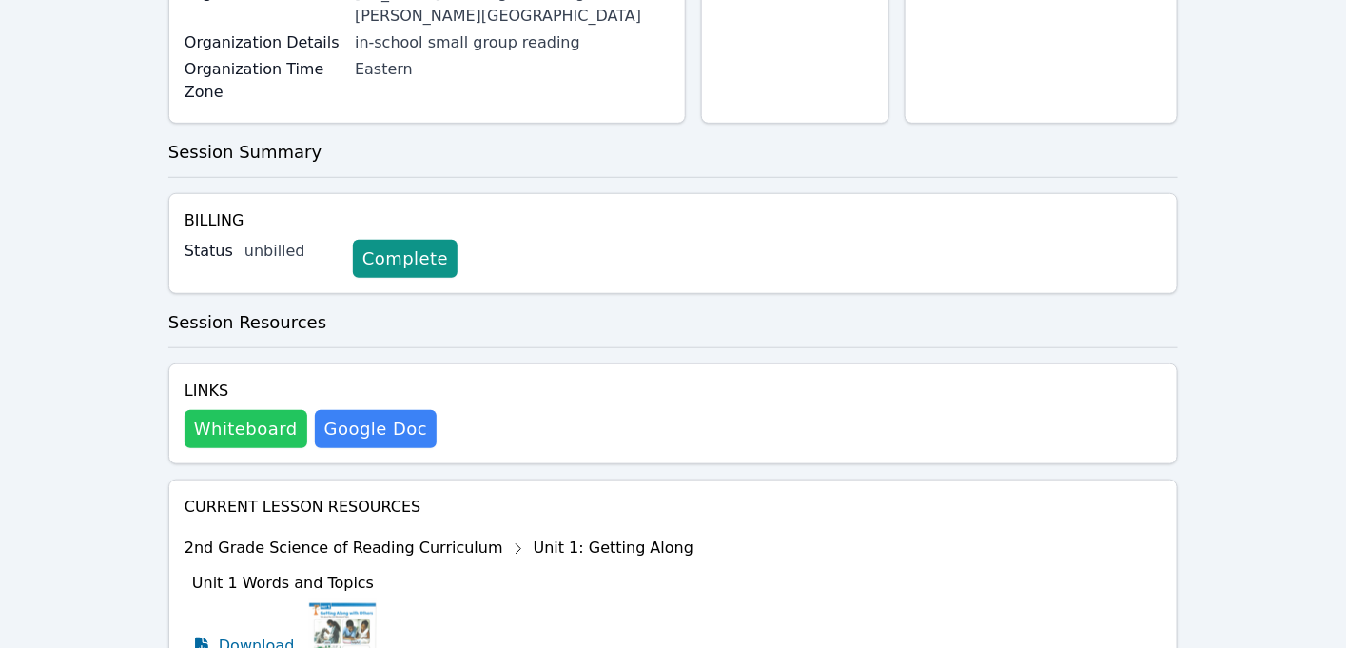
click at [252, 420] on button "Whiteboard" at bounding box center [246, 429] width 123 height 38
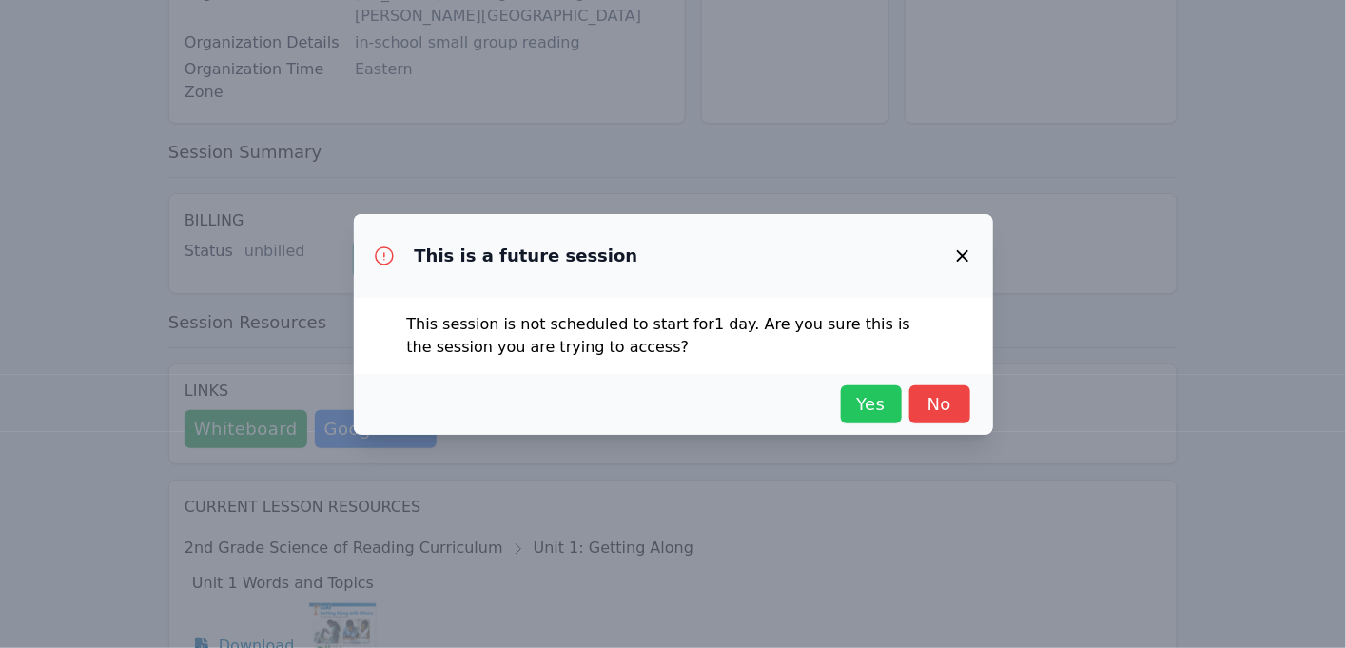
click at [866, 406] on span "Yes" at bounding box center [871, 404] width 42 height 27
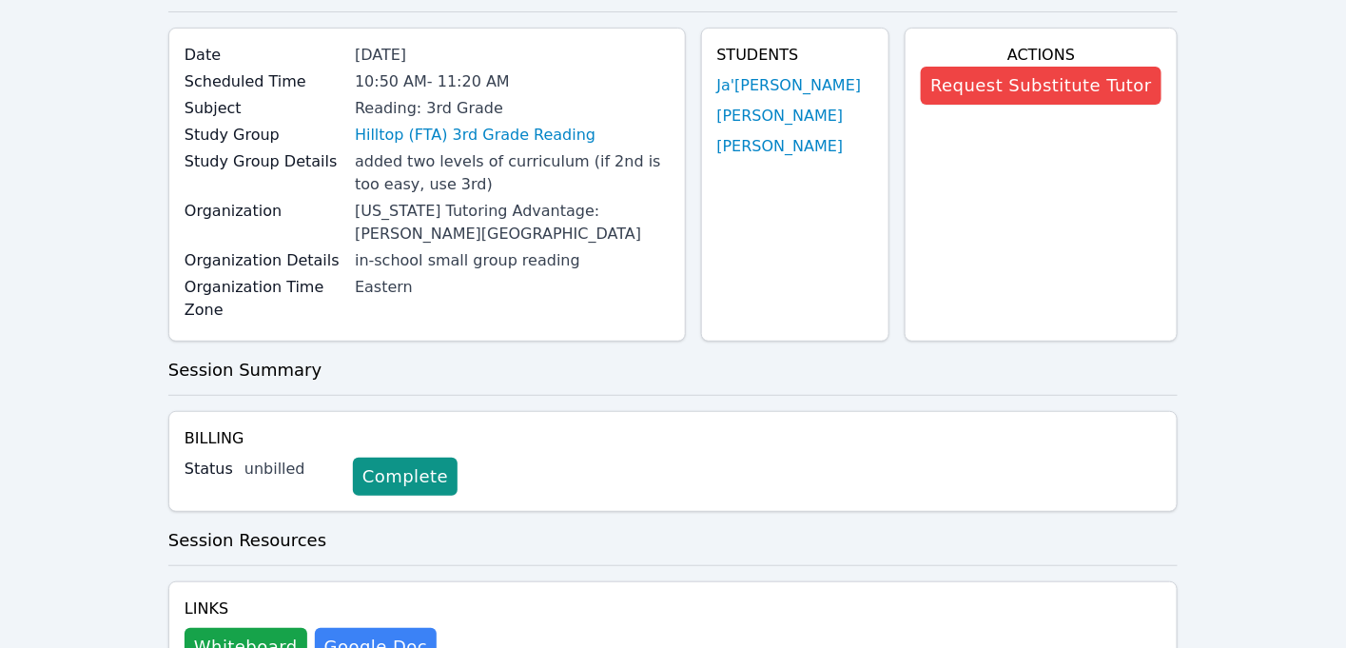
scroll to position [0, 0]
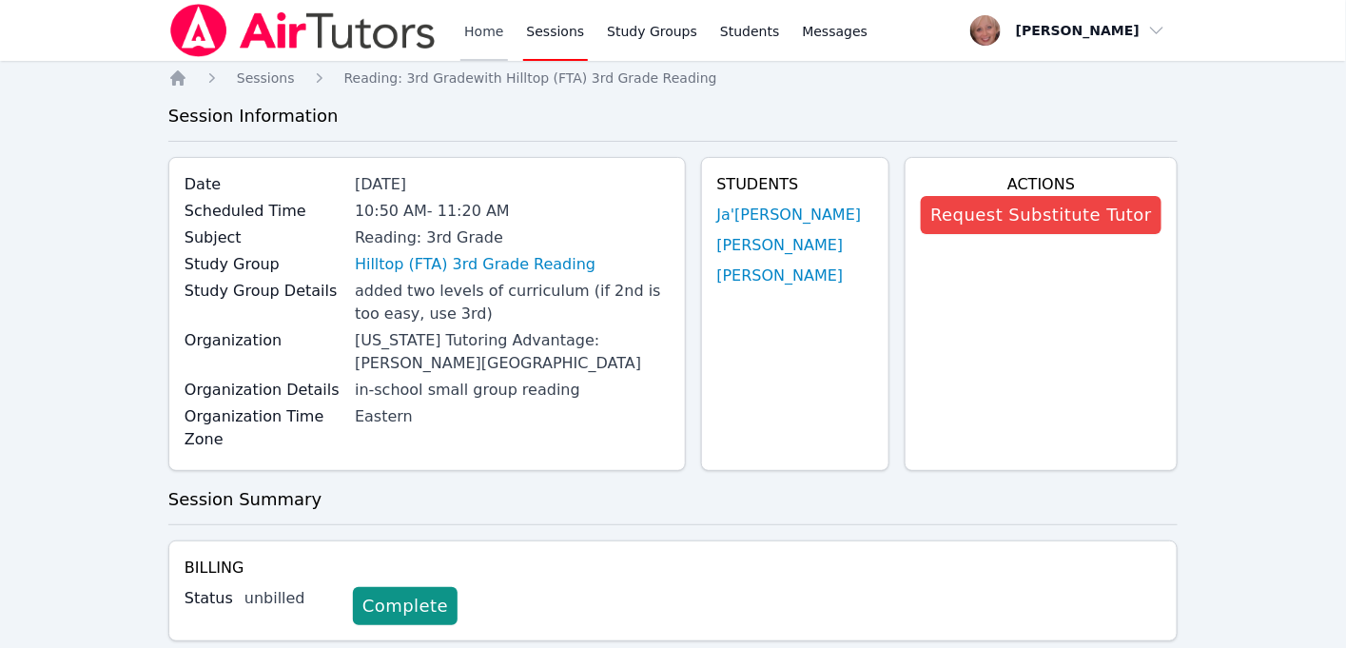
click at [500, 29] on link "Home" at bounding box center [483, 30] width 47 height 61
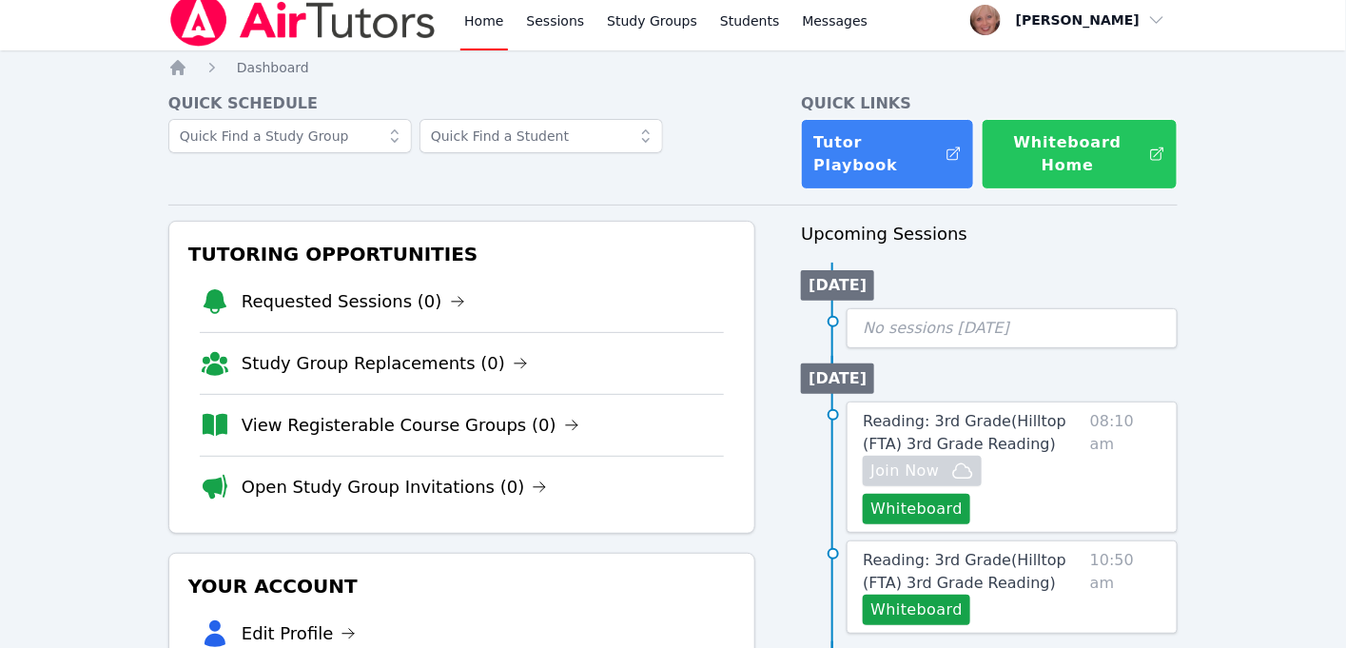
scroll to position [17, 0]
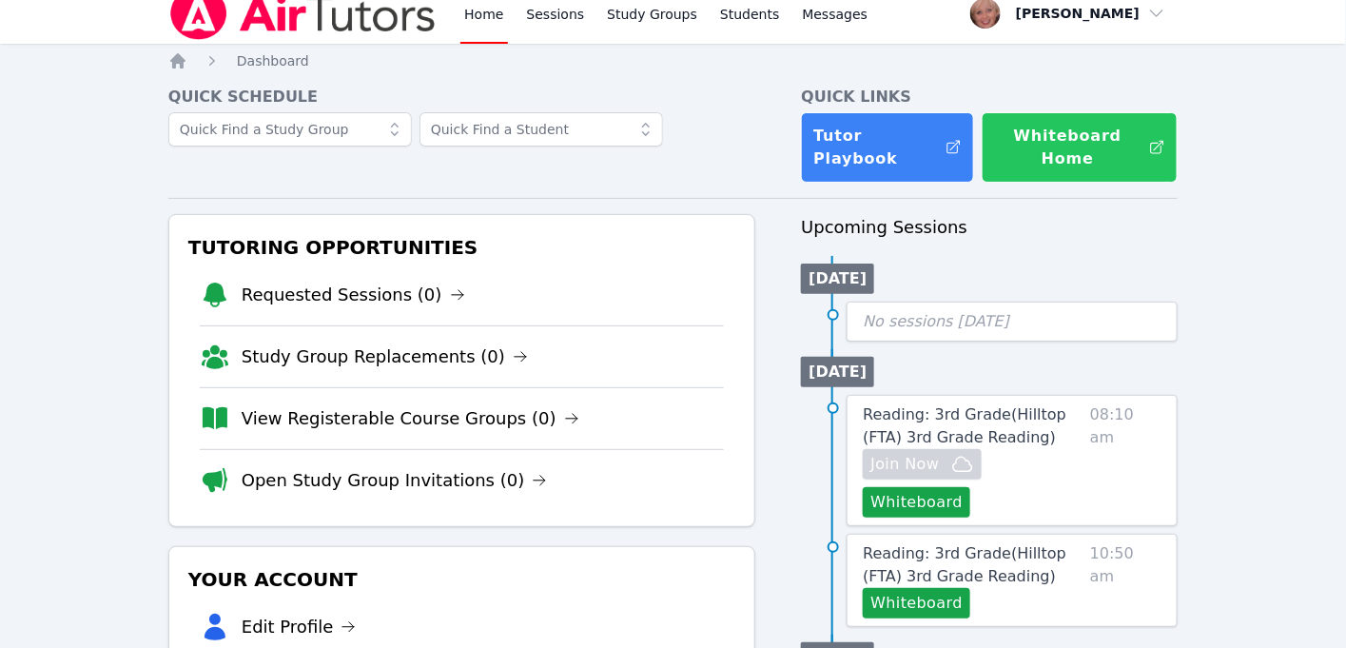
click at [1050, 135] on button "Whiteboard Home" at bounding box center [1080, 147] width 196 height 70
click at [1058, 143] on button "Whiteboard Home" at bounding box center [1080, 147] width 196 height 70
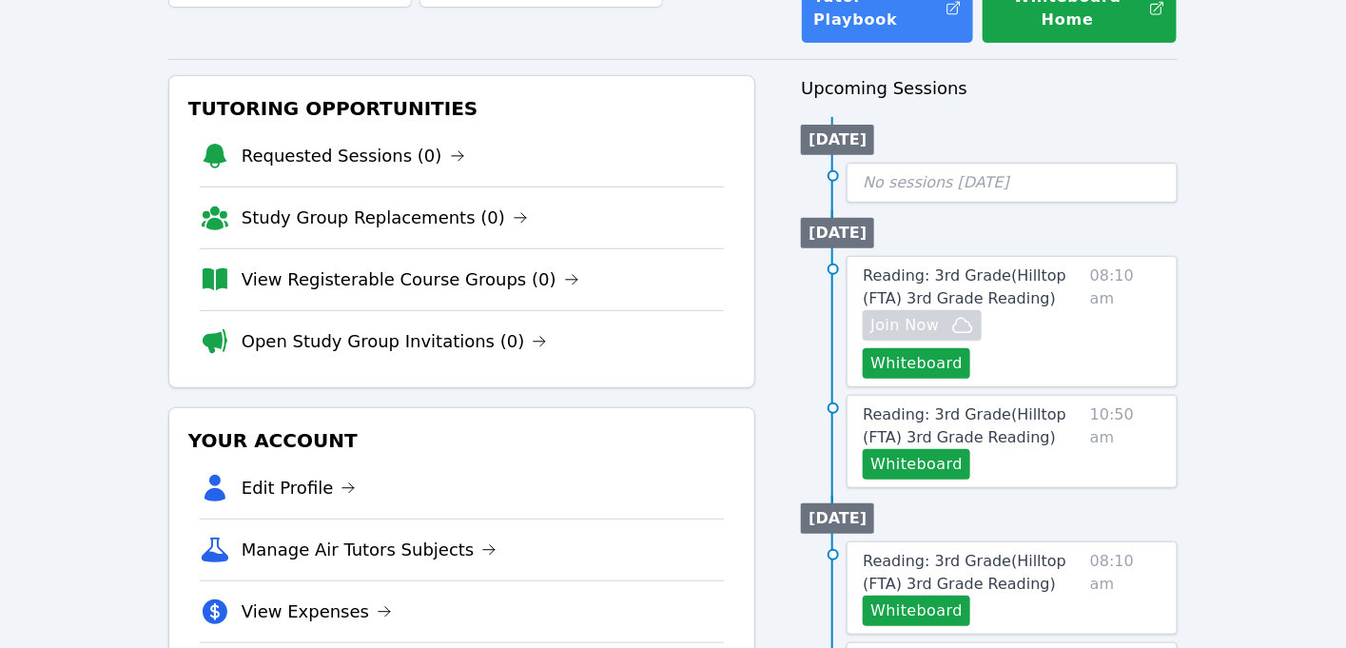
scroll to position [177, 0]
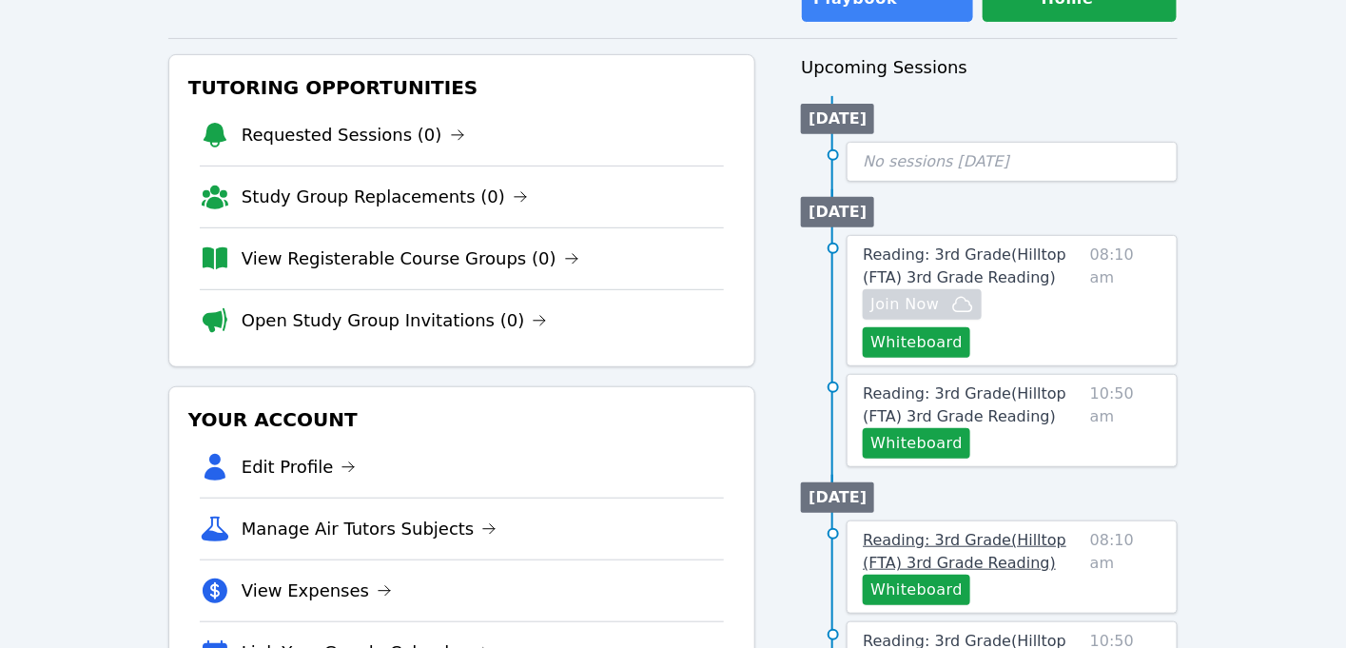
click at [932, 531] on span "Reading: 3rd Grade ( Hilltop (FTA) 3rd Grade Reading )" at bounding box center [965, 551] width 204 height 41
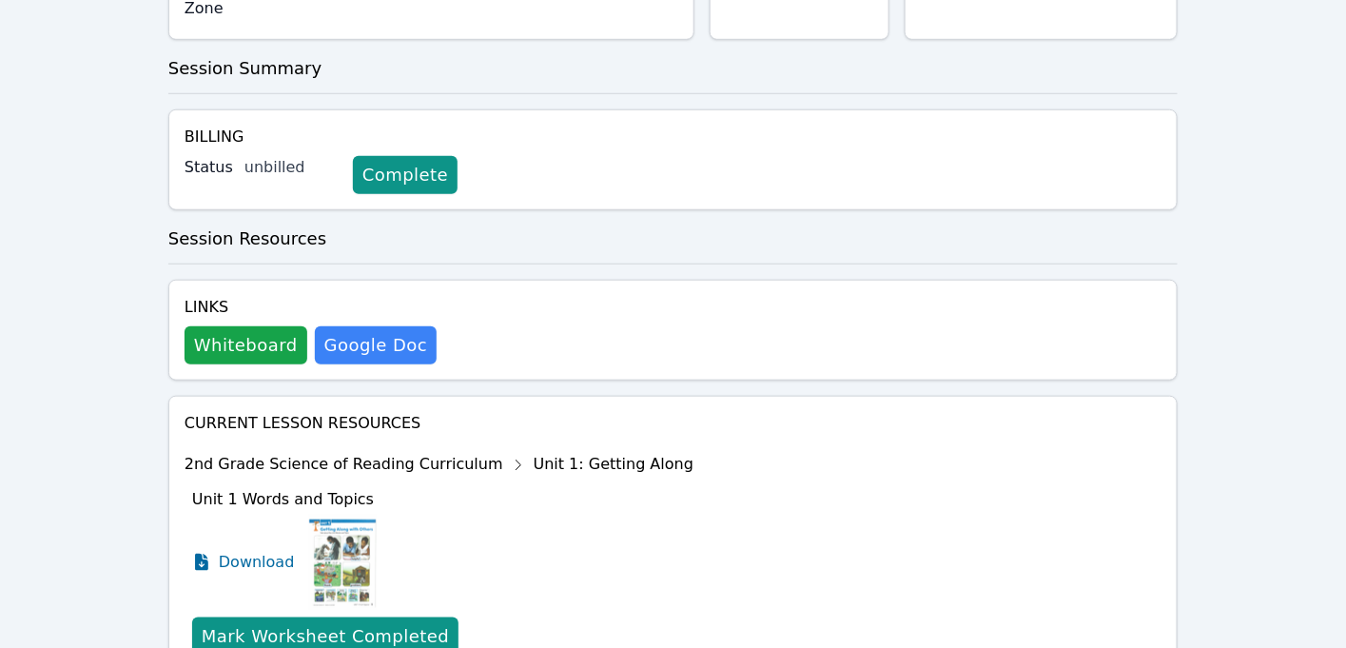
scroll to position [467, 0]
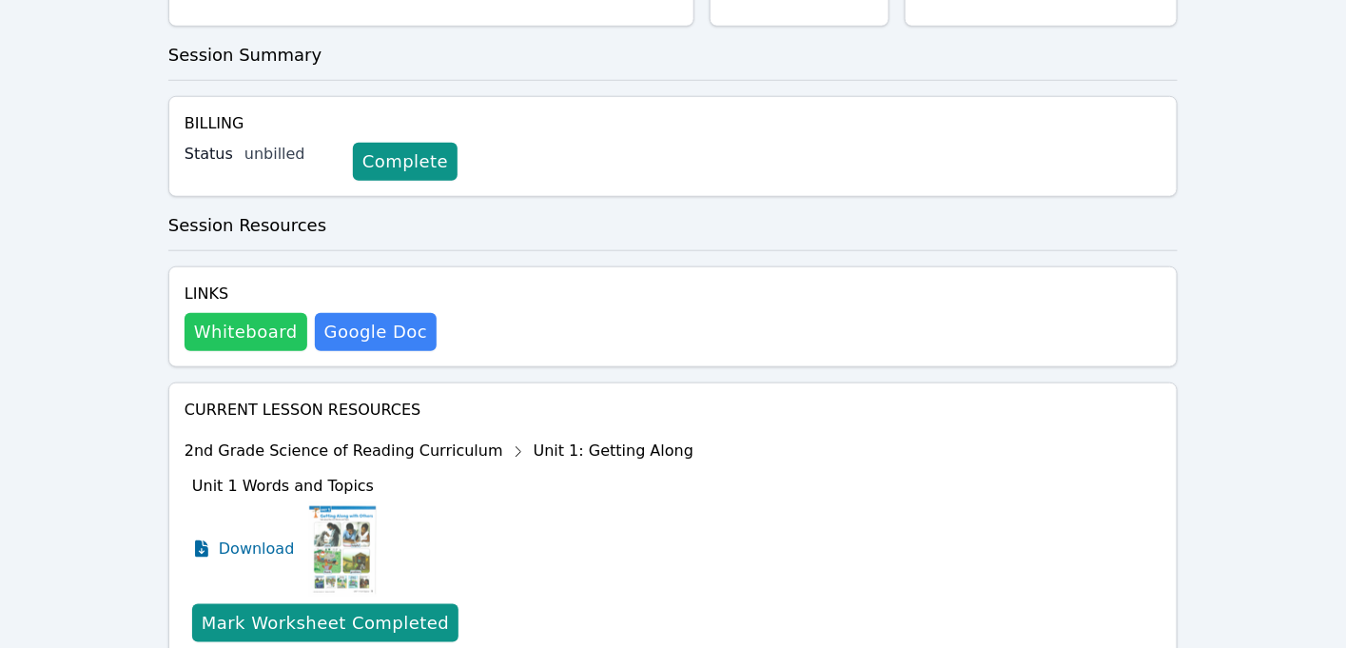
click at [246, 317] on button "Whiteboard" at bounding box center [246, 332] width 123 height 38
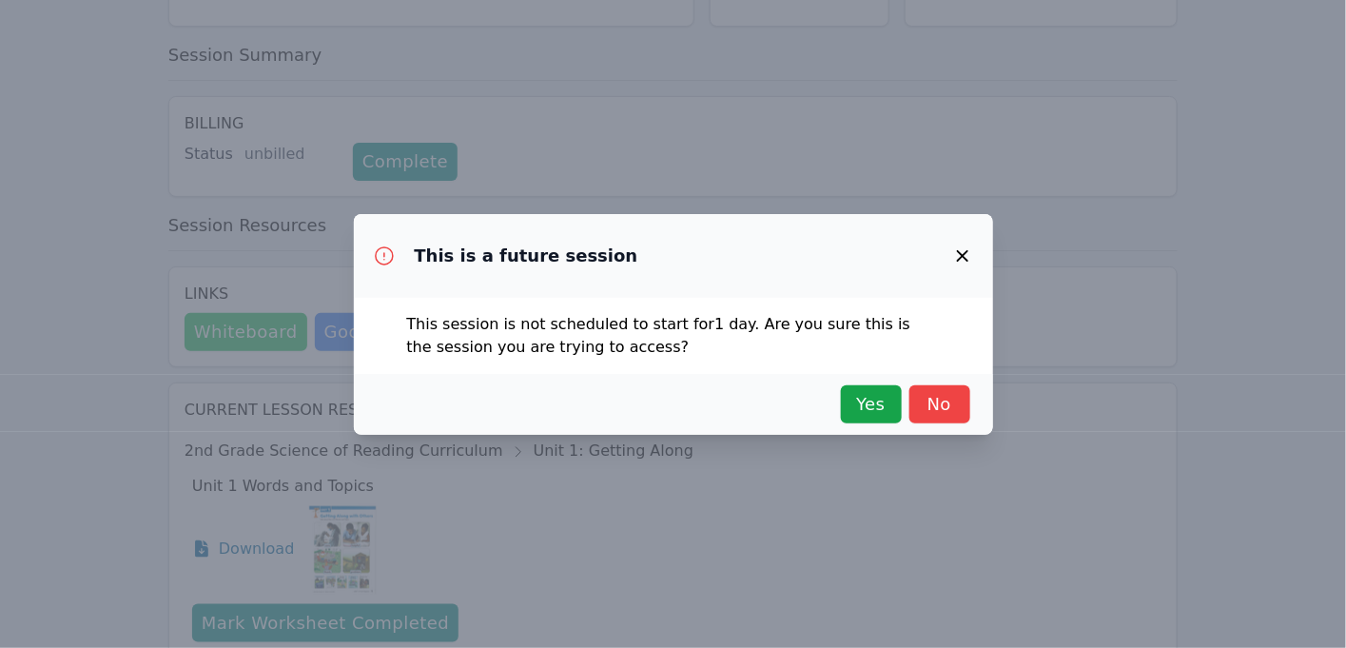
scroll to position [466, 0]
click at [840, 399] on div "Yes No" at bounding box center [674, 404] width 594 height 38
click at [866, 401] on span "Yes" at bounding box center [871, 404] width 42 height 27
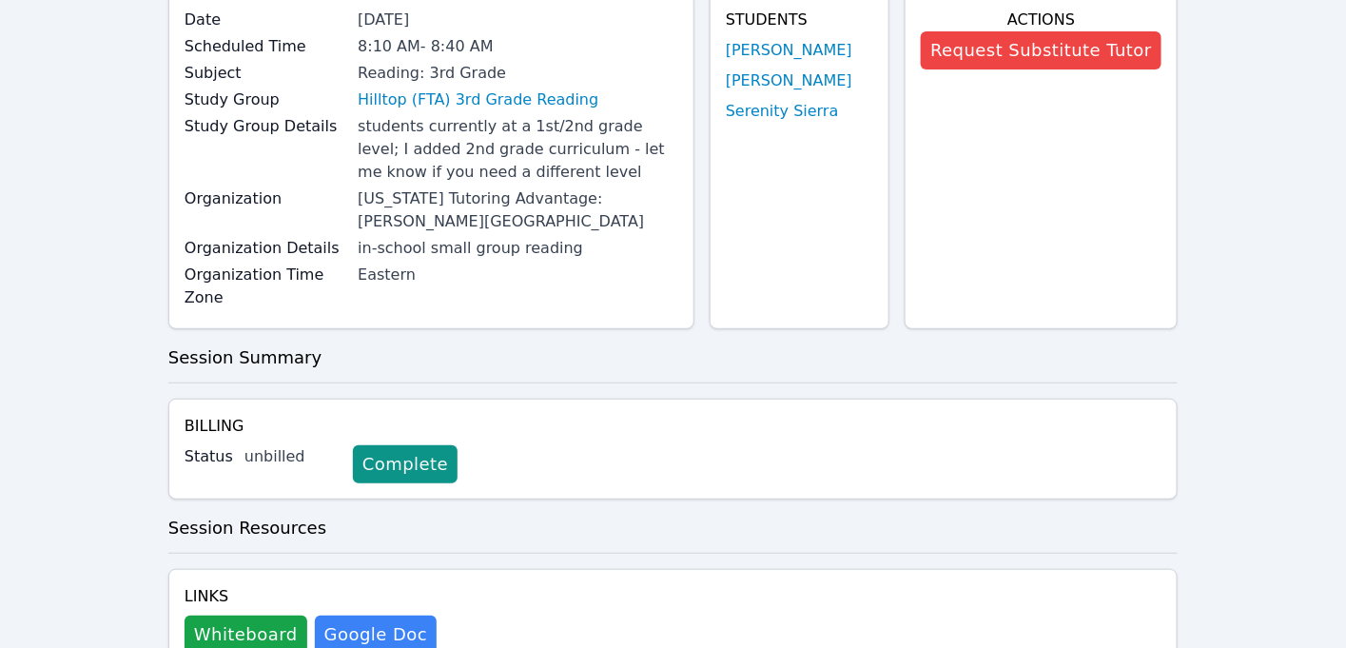
scroll to position [0, 0]
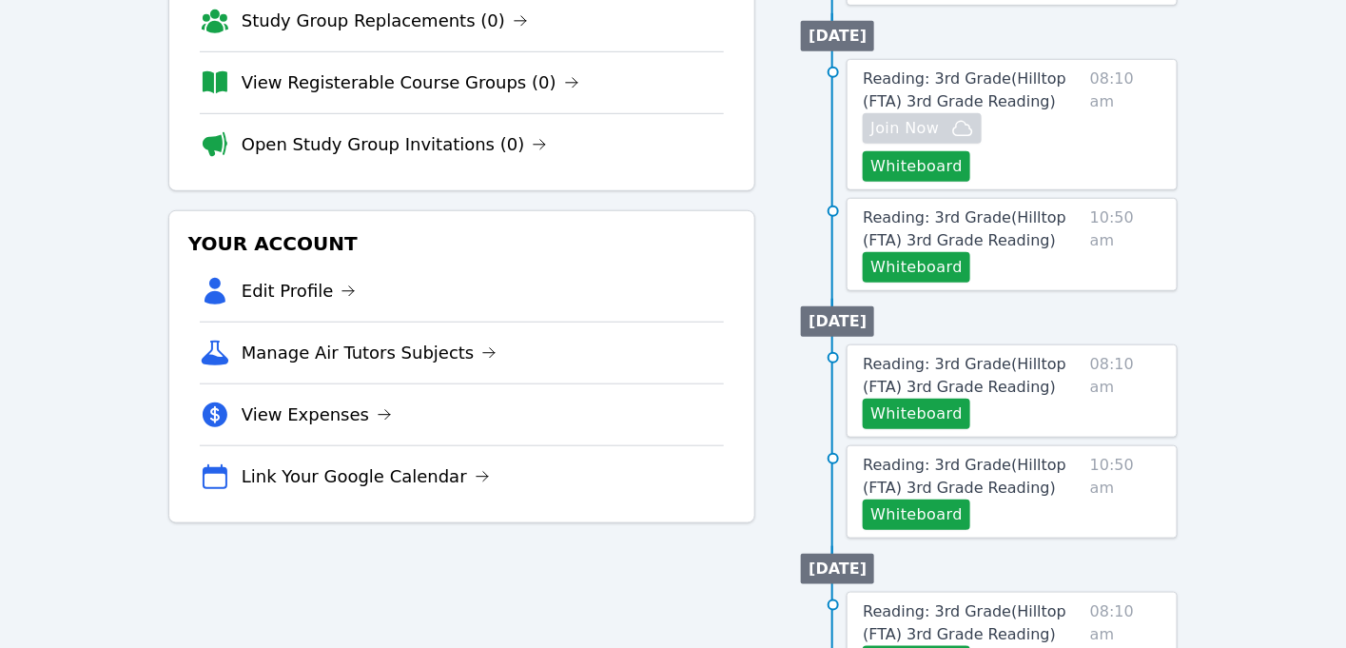
scroll to position [354, 0]
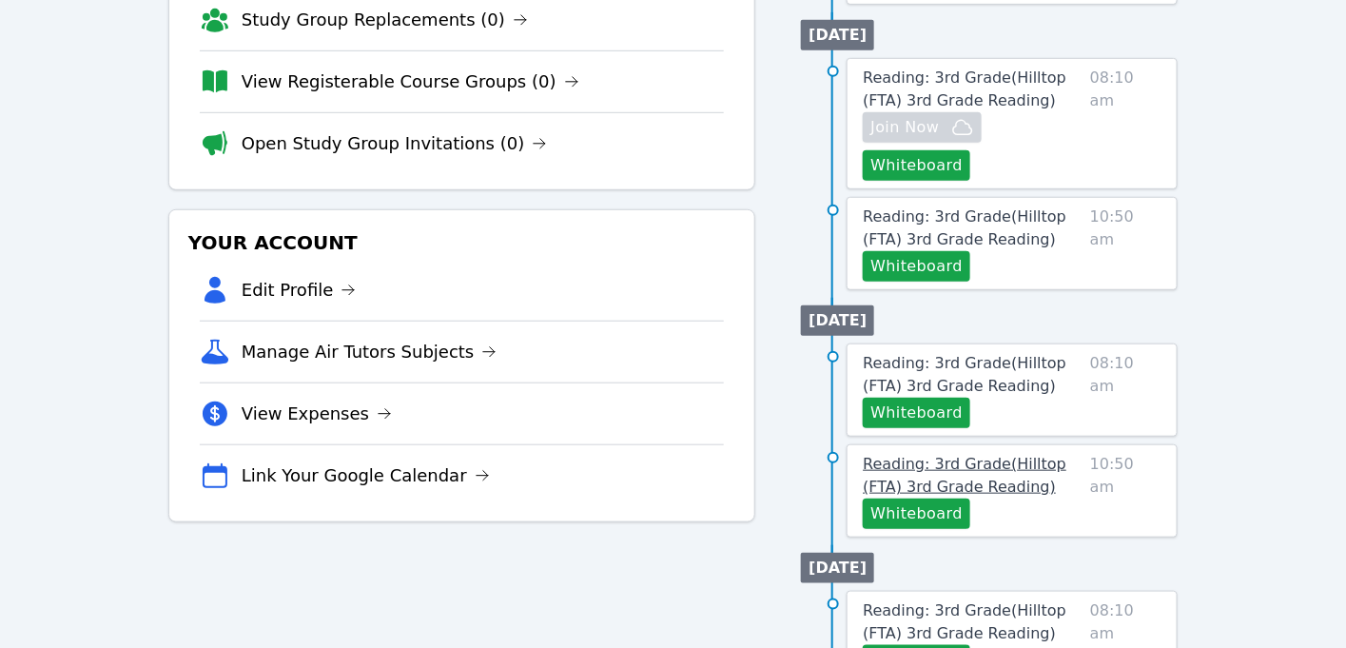
click at [965, 460] on span "Reading: 3rd Grade ( Hilltop (FTA) 3rd Grade Reading )" at bounding box center [965, 475] width 204 height 41
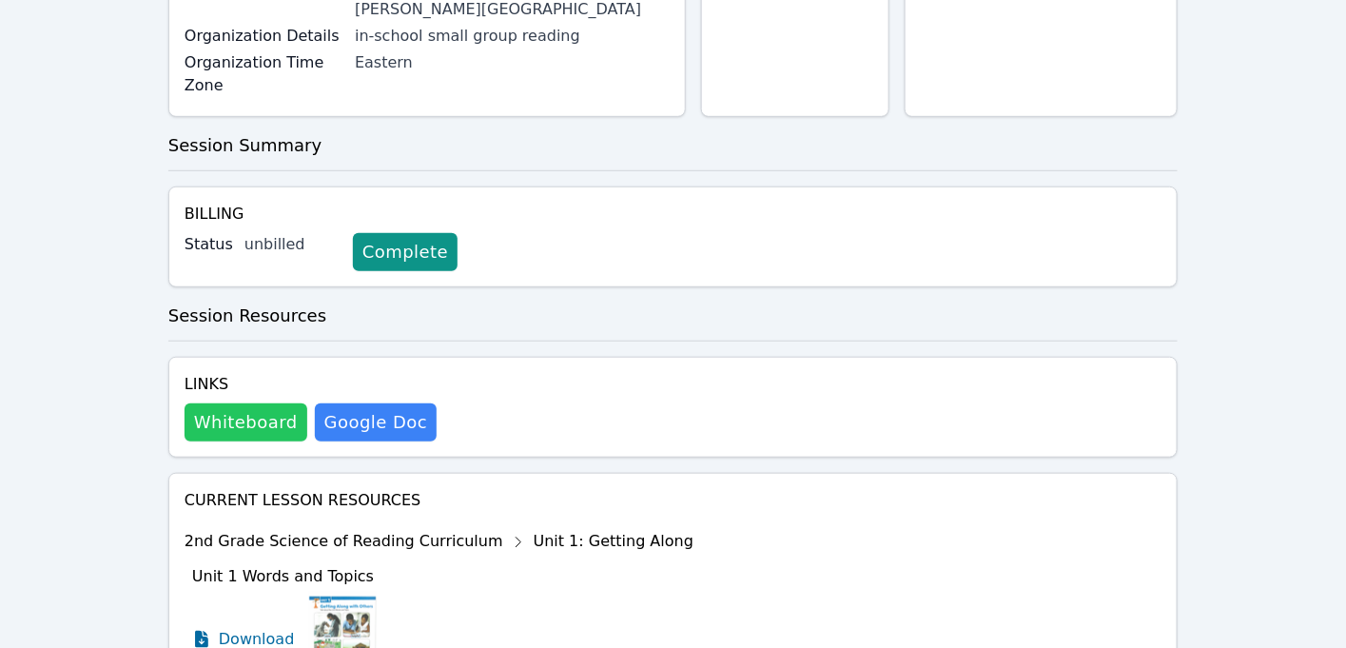
click at [240, 419] on button "Whiteboard" at bounding box center [246, 422] width 123 height 38
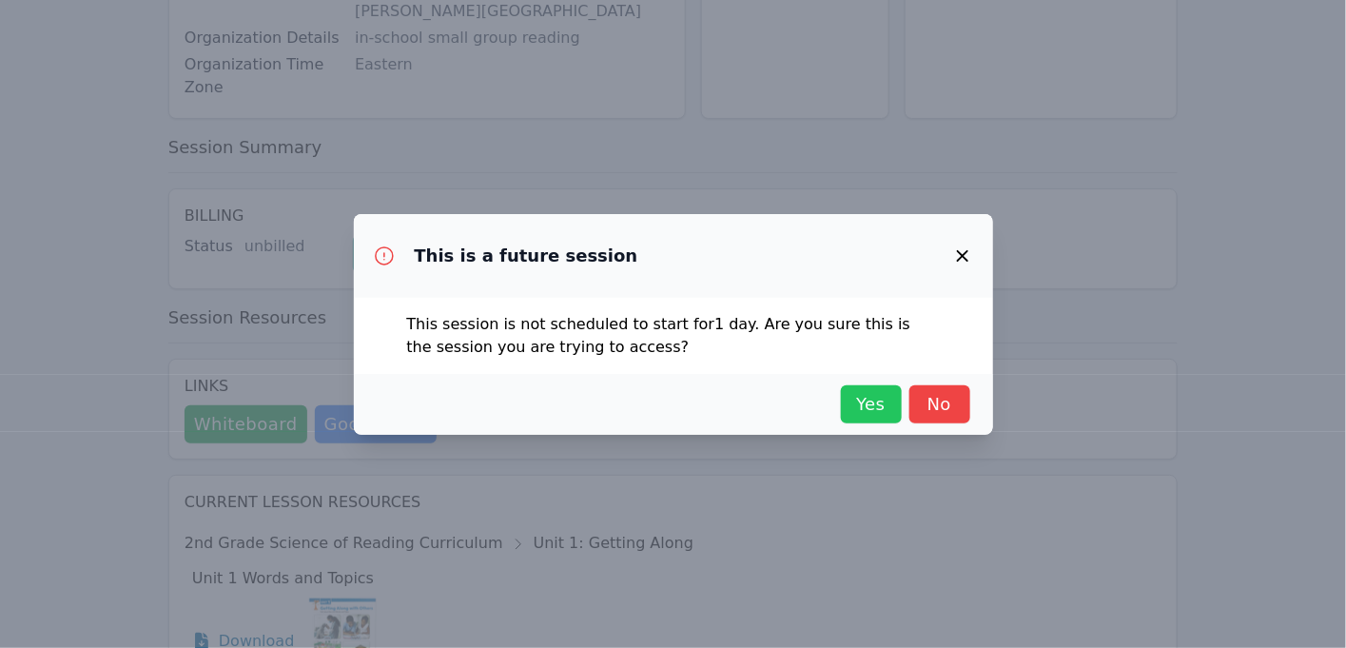
click at [868, 399] on span "Yes" at bounding box center [871, 404] width 42 height 27
